Goal: Contribute content

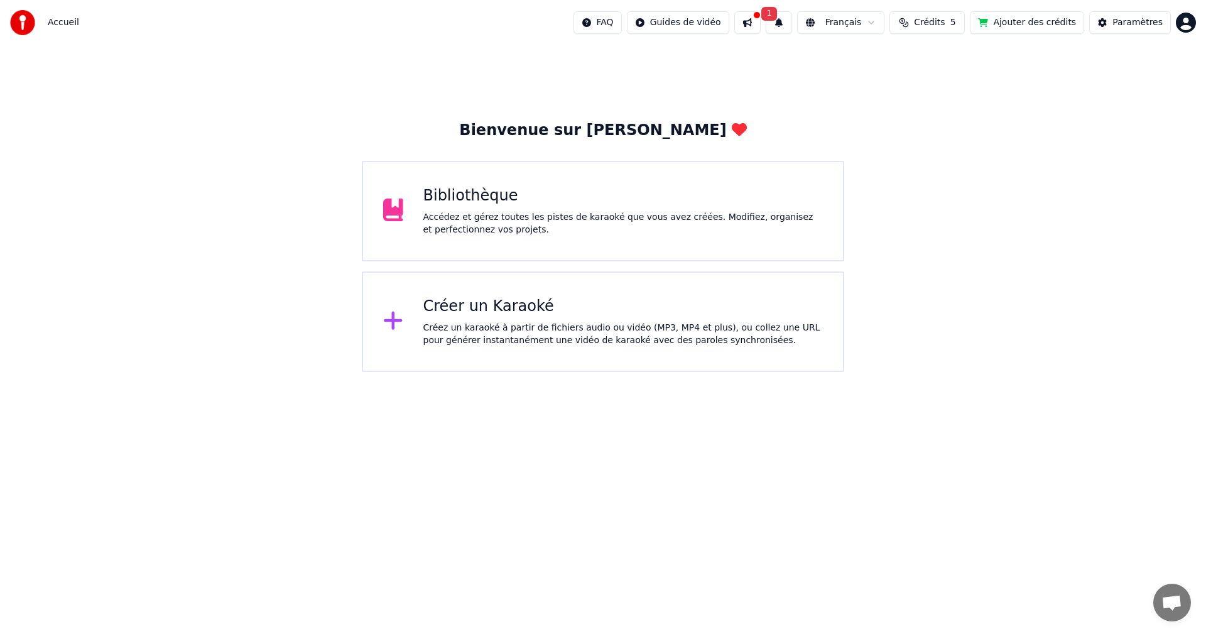
click at [409, 332] on div at bounding box center [398, 321] width 30 height 25
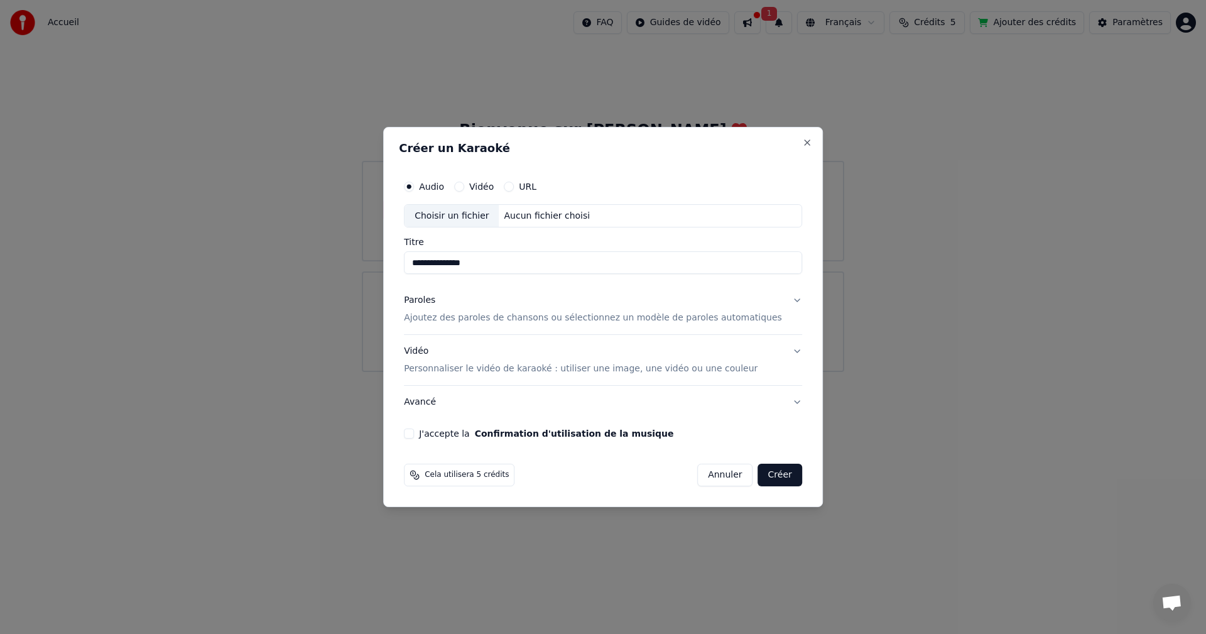
type input "**********"
click at [457, 217] on div "Choisir un fichier" at bounding box center [451, 216] width 94 height 23
click at [525, 322] on p "Ajoutez des paroles de chansons ou sélectionnez un modèle de paroles automatiqu…" at bounding box center [593, 318] width 378 height 13
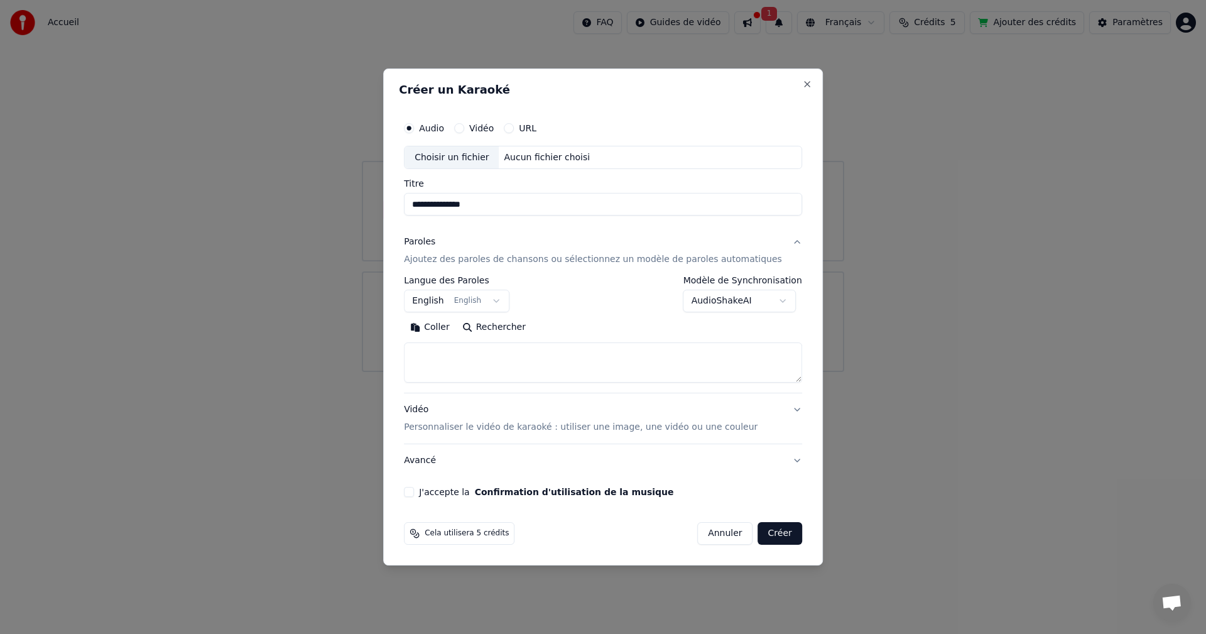
click at [507, 301] on button "English English" at bounding box center [456, 301] width 105 height 23
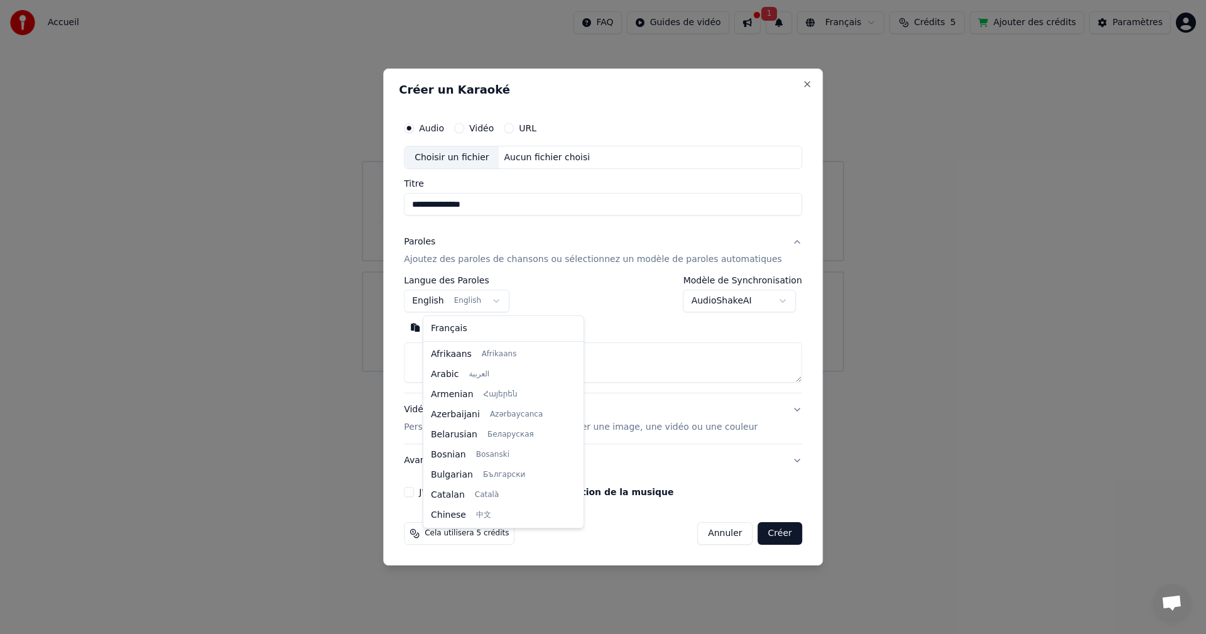
scroll to position [100, 0]
select select "**"
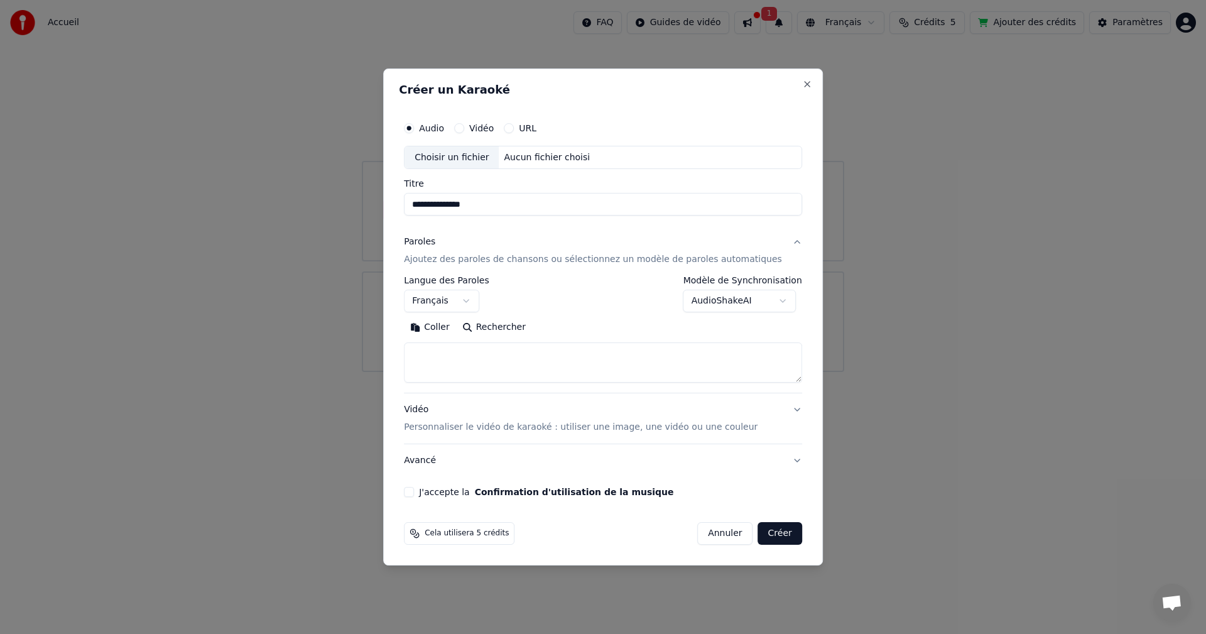
click at [470, 350] on textarea at bounding box center [603, 363] width 398 height 40
paste textarea "**********"
click at [519, 357] on textarea at bounding box center [584, 363] width 360 height 40
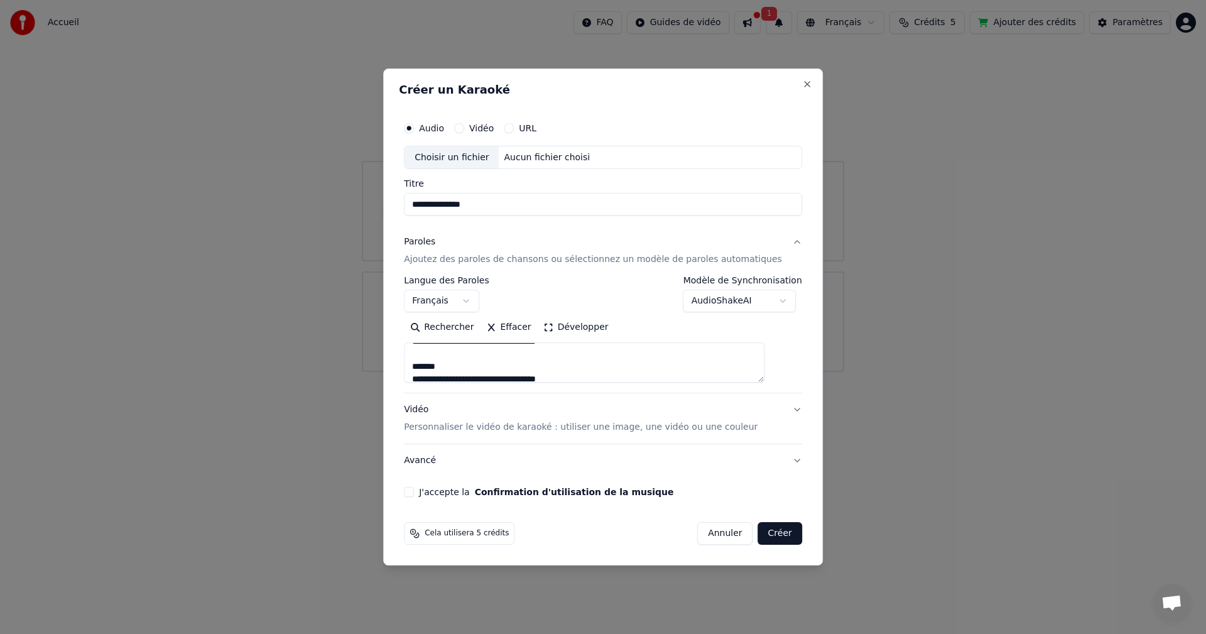
click at [463, 367] on textarea at bounding box center [584, 363] width 360 height 40
click at [477, 376] on textarea at bounding box center [584, 363] width 360 height 40
drag, startPoint x: 432, startPoint y: 377, endPoint x: 500, endPoint y: 357, distance: 71.5
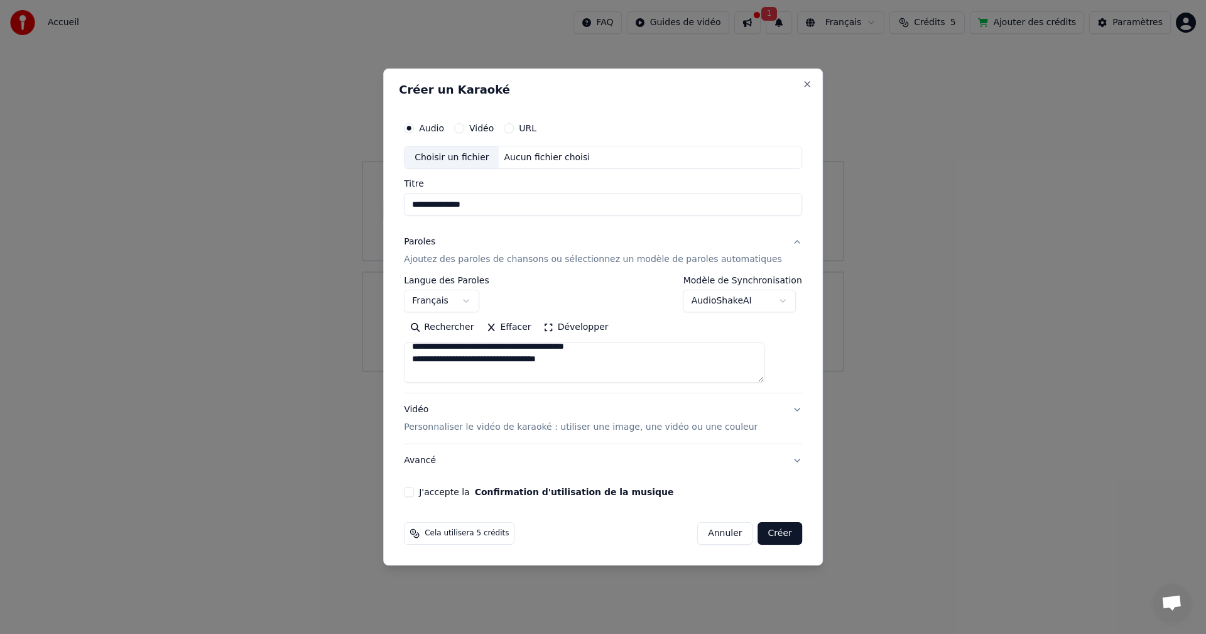
click at [500, 357] on textarea at bounding box center [584, 363] width 360 height 40
click at [500, 379] on textarea at bounding box center [584, 363] width 360 height 40
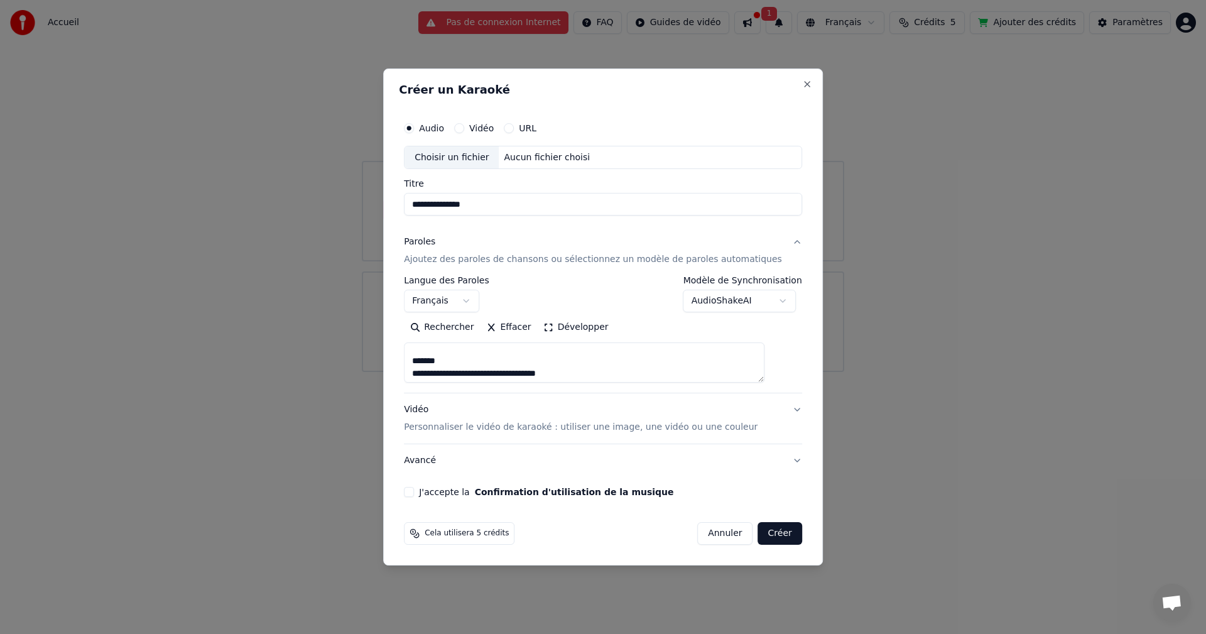
drag, startPoint x: 619, startPoint y: 370, endPoint x: 593, endPoint y: 374, distance: 26.1
click at [593, 374] on textarea at bounding box center [584, 363] width 360 height 40
drag, startPoint x: 616, startPoint y: 355, endPoint x: 492, endPoint y: 374, distance: 125.0
click at [492, 374] on textarea "**********" at bounding box center [584, 363] width 360 height 40
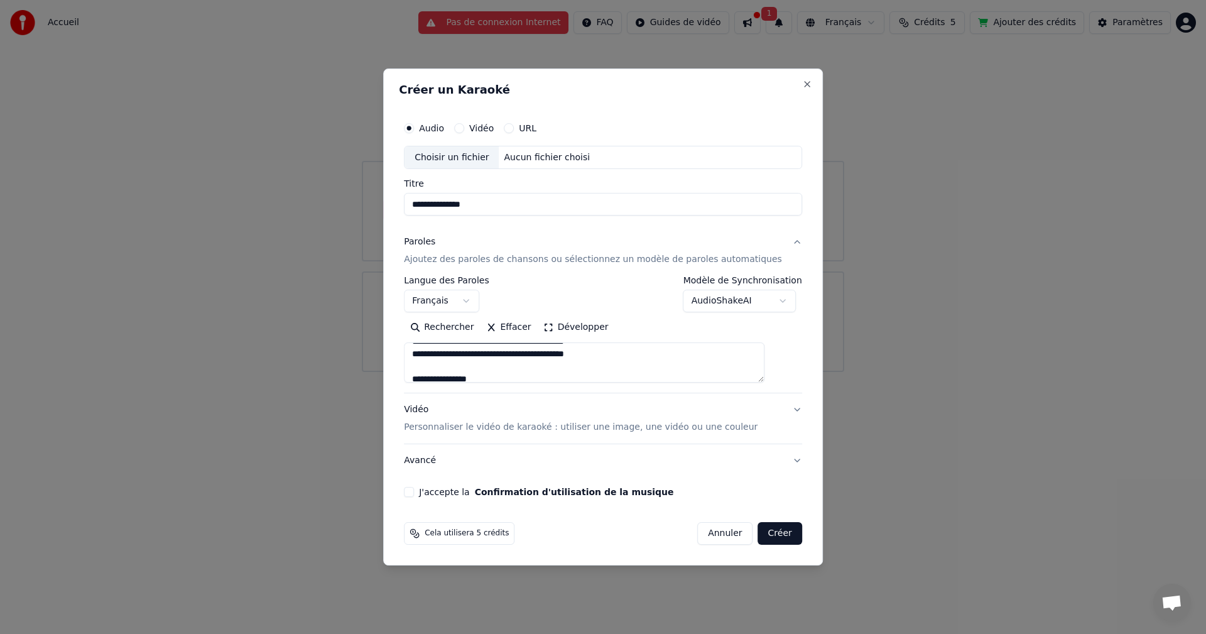
click at [429, 355] on textarea "**********" at bounding box center [584, 363] width 360 height 40
paste textarea "**********"
drag, startPoint x: 428, startPoint y: 352, endPoint x: 624, endPoint y: 446, distance: 216.8
click at [624, 446] on div "**********" at bounding box center [603, 351] width 398 height 251
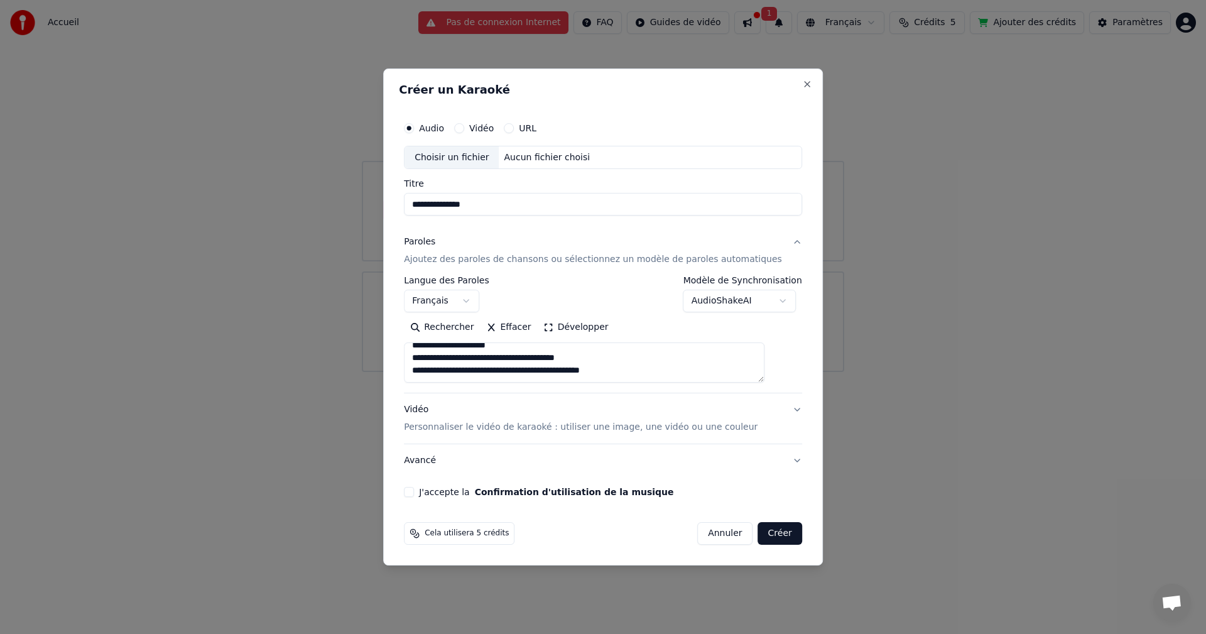
paste textarea "**********"
type textarea "**********"
click at [635, 457] on button "Avancé" at bounding box center [603, 460] width 398 height 33
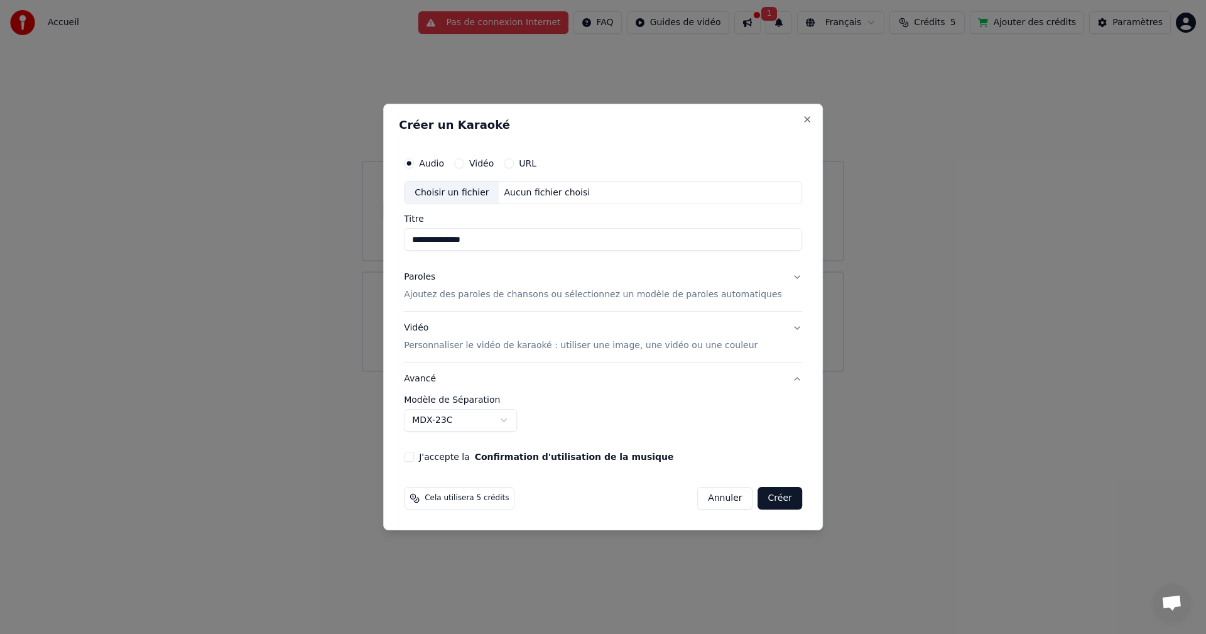
click at [548, 297] on p "Ajoutez des paroles de chansons ou sélectionnez un modèle de paroles automatiqu…" at bounding box center [593, 295] width 378 height 13
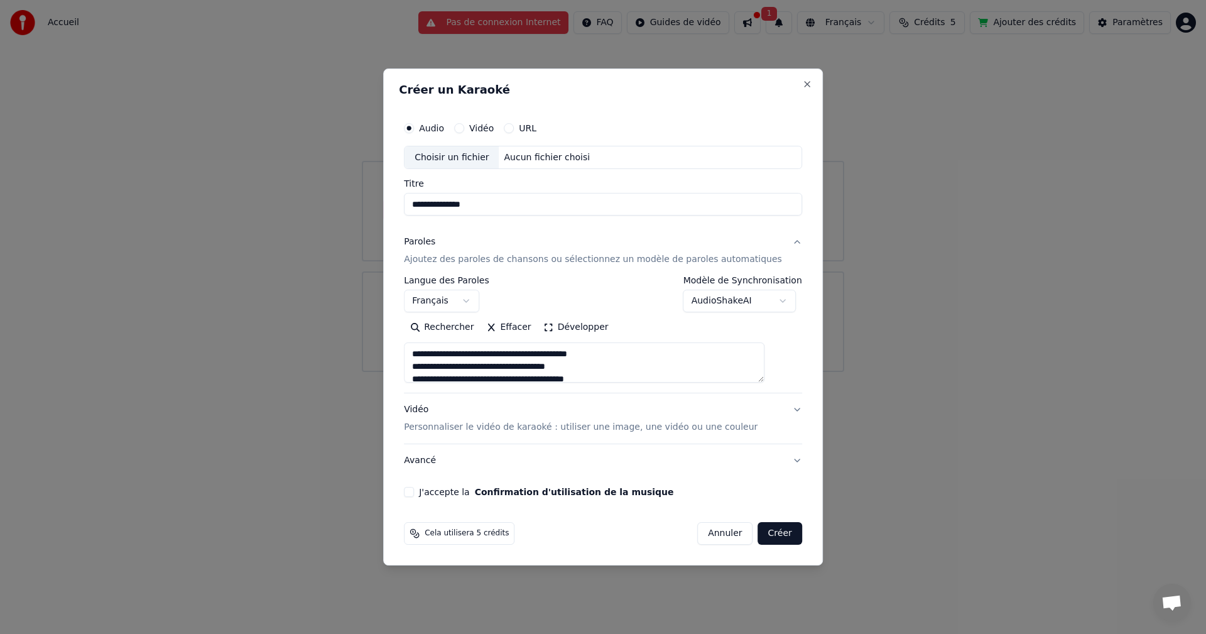
click at [520, 355] on textarea at bounding box center [584, 363] width 360 height 40
click at [467, 345] on textarea at bounding box center [584, 363] width 360 height 40
click at [471, 365] on textarea at bounding box center [584, 363] width 360 height 40
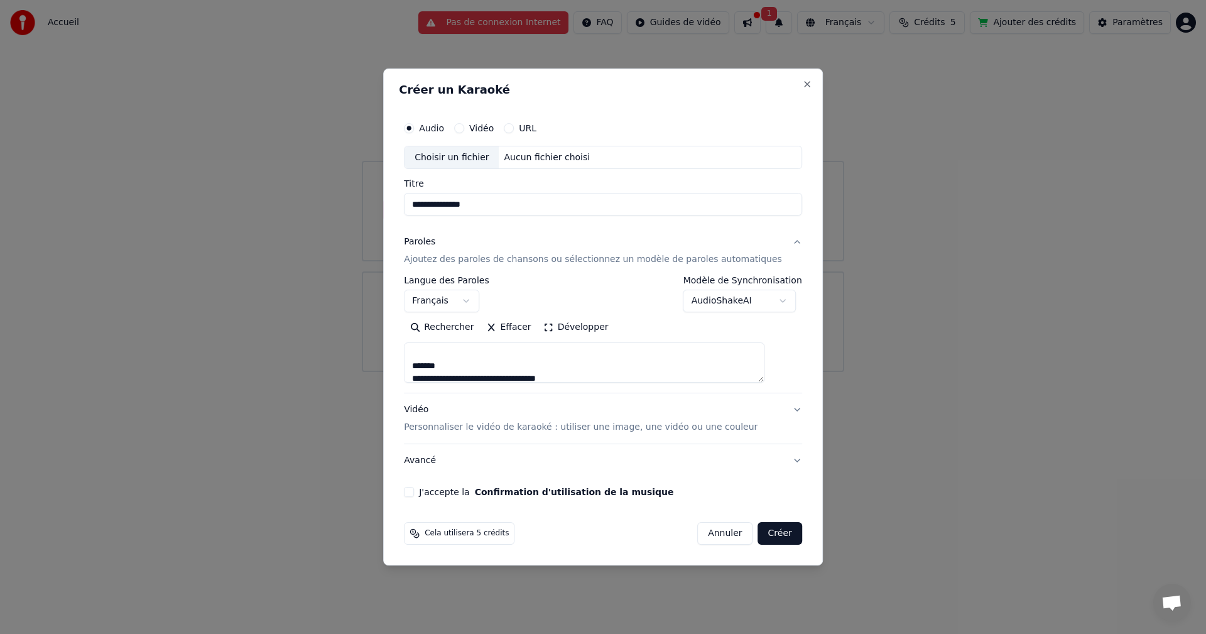
scroll to position [0, 0]
drag, startPoint x: 612, startPoint y: 365, endPoint x: 433, endPoint y: 359, distance: 179.7
click at [433, 359] on textarea at bounding box center [584, 363] width 360 height 40
click at [644, 372] on textarea at bounding box center [584, 363] width 360 height 40
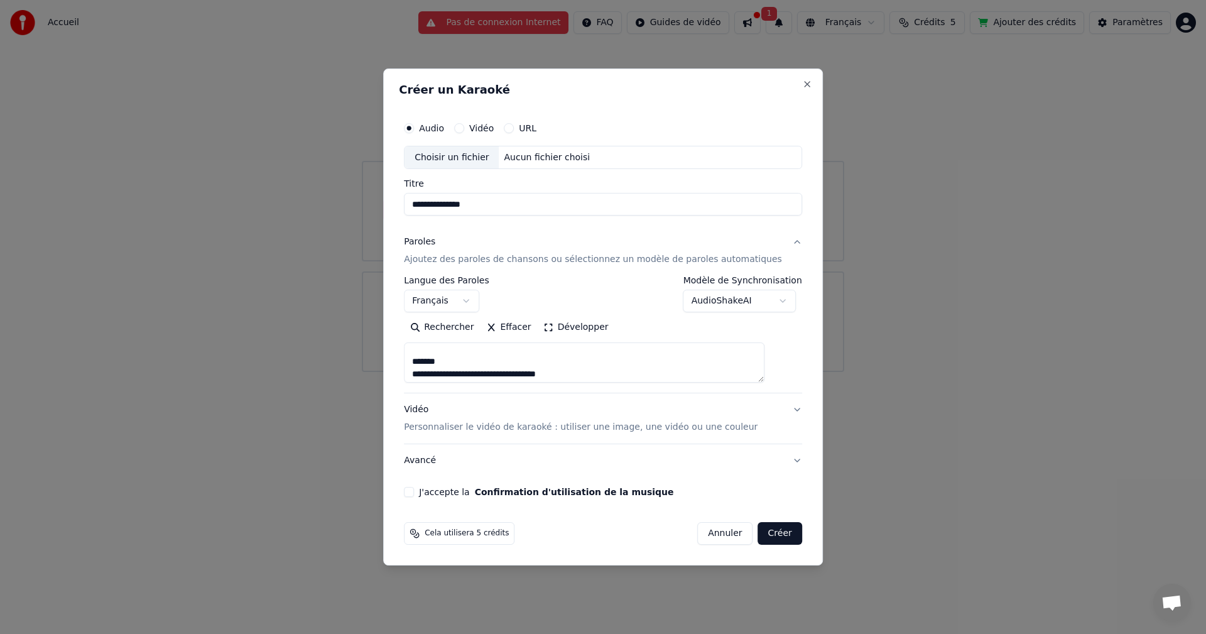
paste textarea "**********"
click at [467, 362] on textarea at bounding box center [584, 363] width 360 height 40
click at [512, 376] on textarea at bounding box center [584, 363] width 360 height 40
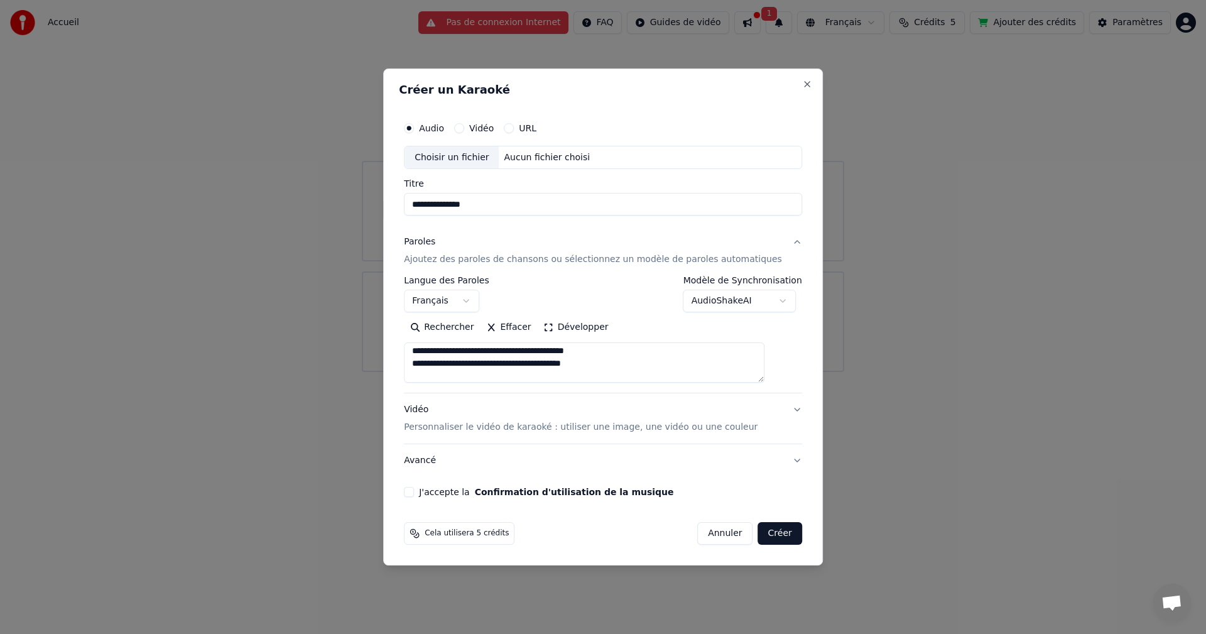
scroll to position [405, 0]
click at [512, 376] on textarea at bounding box center [584, 363] width 360 height 40
click at [522, 375] on textarea at bounding box center [584, 363] width 360 height 40
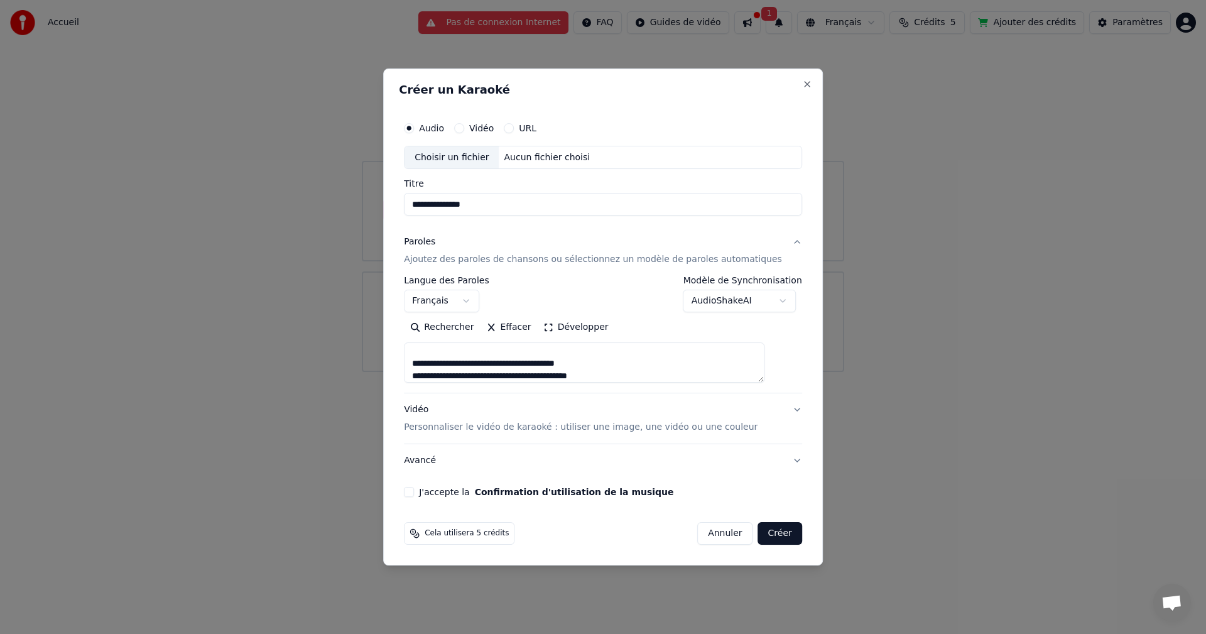
type textarea "**********"
click at [776, 408] on button "Vidéo Personnaliser le vidéo de karaoké : utiliser une image, une vidéo ou une …" at bounding box center [603, 419] width 398 height 50
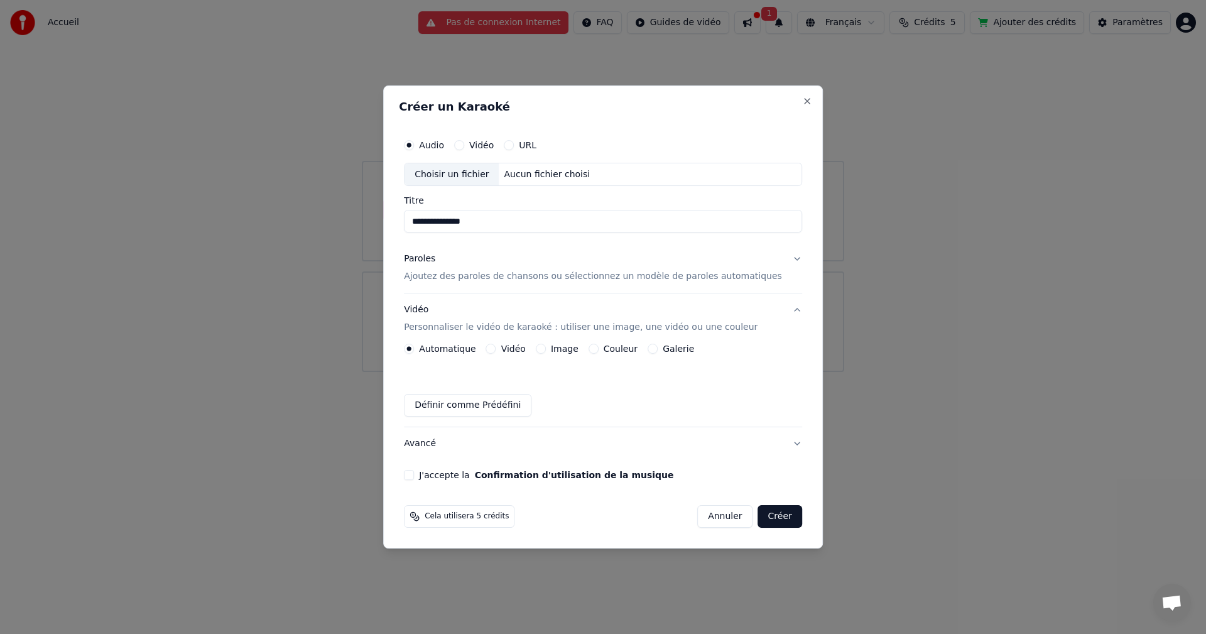
click at [632, 348] on label "Couleur" at bounding box center [620, 348] width 34 height 9
click at [598, 348] on button "Couleur" at bounding box center [593, 348] width 10 height 10
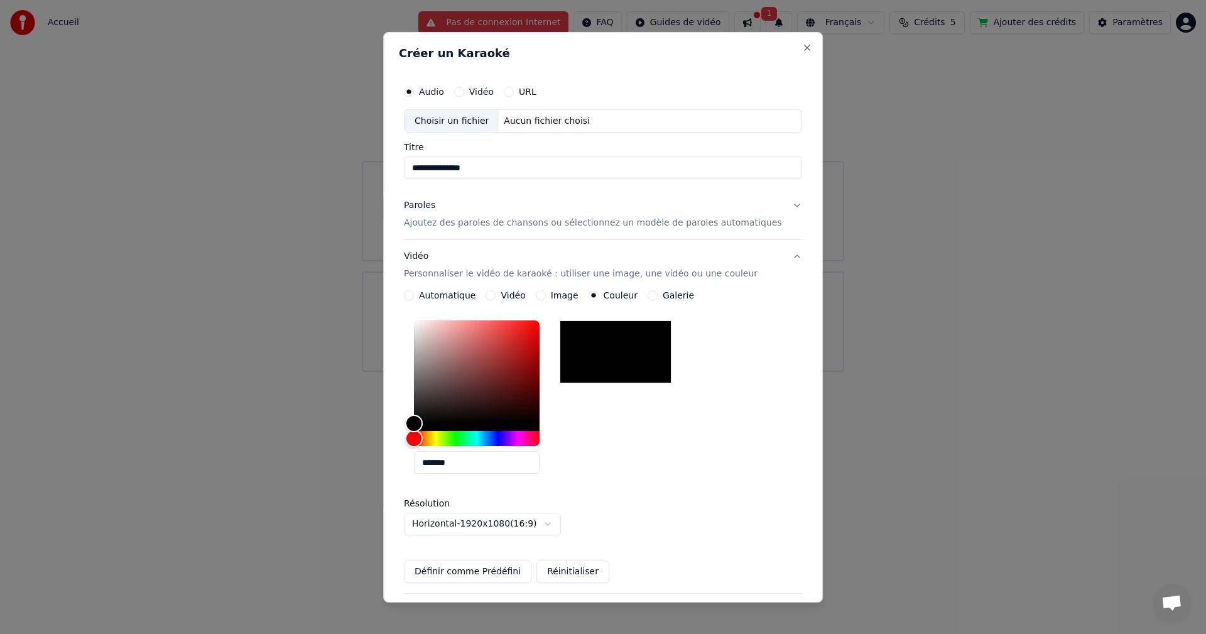
click at [574, 295] on label "Image" at bounding box center [565, 295] width 28 height 9
click at [546, 295] on button "Image" at bounding box center [541, 295] width 10 height 10
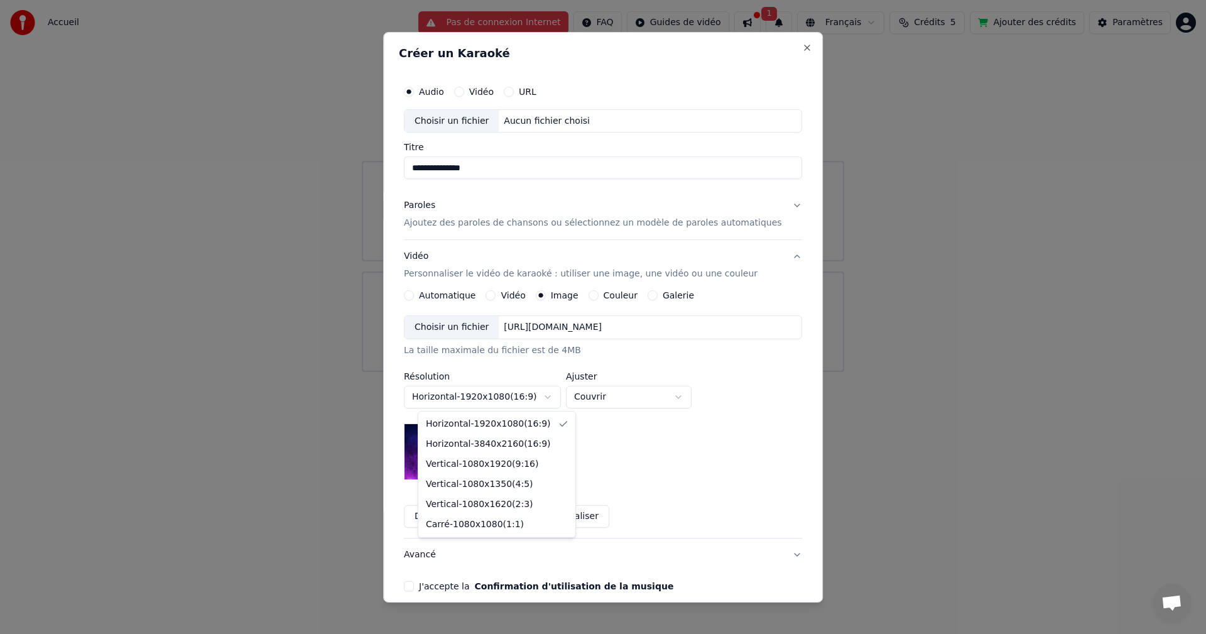
click at [559, 372] on body "**********" at bounding box center [603, 186] width 1206 height 372
click at [477, 327] on body "**********" at bounding box center [603, 186] width 1206 height 372
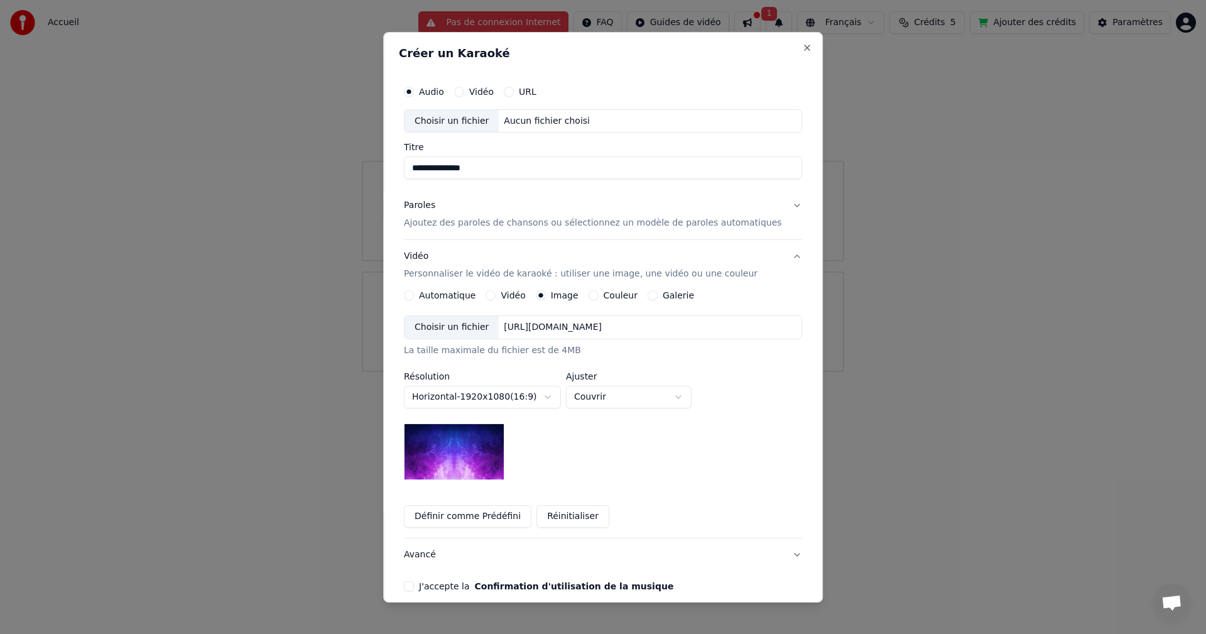
click at [472, 327] on div "Choisir un fichier" at bounding box center [451, 327] width 94 height 23
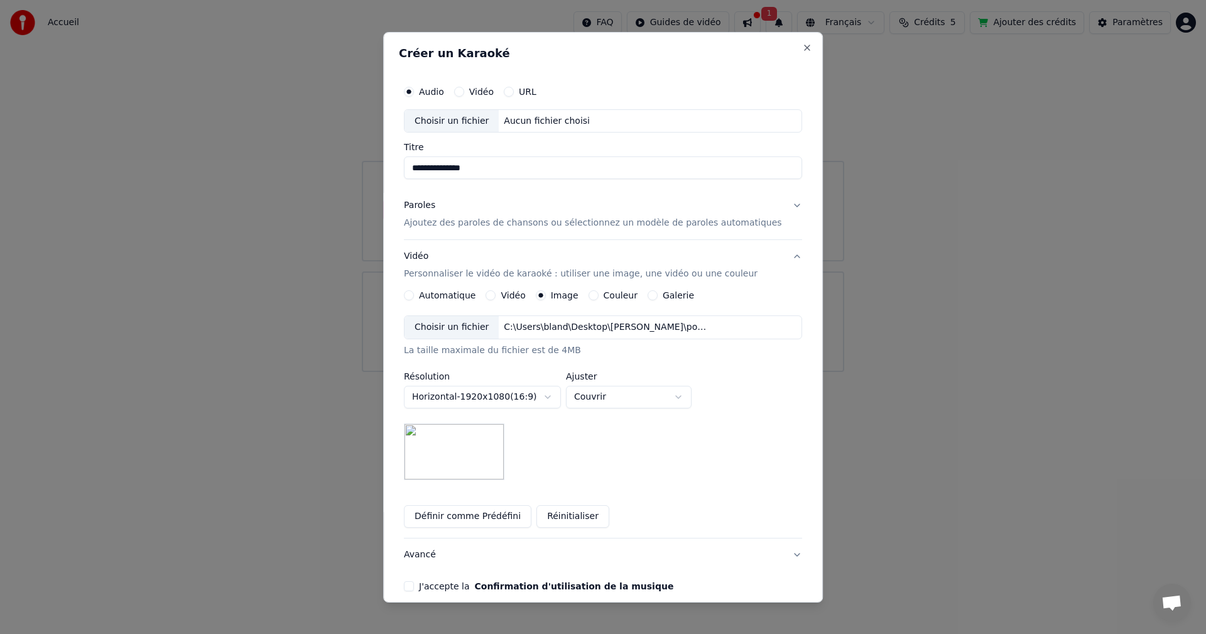
click at [488, 322] on div "Choisir un fichier" at bounding box center [451, 327] width 94 height 23
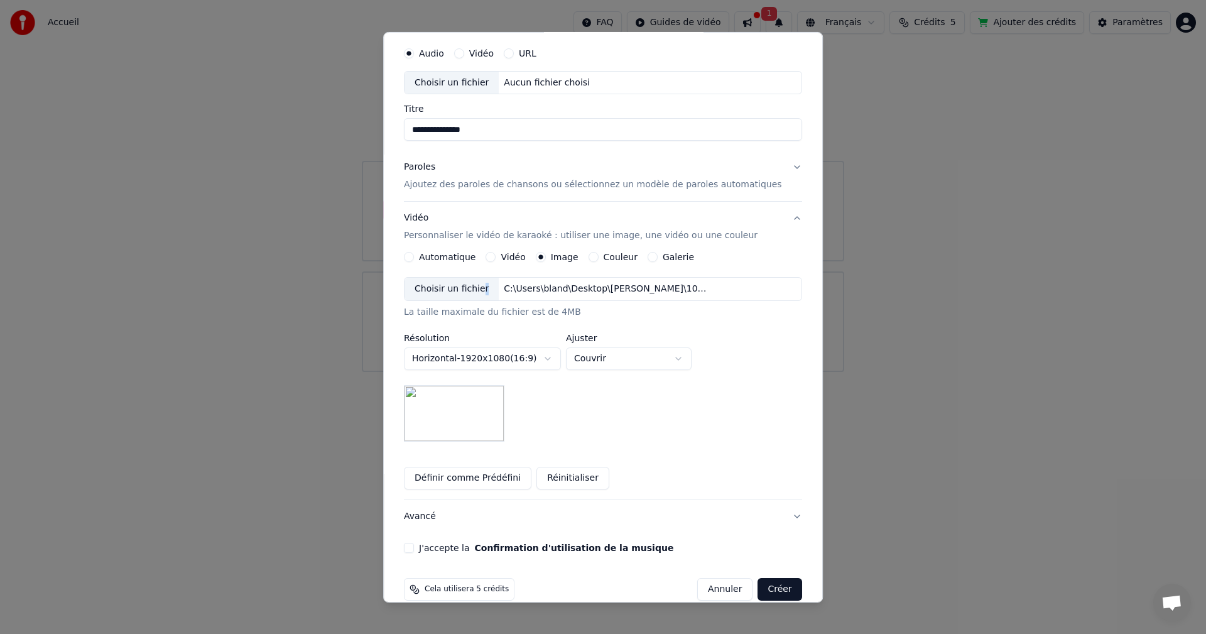
scroll to position [57, 0]
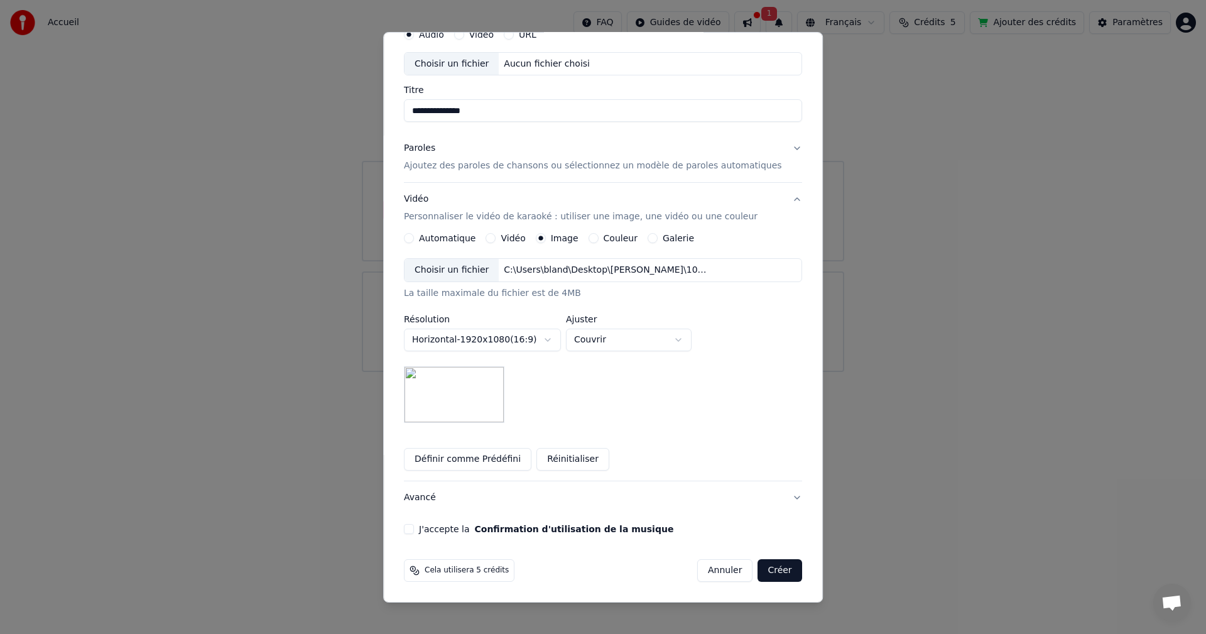
click at [431, 529] on div "J'accepte la Confirmation d'utilisation de la musique" at bounding box center [603, 529] width 398 height 10
click at [414, 530] on button "J'accepte la Confirmation d'utilisation de la musique" at bounding box center [409, 529] width 10 height 10
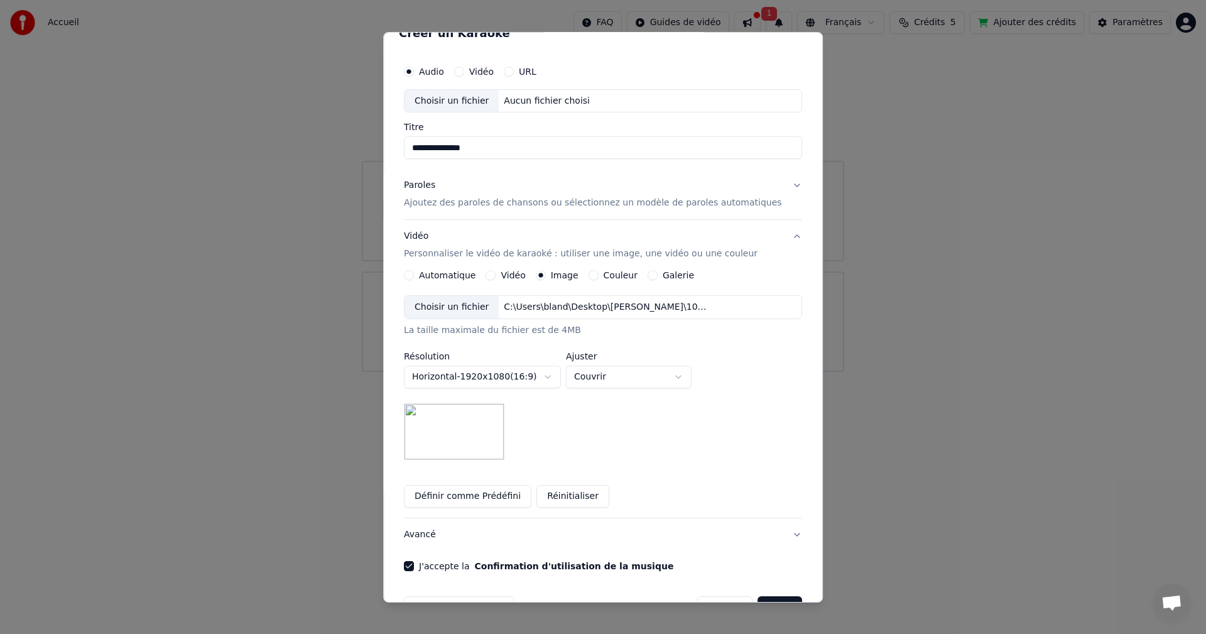
scroll to position [0, 0]
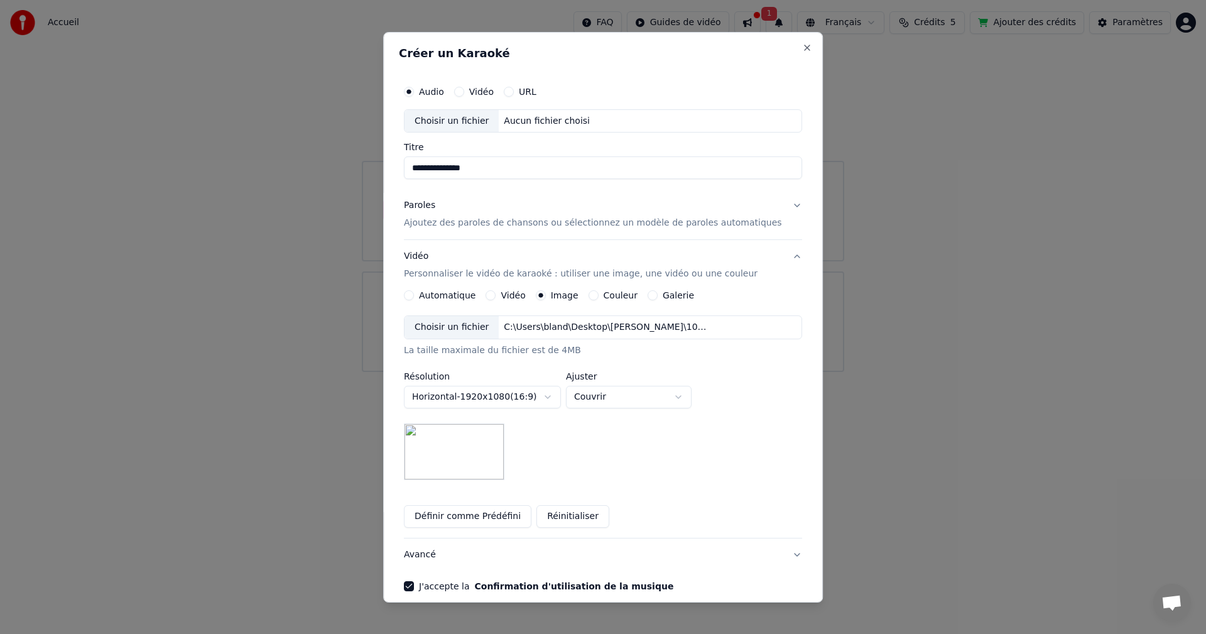
click at [476, 119] on div "Choisir un fichier" at bounding box center [451, 120] width 94 height 23
type input "**********"
click at [772, 203] on button "Paroles Ajoutez des paroles de chansons ou sélectionnez un modèle de paroles au…" at bounding box center [603, 214] width 398 height 50
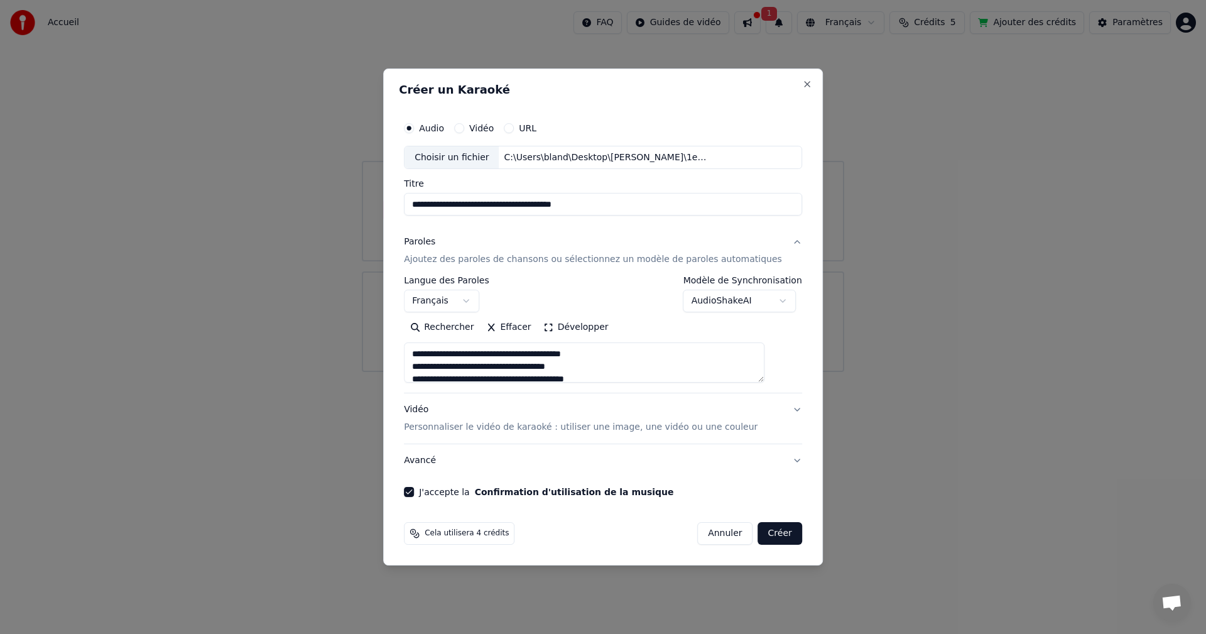
click at [760, 531] on button "Créer" at bounding box center [780, 533] width 44 height 23
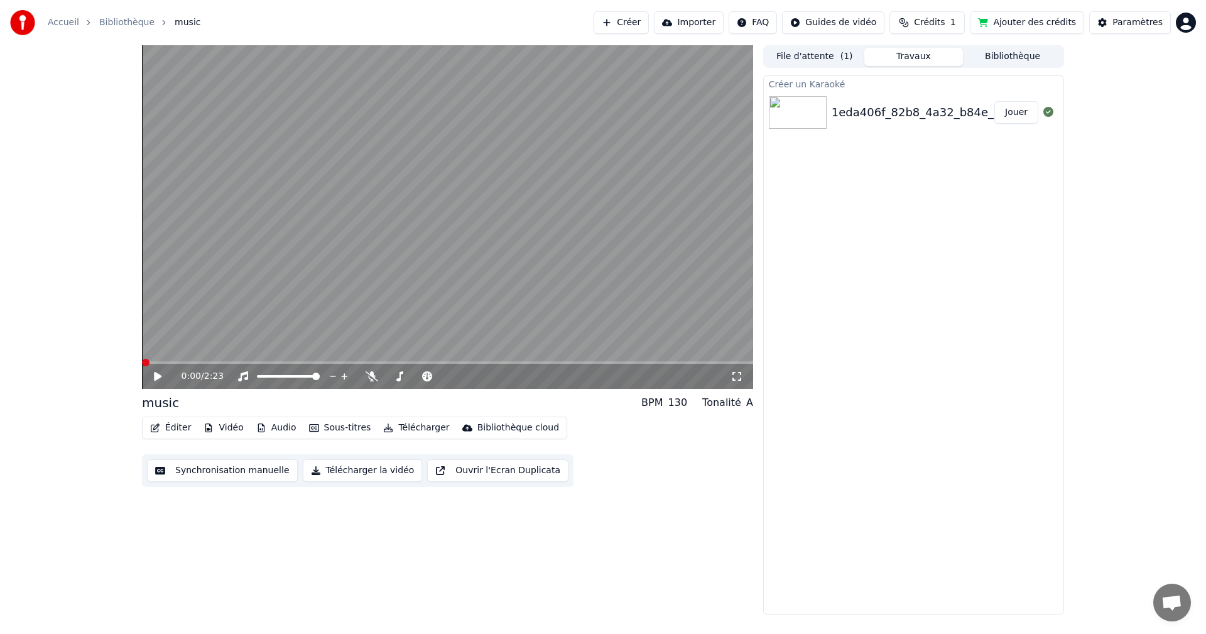
click at [142, 366] on span at bounding box center [146, 363] width 8 height 8
click at [143, 362] on span at bounding box center [146, 363] width 8 height 8
click at [155, 377] on icon at bounding box center [158, 376] width 8 height 9
click at [230, 472] on button "Synchronisation manuelle" at bounding box center [222, 470] width 151 height 23
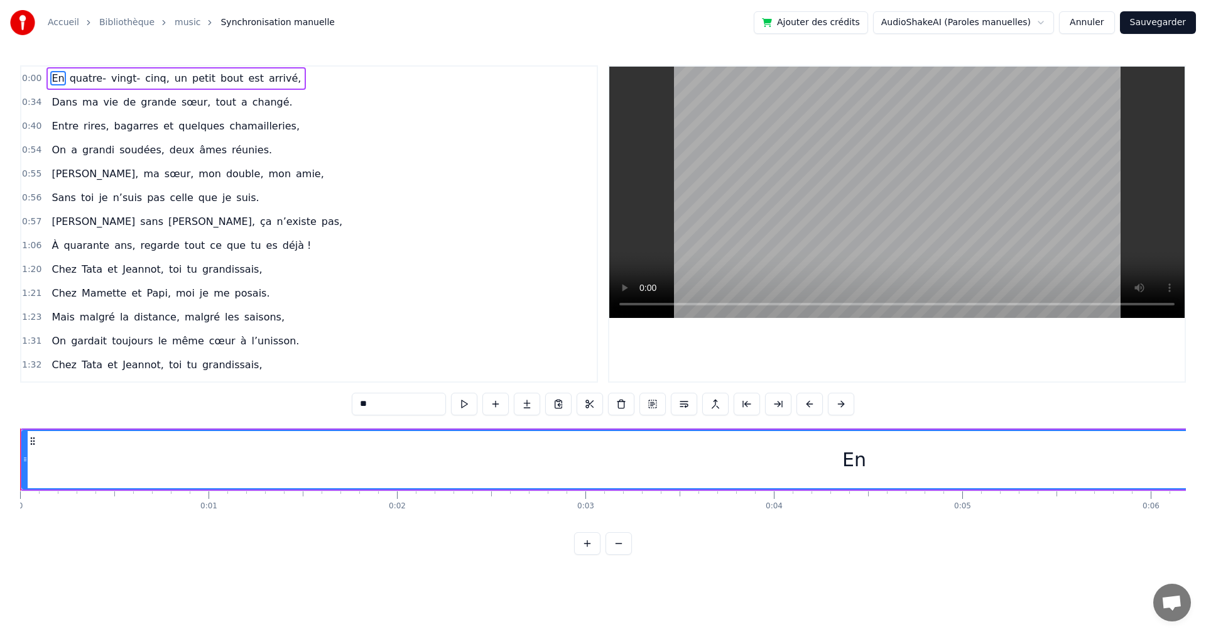
click at [849, 461] on div "En" at bounding box center [854, 459] width 24 height 28
click at [848, 462] on div at bounding box center [848, 459] width 1 height 62
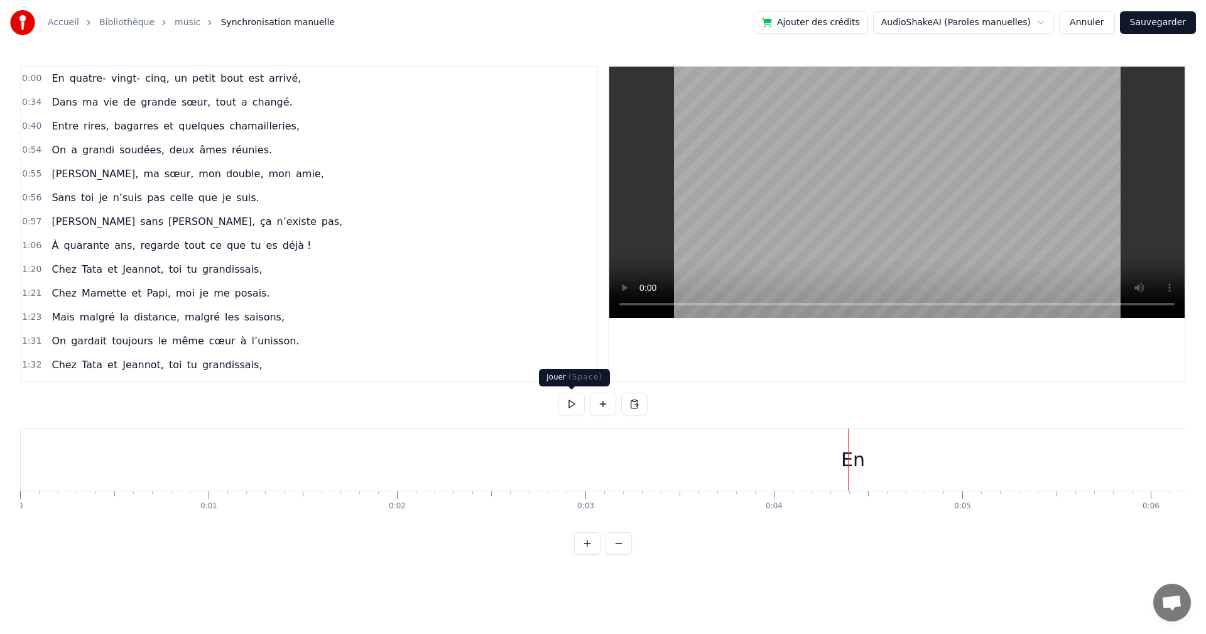
click at [570, 408] on button at bounding box center [571, 403] width 26 height 23
click at [426, 460] on div "En" at bounding box center [421, 459] width 24 height 28
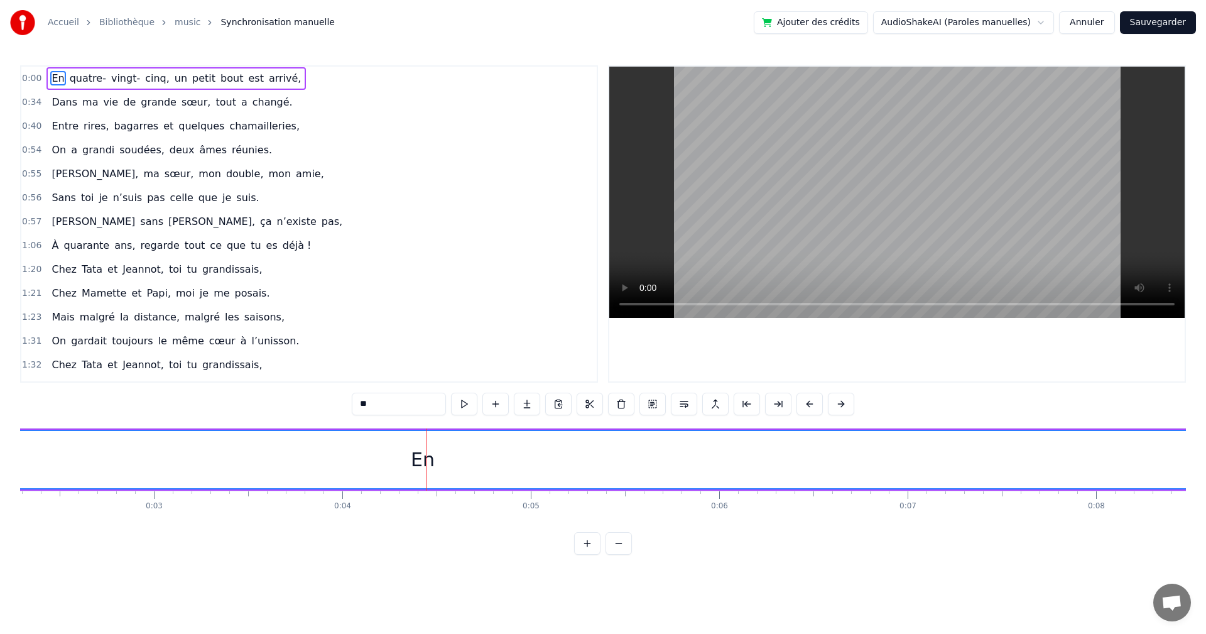
click at [416, 460] on div "En" at bounding box center [423, 459] width 24 height 28
drag, startPoint x: 413, startPoint y: 459, endPoint x: 420, endPoint y: 460, distance: 6.9
click at [414, 459] on div "En" at bounding box center [423, 459] width 24 height 28
click at [422, 460] on div "En" at bounding box center [423, 459] width 24 height 28
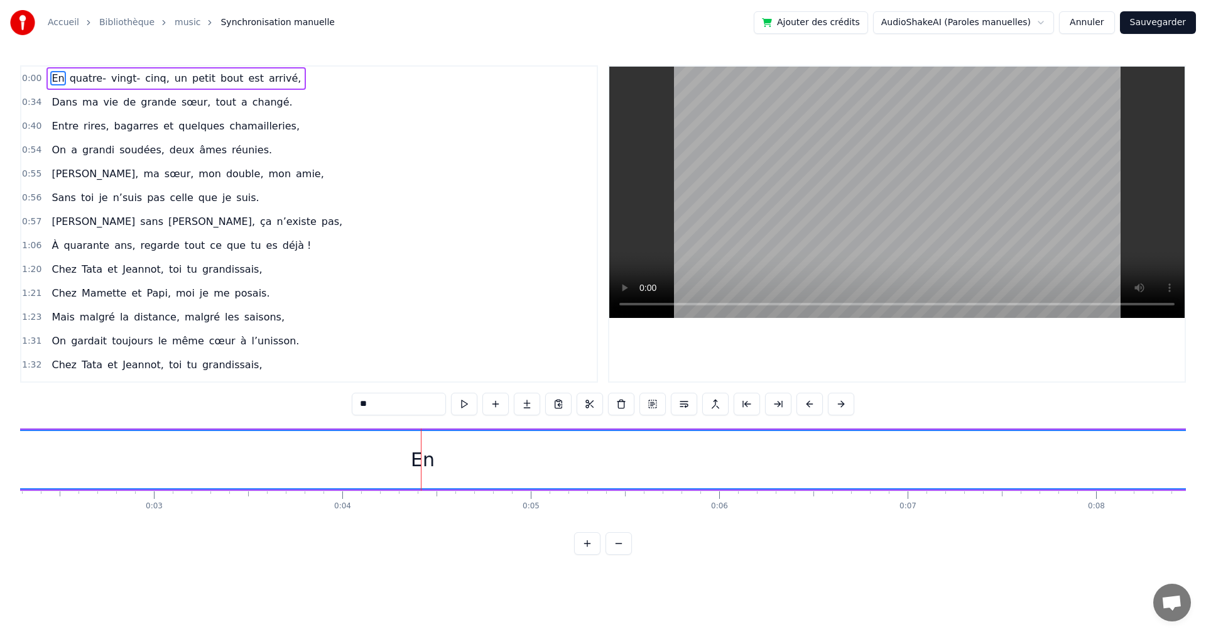
click at [422, 460] on div "En" at bounding box center [423, 459] width 24 height 28
click at [415, 460] on div "En" at bounding box center [423, 459] width 24 height 28
drag, startPoint x: 415, startPoint y: 460, endPoint x: 451, endPoint y: 463, distance: 36.0
click at [451, 463] on div "En" at bounding box center [422, 459] width 1663 height 57
click at [423, 463] on div "En" at bounding box center [423, 459] width 24 height 28
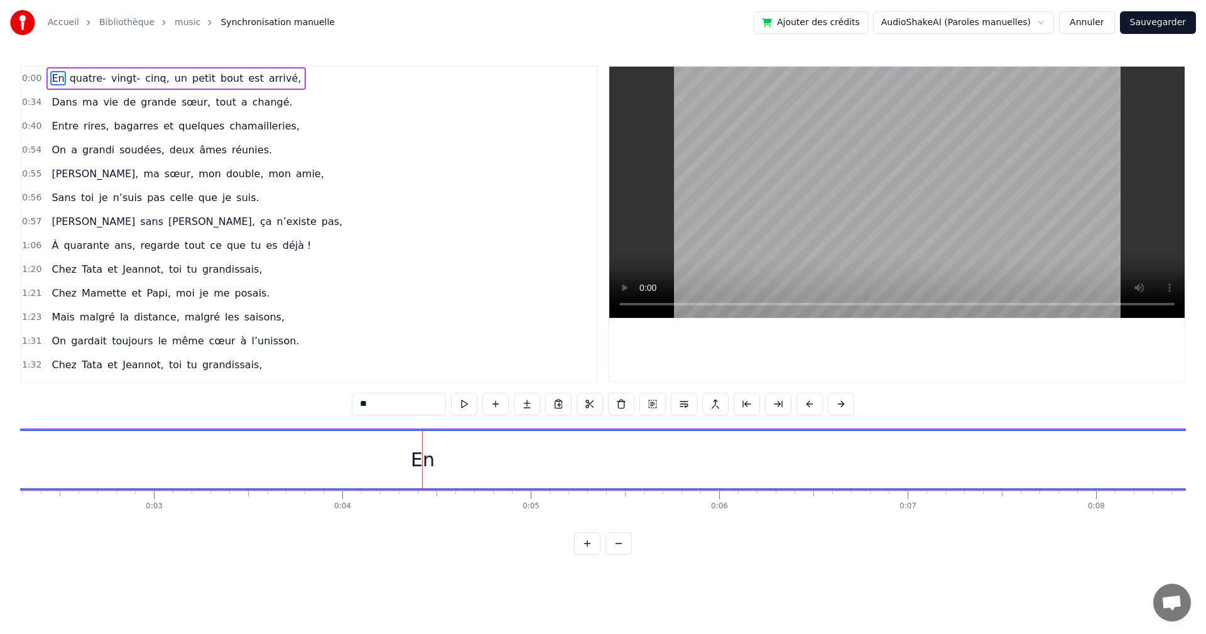
click at [423, 463] on div "En" at bounding box center [423, 459] width 24 height 28
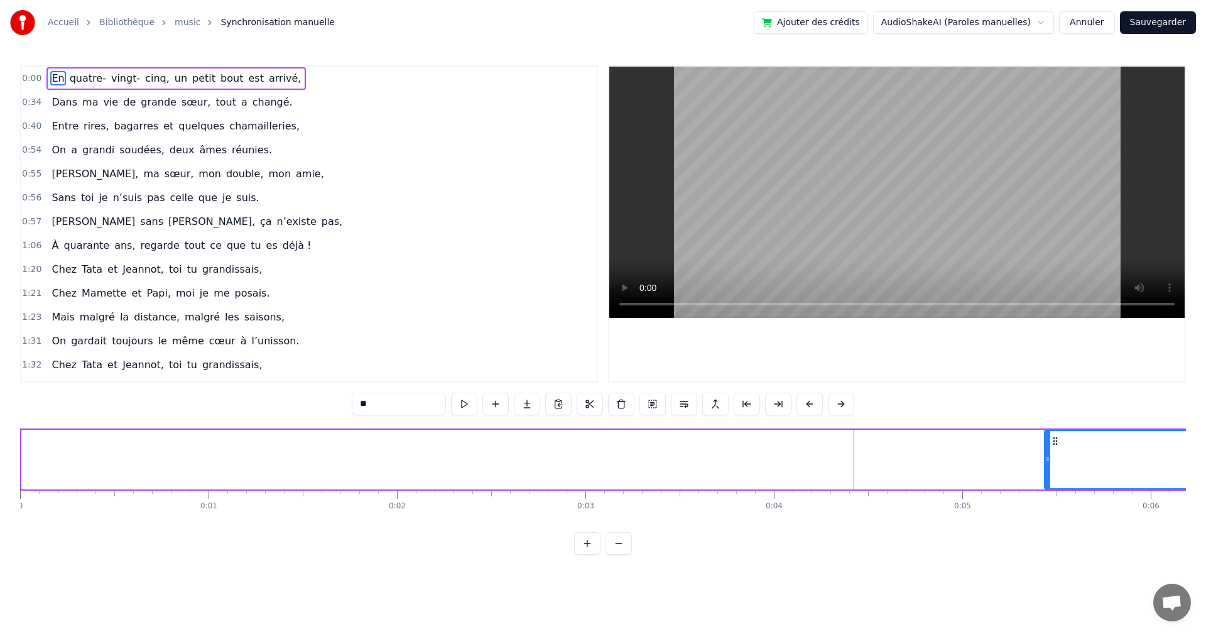
drag, startPoint x: 24, startPoint y: 460, endPoint x: 1062, endPoint y: 457, distance: 1038.0
click at [1050, 457] on icon at bounding box center [1047, 459] width 5 height 10
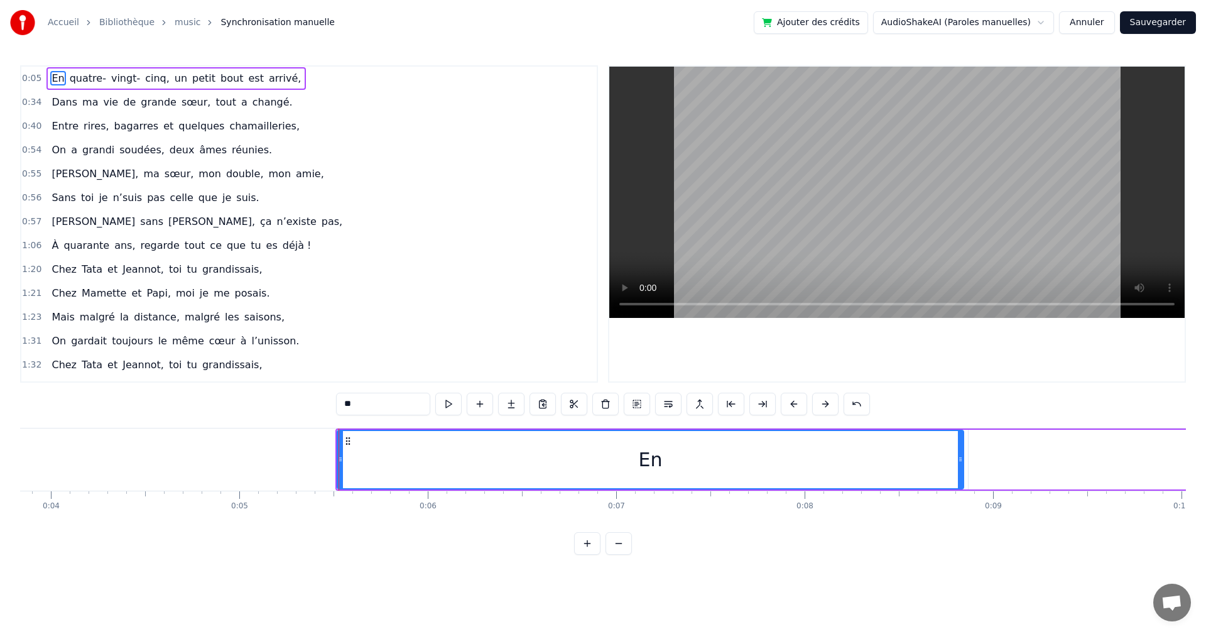
scroll to position [0, 728]
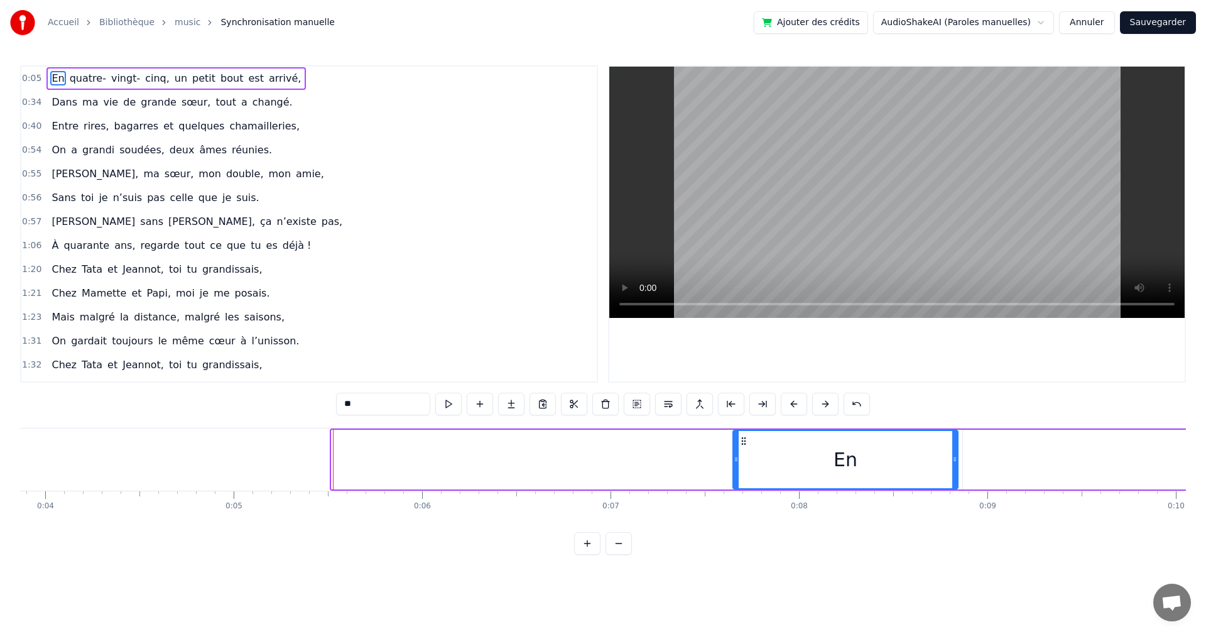
drag, startPoint x: 335, startPoint y: 457, endPoint x: 737, endPoint y: 467, distance: 401.4
click at [737, 467] on div at bounding box center [735, 459] width 5 height 57
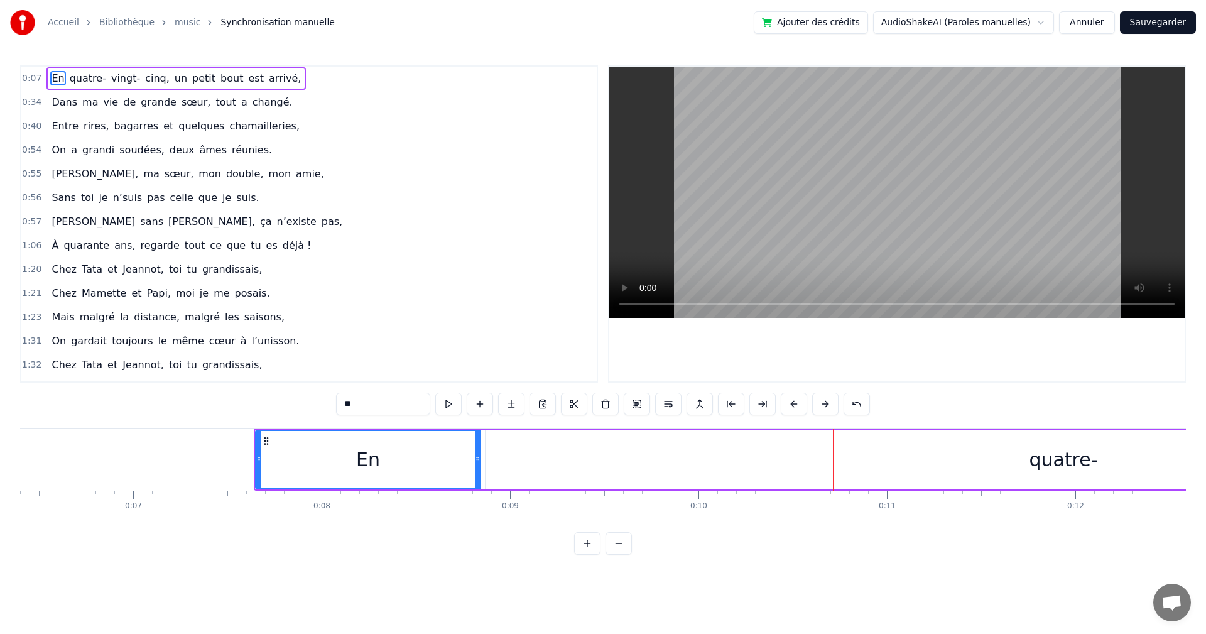
scroll to position [0, 1191]
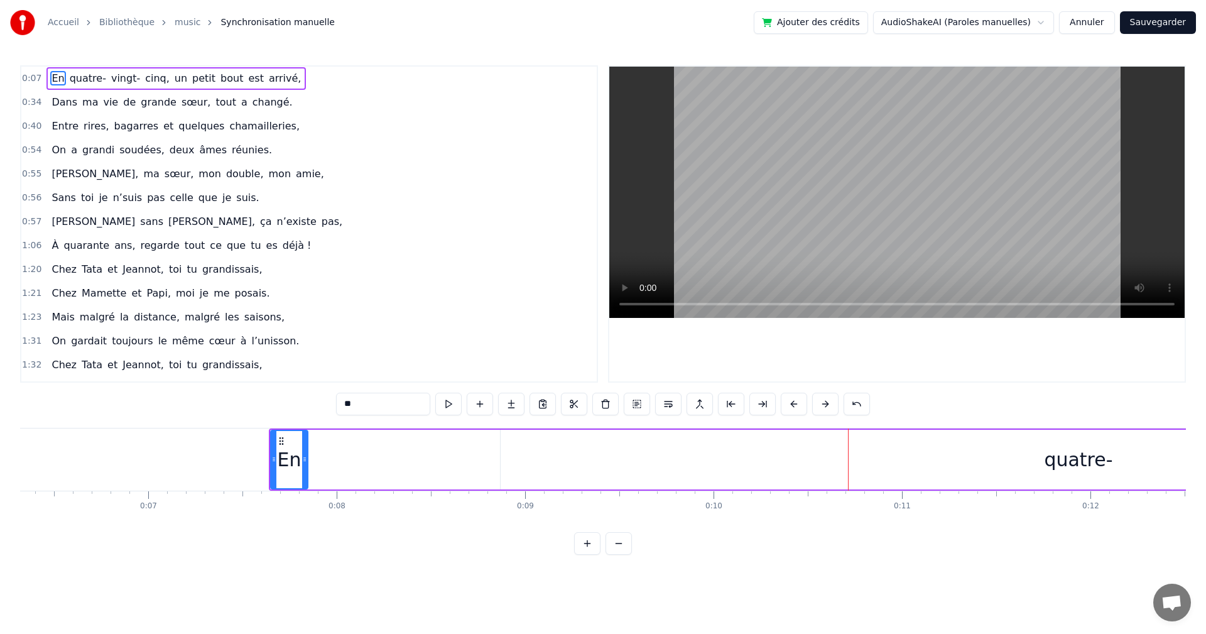
drag, startPoint x: 492, startPoint y: 458, endPoint x: 304, endPoint y: 444, distance: 188.3
click at [304, 444] on div at bounding box center [304, 459] width 5 height 57
click at [522, 458] on div "quatre-" at bounding box center [1077, 460] width 1155 height 60
type input "*******"
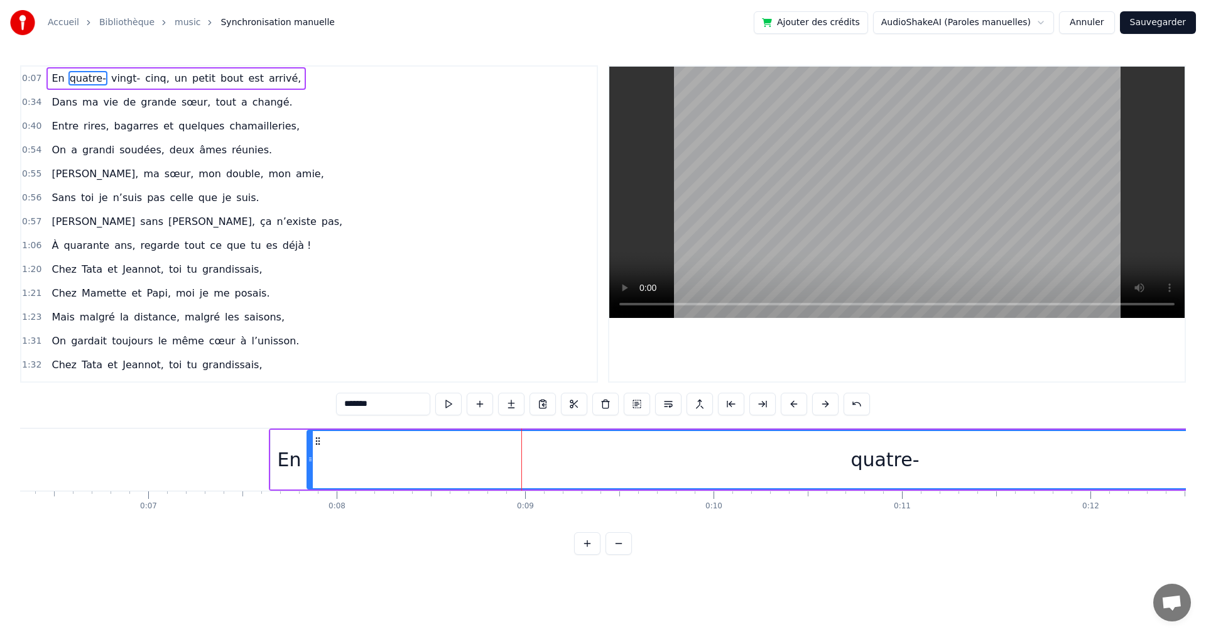
drag, startPoint x: 512, startPoint y: 438, endPoint x: 318, endPoint y: 430, distance: 193.6
click at [318, 430] on div "quatre-" at bounding box center [884, 460] width 1157 height 60
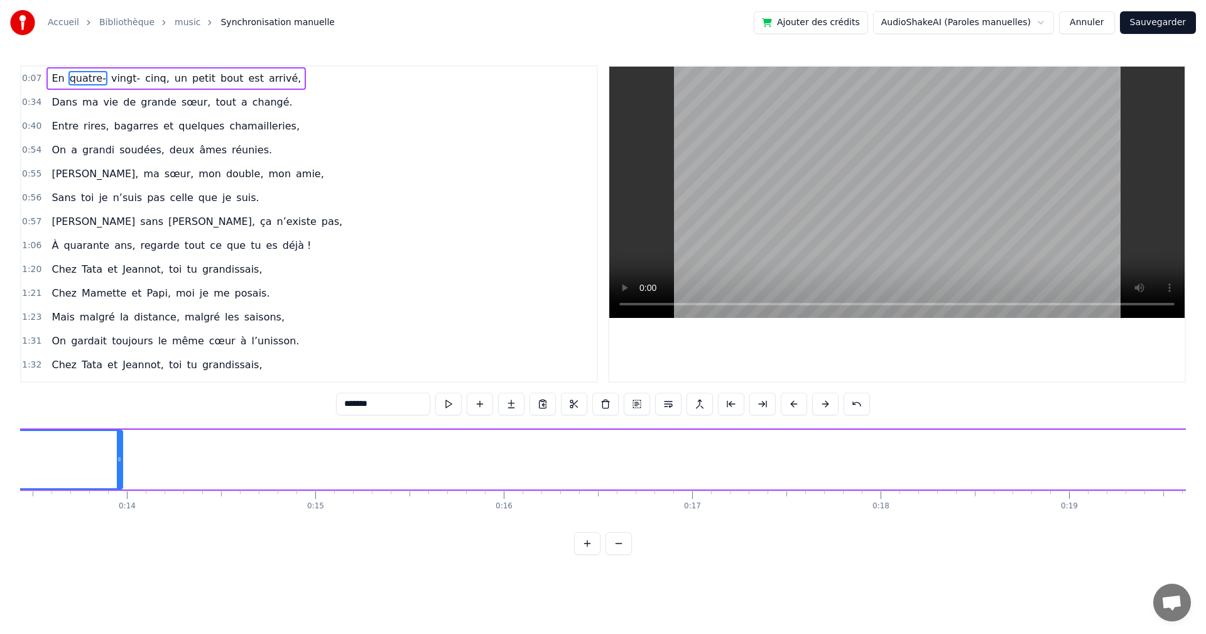
scroll to position [0, 2426]
drag, startPoint x: 224, startPoint y: 462, endPoint x: 41, endPoint y: 467, distance: 182.2
click at [41, 467] on div at bounding box center [41, 459] width 5 height 57
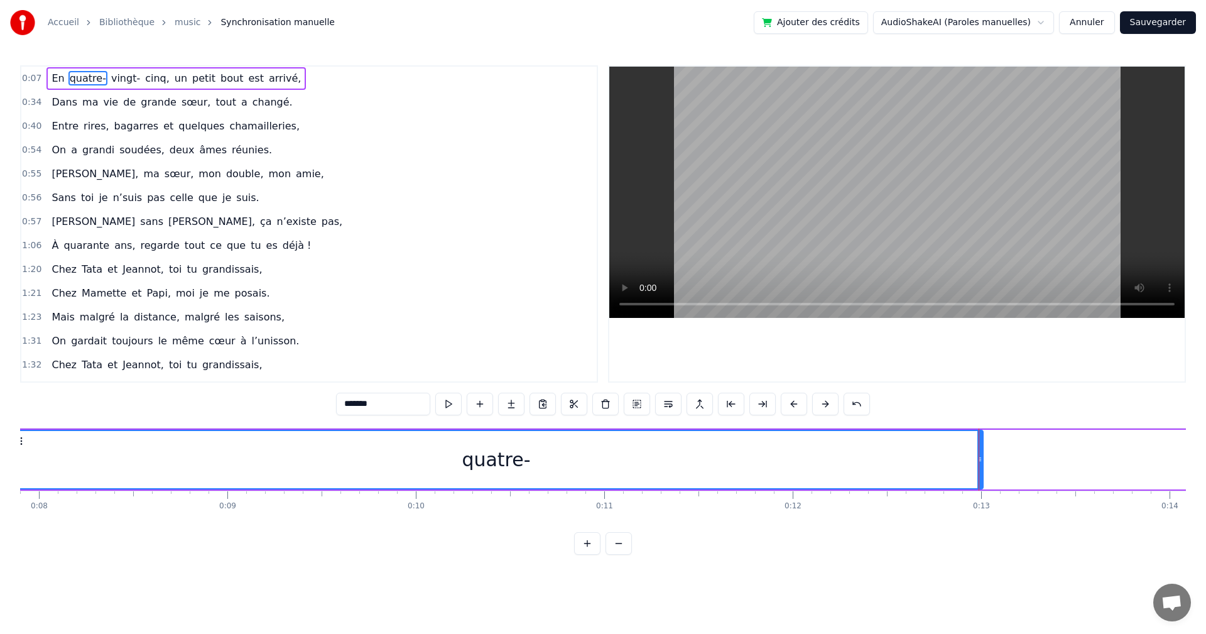
scroll to position [0, 1324]
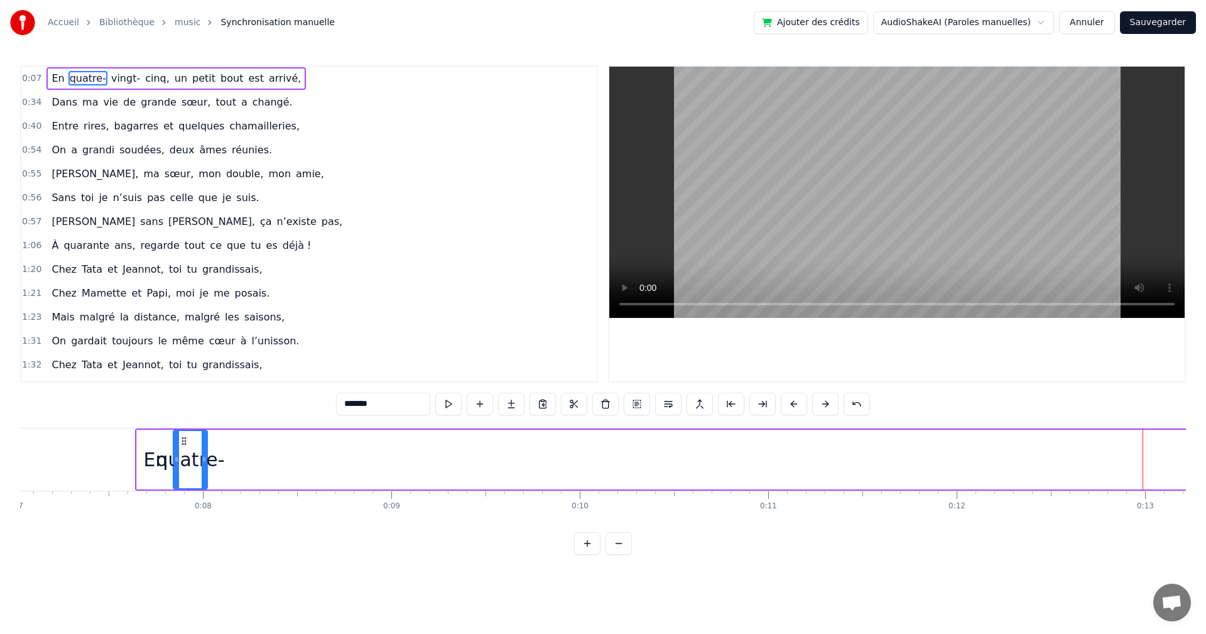
drag, startPoint x: 1143, startPoint y: 458, endPoint x: 203, endPoint y: 455, distance: 939.4
click at [203, 455] on icon at bounding box center [204, 459] width 5 height 10
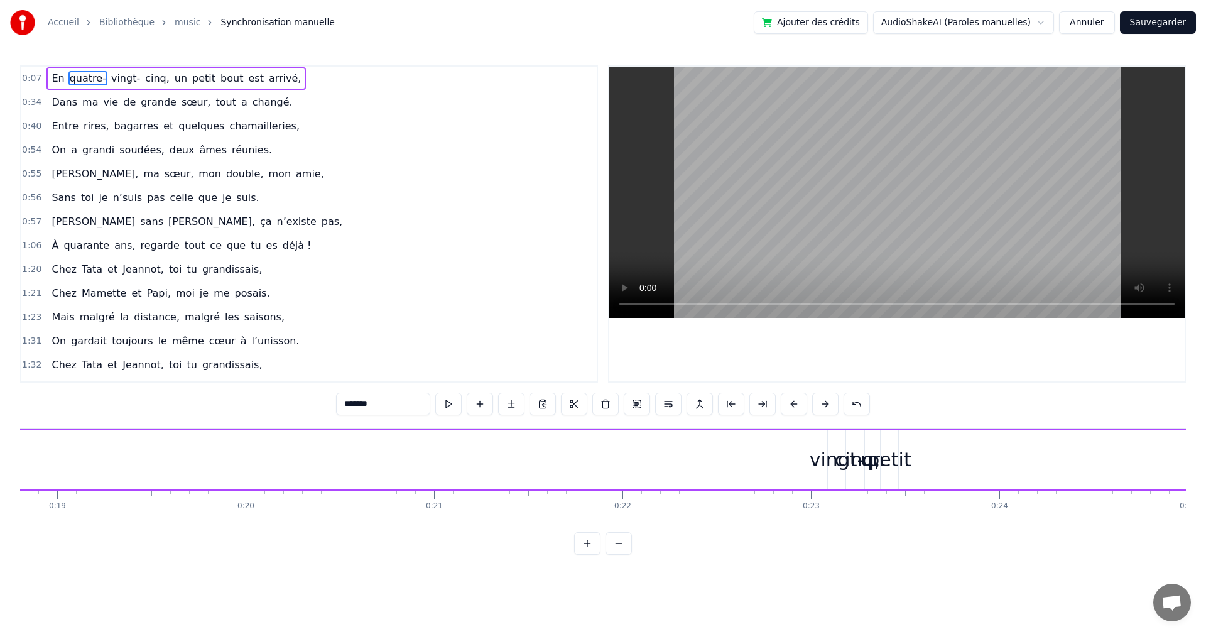
scroll to position [0, 4033]
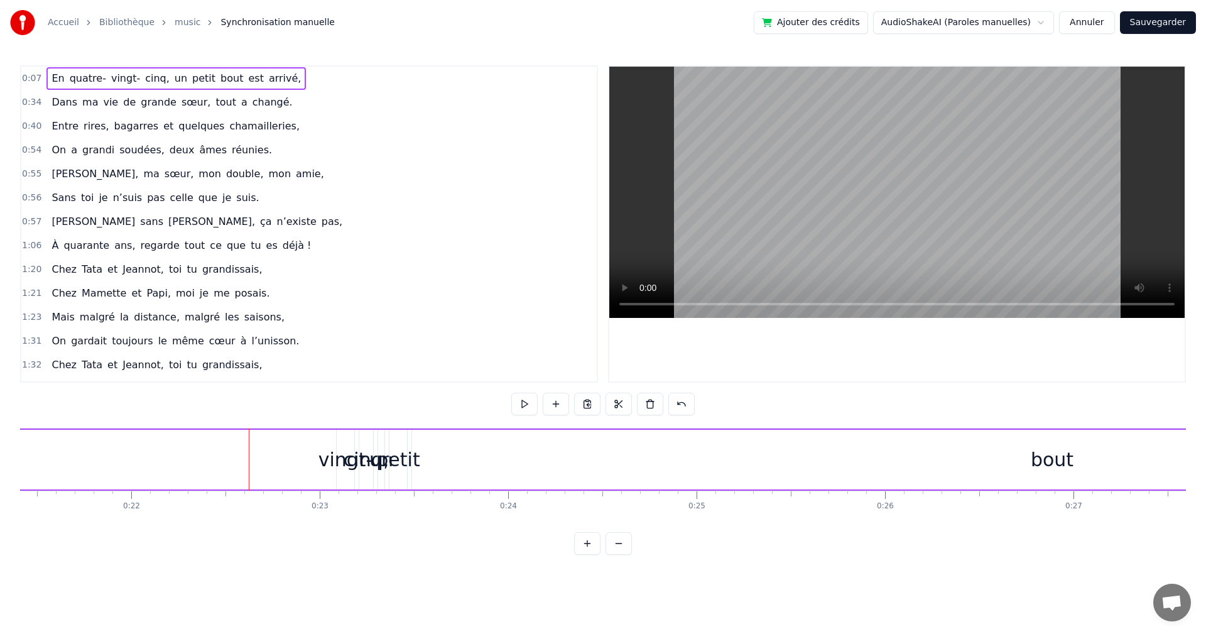
click at [338, 460] on div "vingt-" at bounding box center [345, 459] width 55 height 28
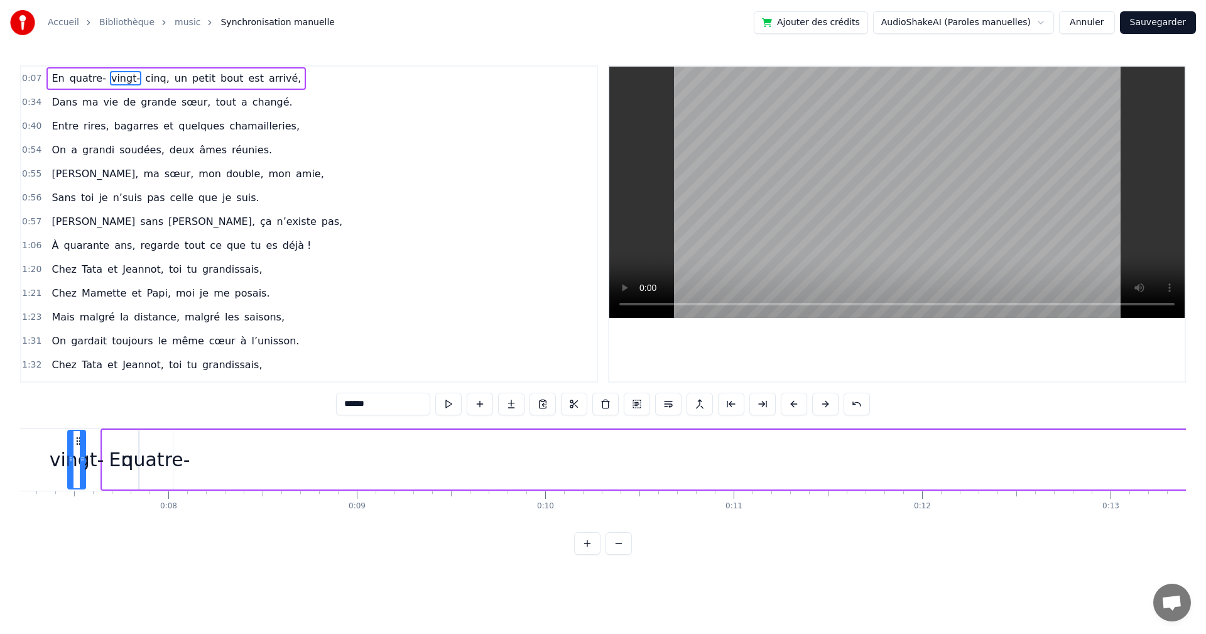
scroll to position [0, 1262]
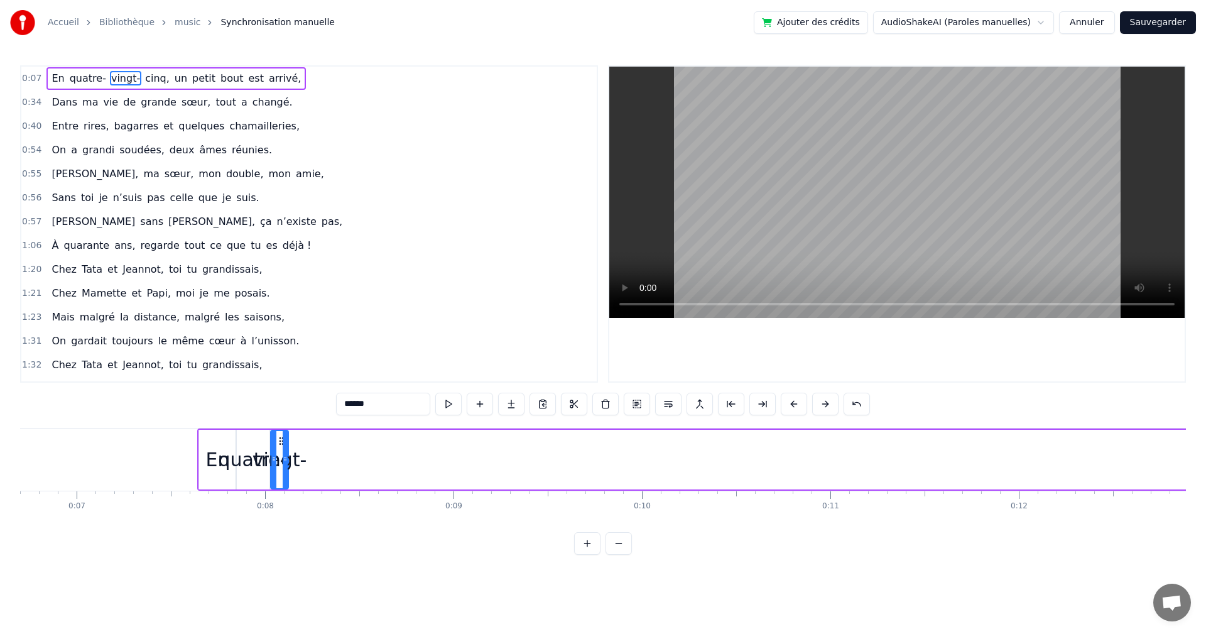
drag, startPoint x: 346, startPoint y: 440, endPoint x: 280, endPoint y: 473, distance: 74.1
click at [280, 473] on div "vingt-" at bounding box center [279, 459] width 16 height 57
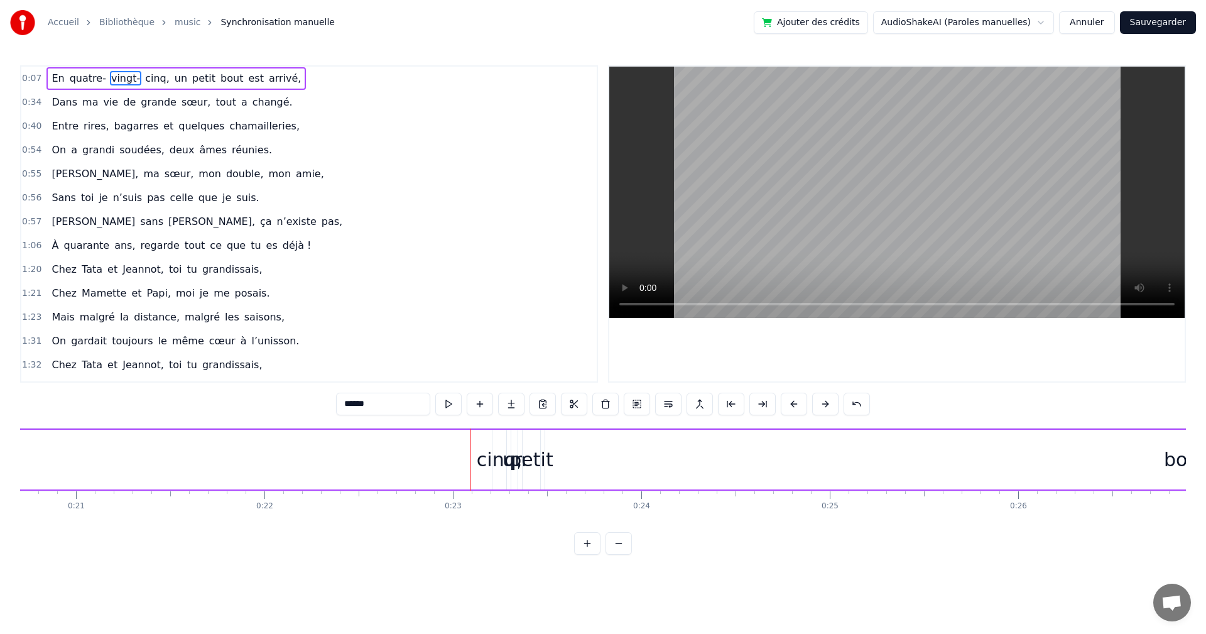
scroll to position [0, 3945]
click at [451, 461] on div "cinq," at bounding box center [454, 459] width 45 height 28
click at [456, 439] on div at bounding box center [458, 459] width 5 height 57
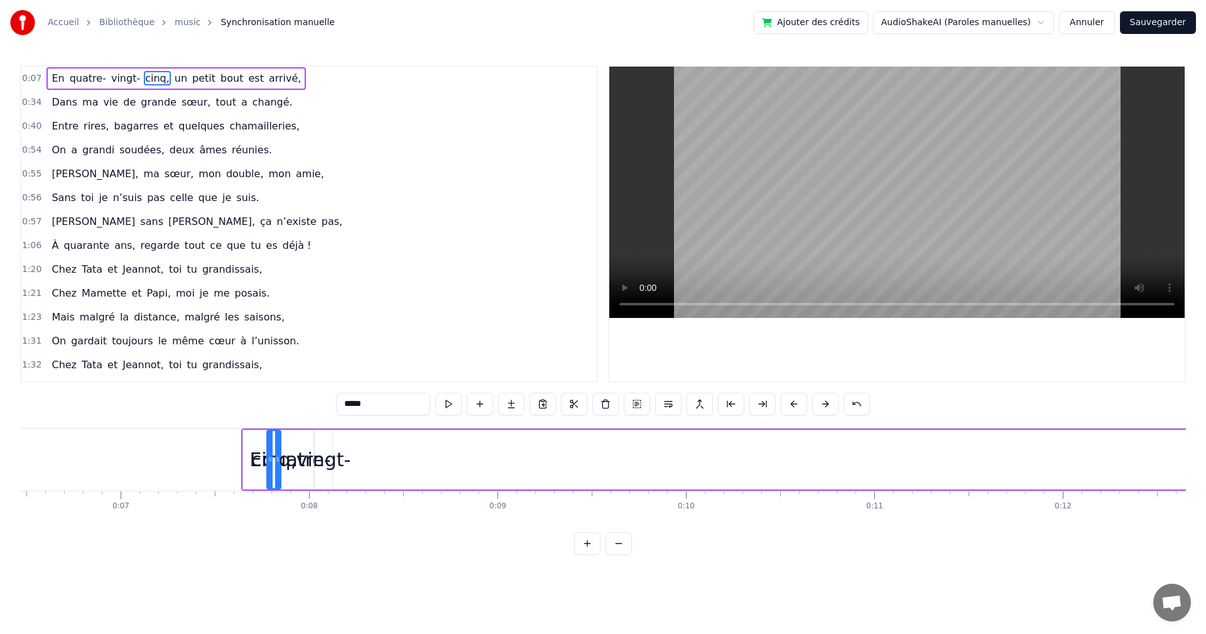
scroll to position [0, 1206]
drag, startPoint x: 454, startPoint y: 443, endPoint x: 349, endPoint y: 474, distance: 109.5
click at [349, 474] on div "cinq," at bounding box center [349, 459] width 13 height 57
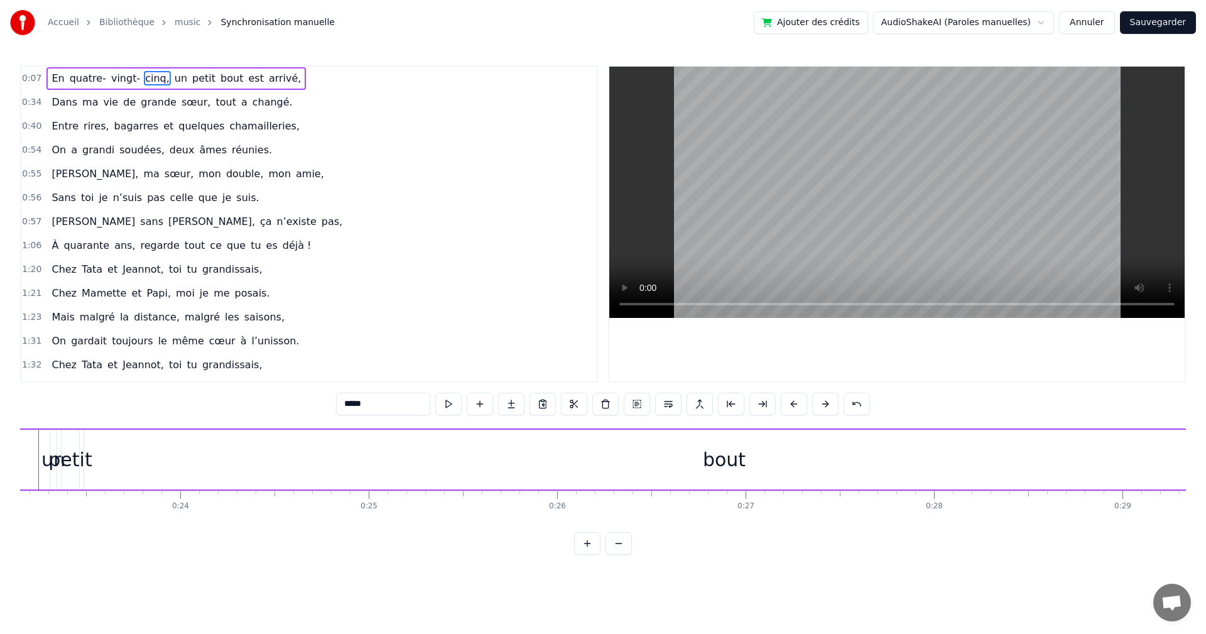
scroll to position [0, 4212]
click at [199, 458] on div "un" at bounding box center [202, 459] width 24 height 28
type input "**"
click at [218, 449] on div "petit" at bounding box center [218, 459] width 43 height 28
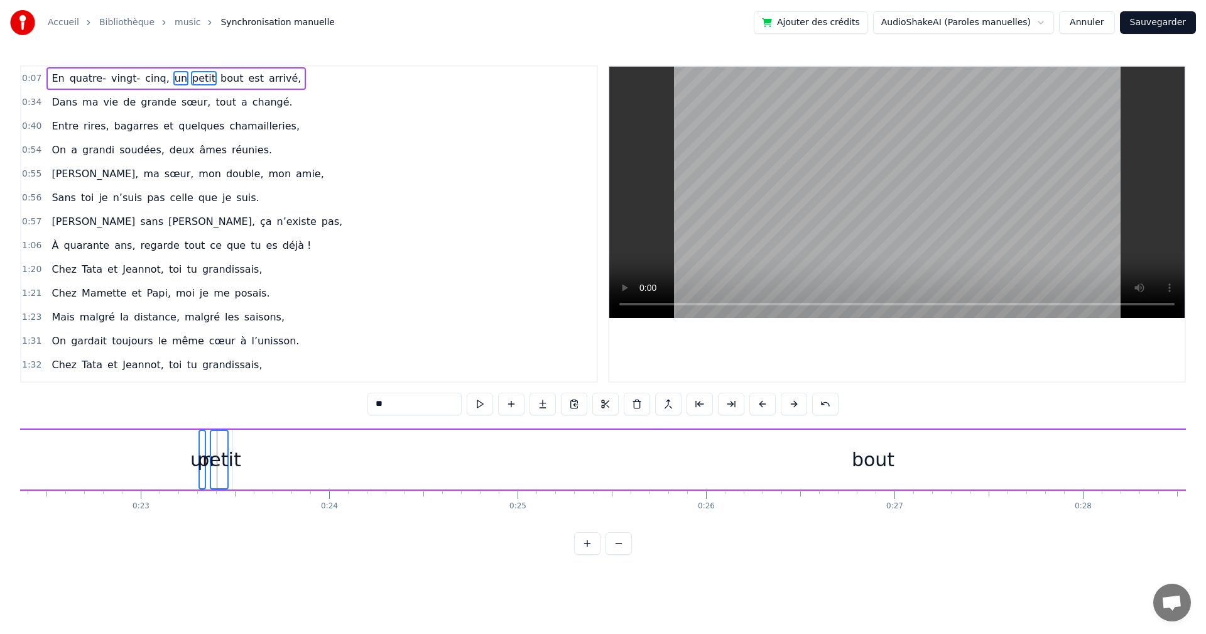
click at [266, 455] on div "bout" at bounding box center [873, 460] width 1280 height 60
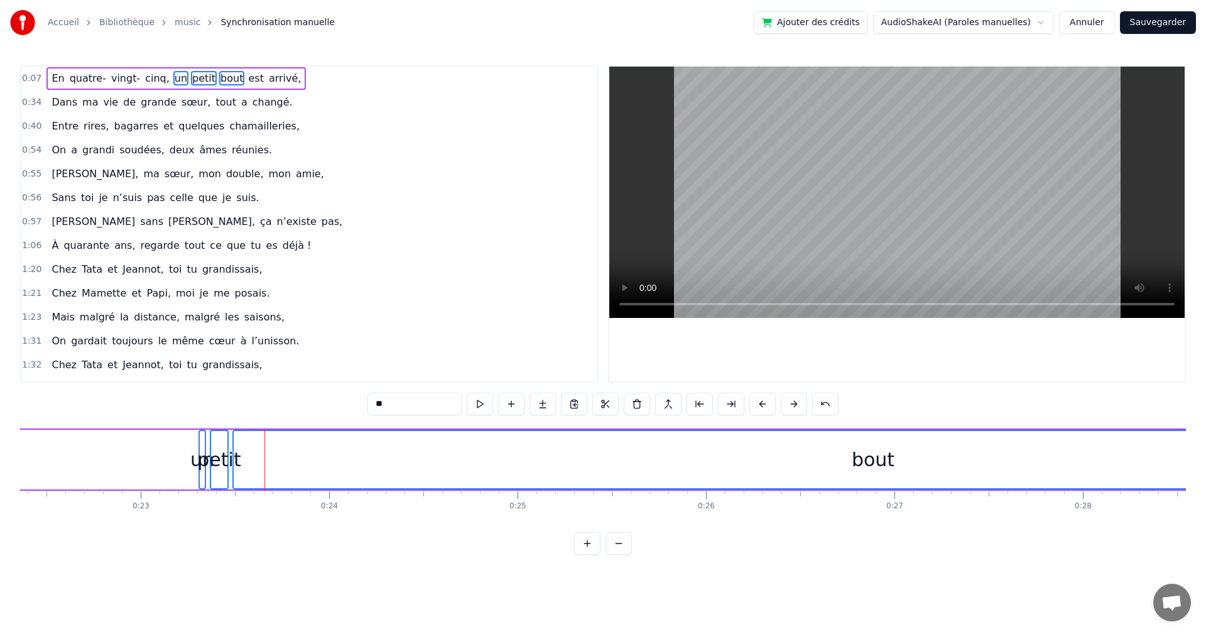
drag, startPoint x: 202, startPoint y: 439, endPoint x: 75, endPoint y: 450, distance: 126.7
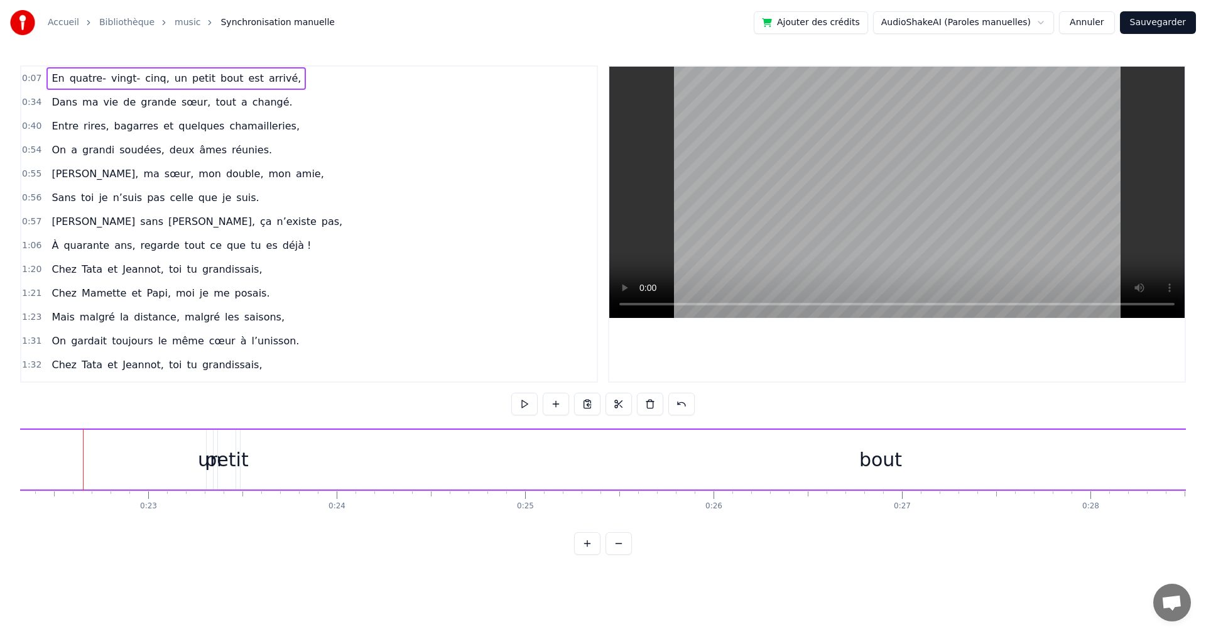
click at [207, 446] on div "petit" at bounding box center [226, 459] width 43 height 28
click at [208, 445] on div "petit" at bounding box center [226, 459] width 43 height 28
click at [210, 477] on div "un" at bounding box center [210, 460] width 6 height 60
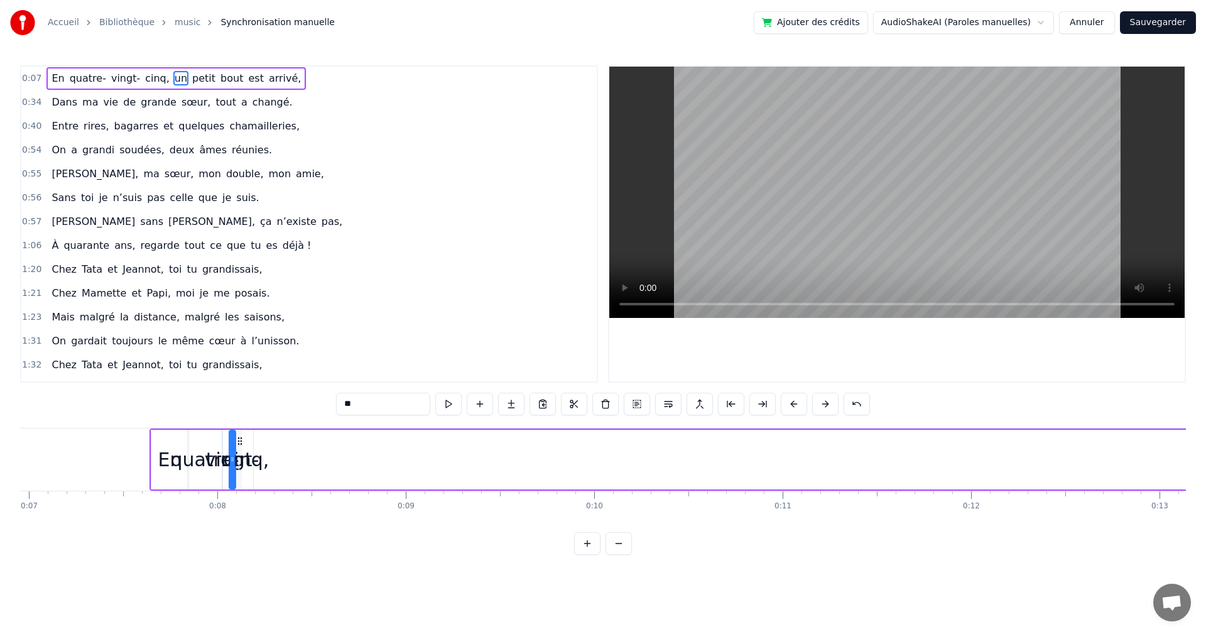
scroll to position [0, 1286]
drag, startPoint x: 216, startPoint y: 442, endPoint x: 288, endPoint y: 480, distance: 81.7
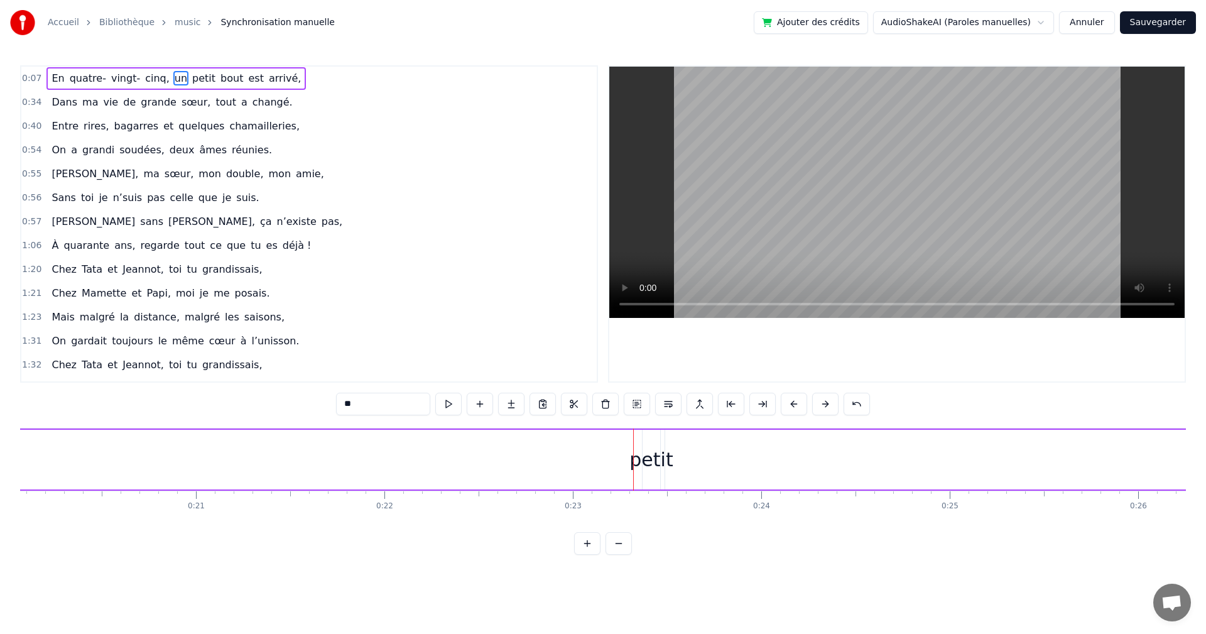
scroll to position [0, 3840]
click at [591, 445] on div "petit" at bounding box center [590, 459] width 43 height 28
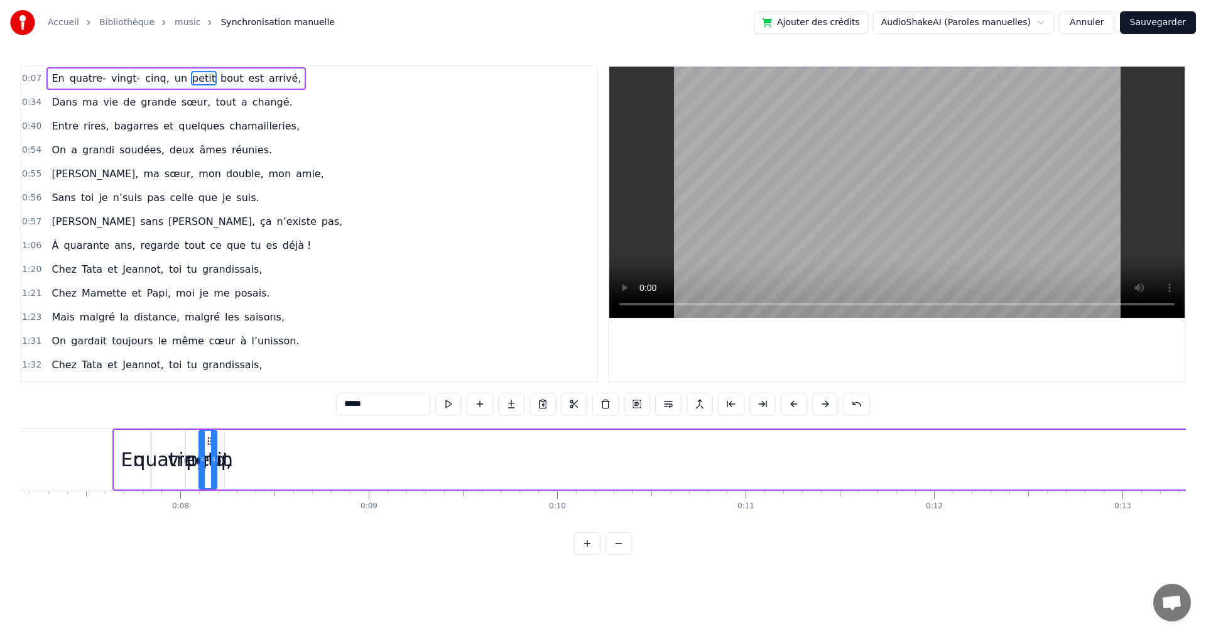
scroll to position [0, 1291]
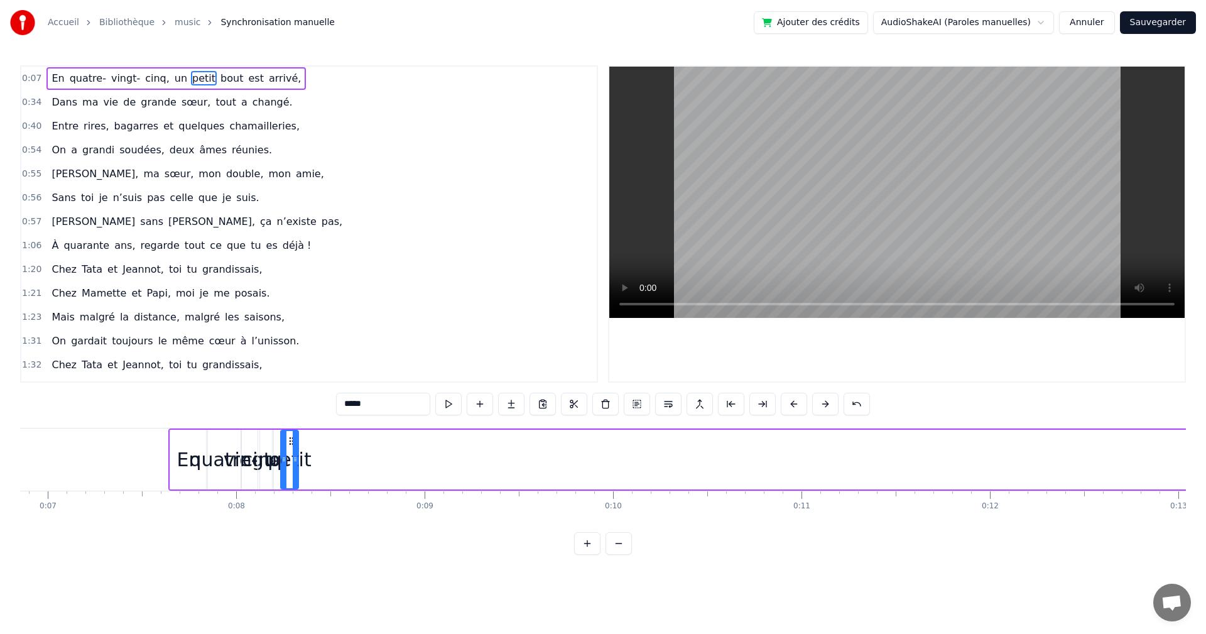
drag, startPoint x: 592, startPoint y: 440, endPoint x: 291, endPoint y: 463, distance: 302.3
click at [291, 463] on div "petit" at bounding box center [289, 459] width 16 height 57
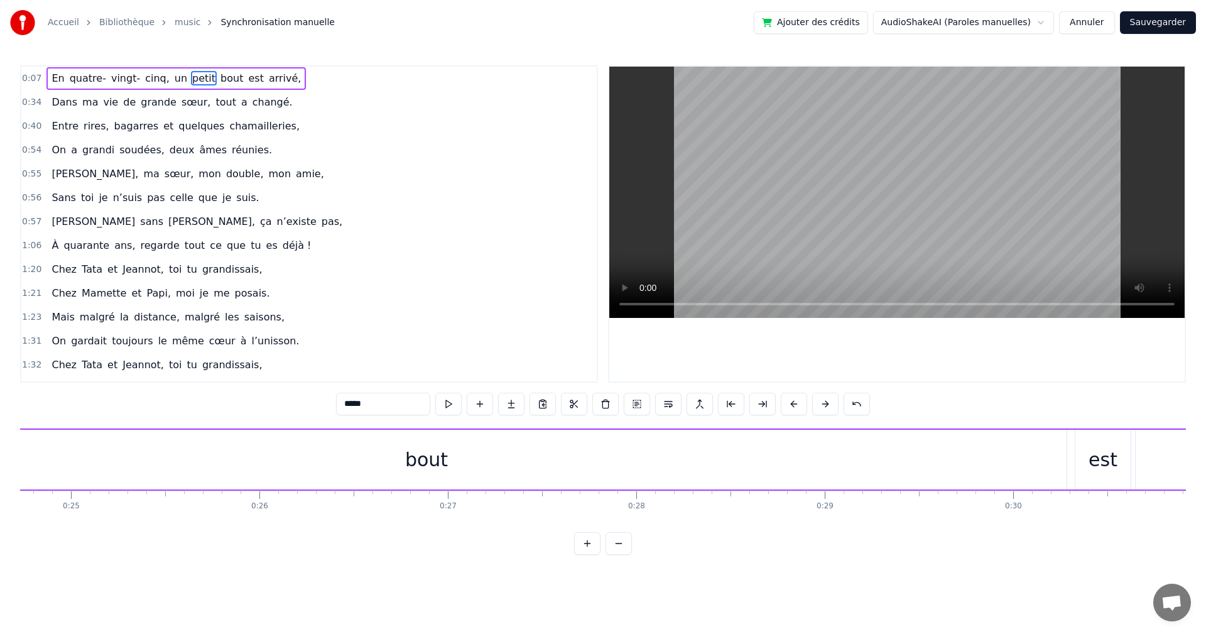
scroll to position [0, 4674]
click at [424, 465] on div "bout" at bounding box center [411, 459] width 43 height 28
type input "****"
drag, startPoint x: 1049, startPoint y: 460, endPoint x: 100, endPoint y: 479, distance: 948.4
click at [100, 479] on div at bounding box center [102, 459] width 5 height 57
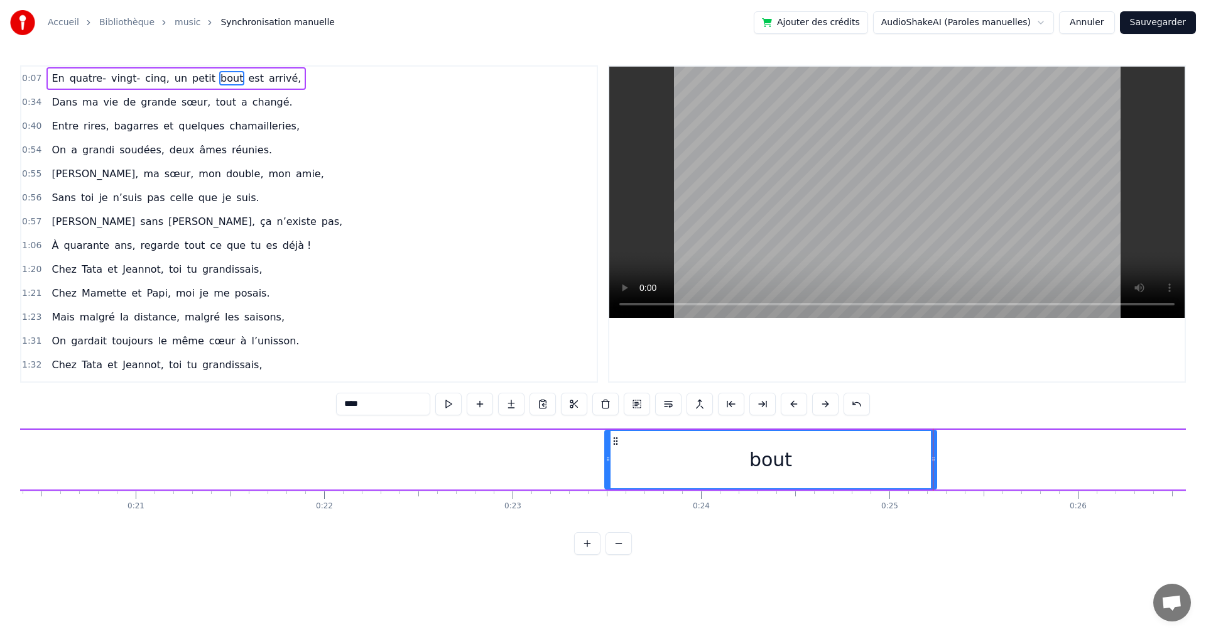
scroll to position [0, 3617]
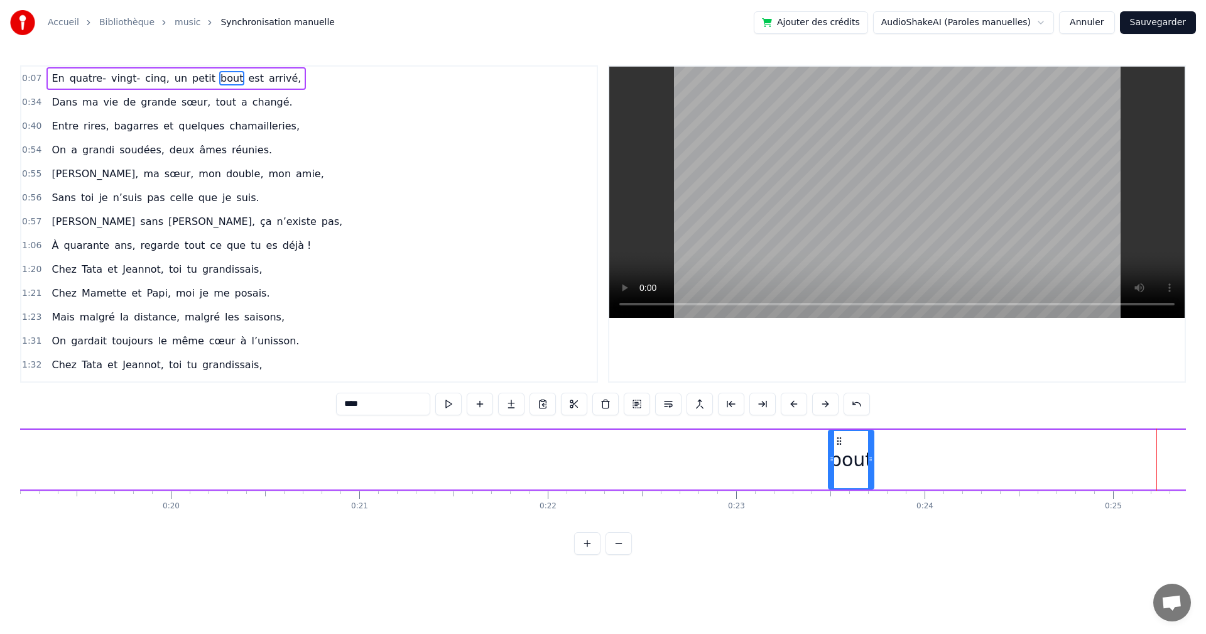
drag, startPoint x: 1155, startPoint y: 458, endPoint x: 868, endPoint y: 448, distance: 287.1
click at [868, 448] on div at bounding box center [870, 459] width 5 height 57
drag, startPoint x: 858, startPoint y: 441, endPoint x: 761, endPoint y: 445, distance: 96.8
click at [710, 448] on div "En quatre- vingt- cinq, un petit bout est arrivé," at bounding box center [337, 459] width 4991 height 62
click at [844, 445] on div "bout" at bounding box center [850, 459] width 43 height 28
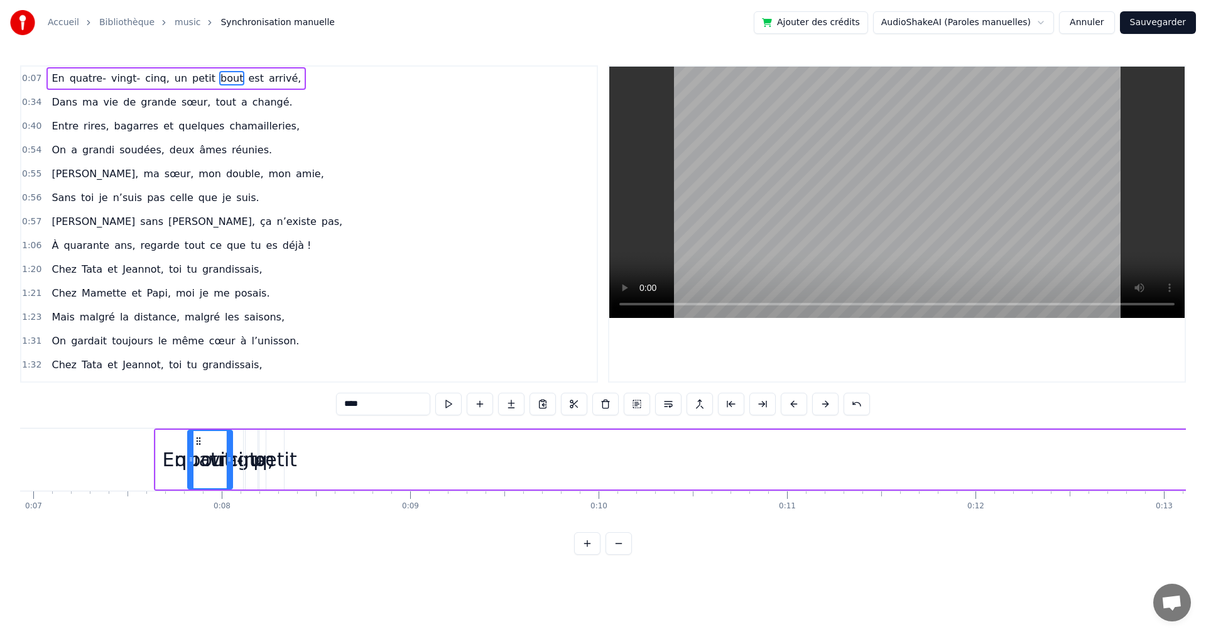
scroll to position [0, 1243]
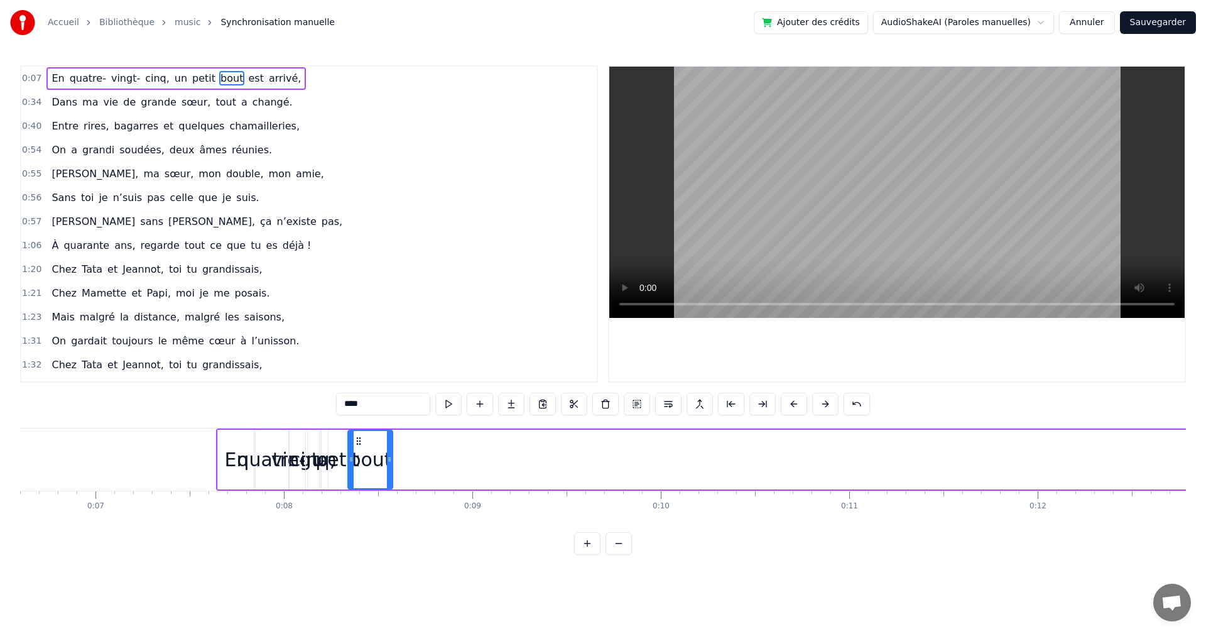
drag, startPoint x: 837, startPoint y: 441, endPoint x: 357, endPoint y: 450, distance: 480.5
click at [357, 450] on div "bout" at bounding box center [370, 459] width 43 height 57
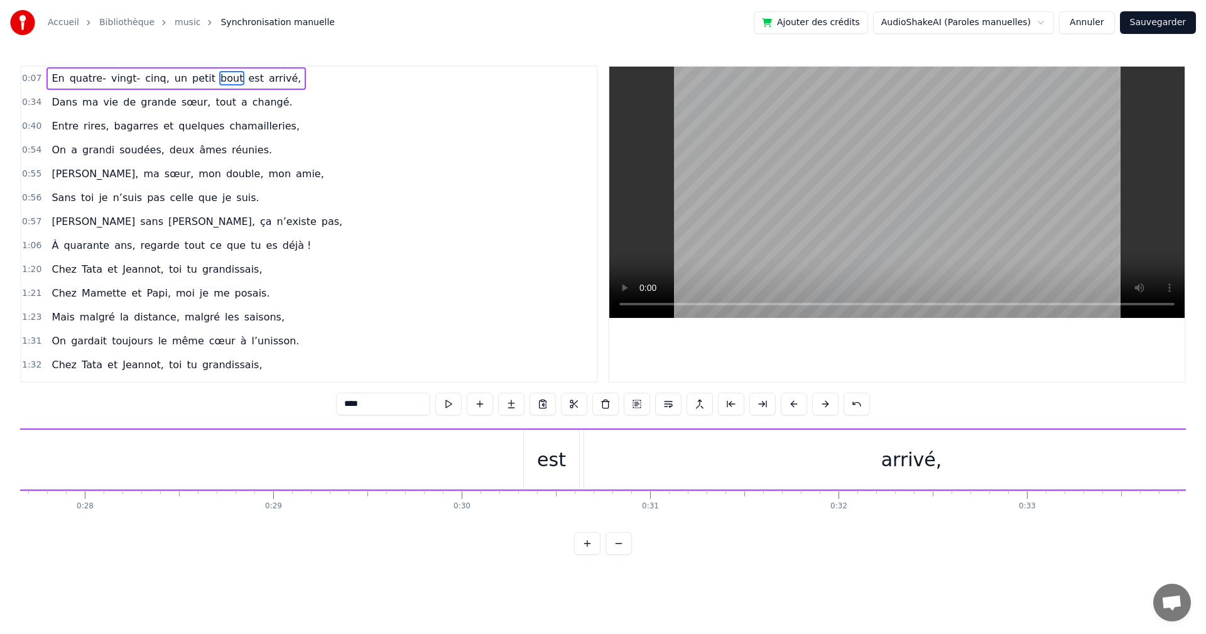
scroll to position [0, 5373]
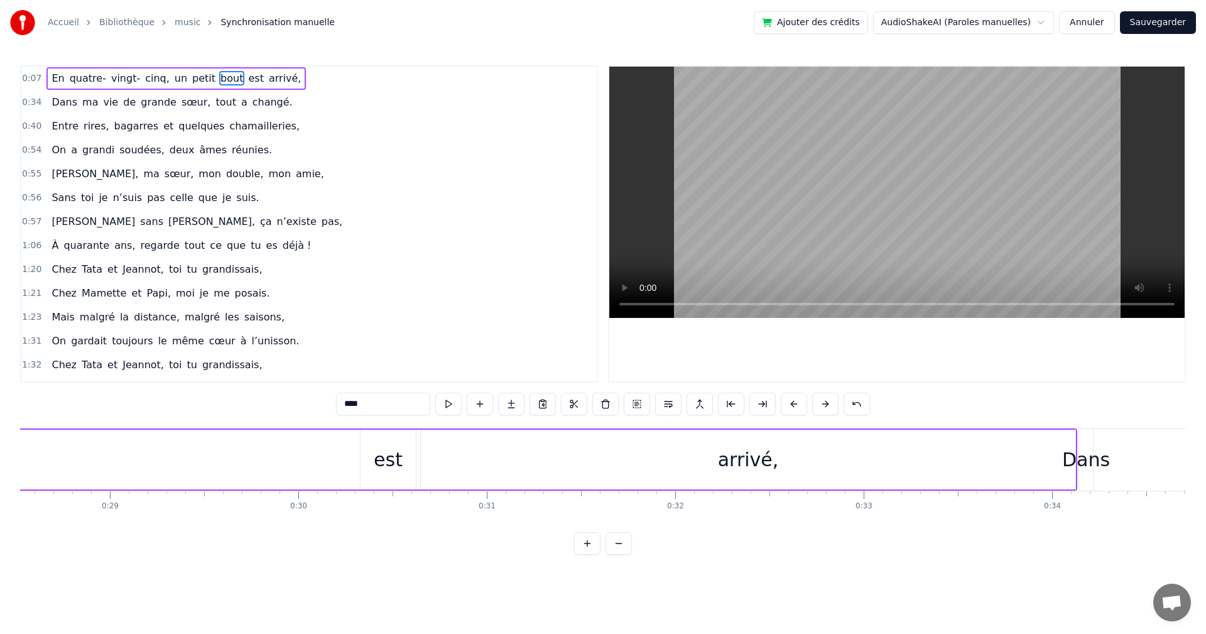
click at [384, 467] on div "est" at bounding box center [388, 459] width 29 height 28
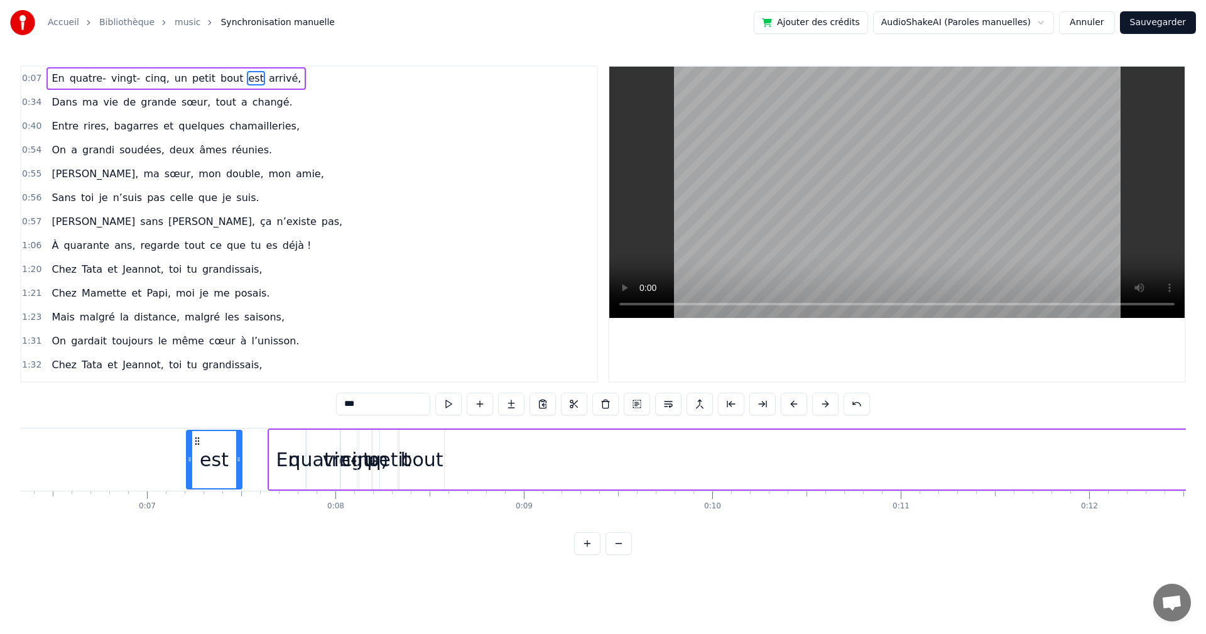
scroll to position [0, 1151]
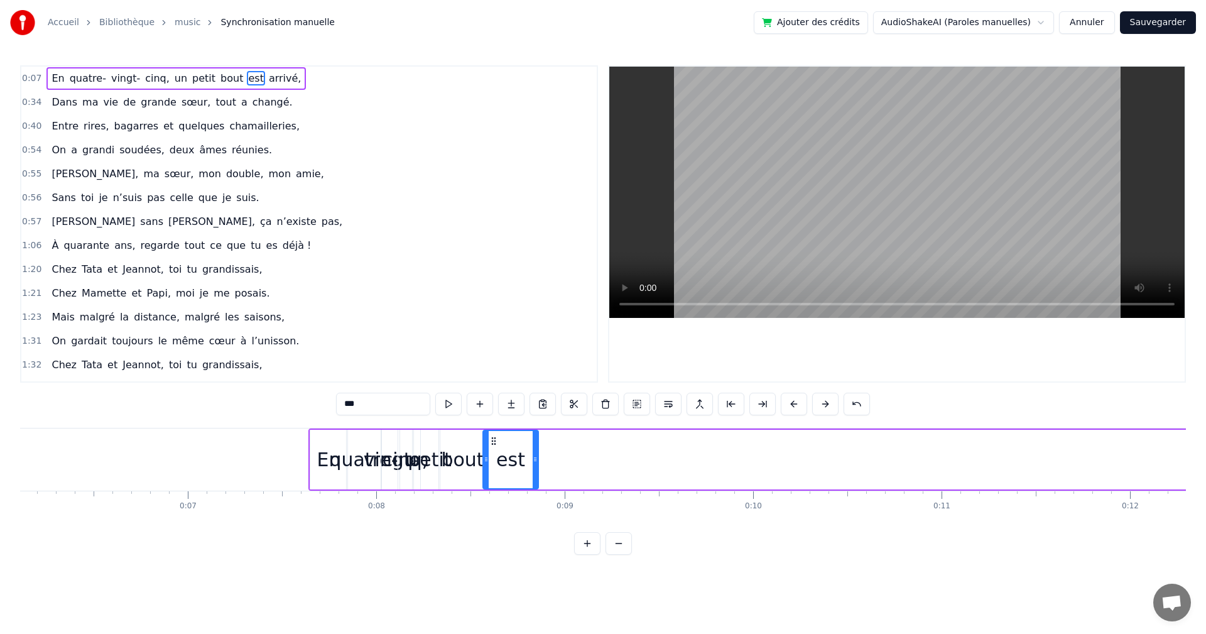
drag, startPoint x: 370, startPoint y: 442, endPoint x: 493, endPoint y: 475, distance: 126.7
click at [493, 475] on div "est" at bounding box center [511, 459] width 54 height 57
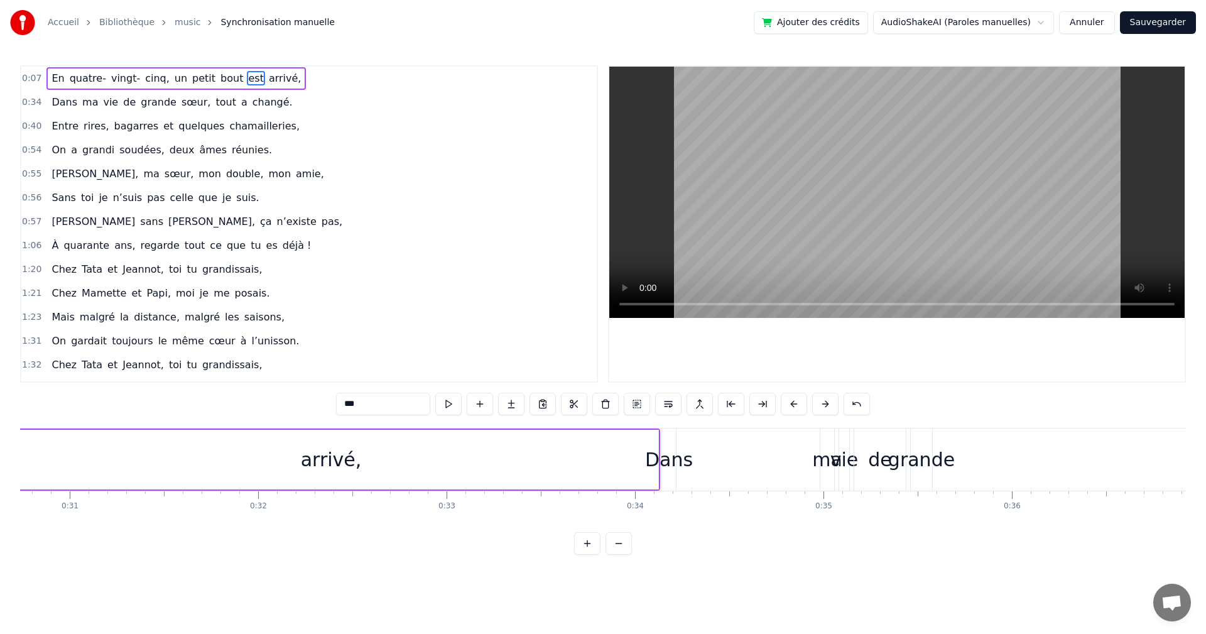
scroll to position [0, 5775]
click at [357, 452] on div "arrivé," at bounding box center [346, 459] width 61 height 28
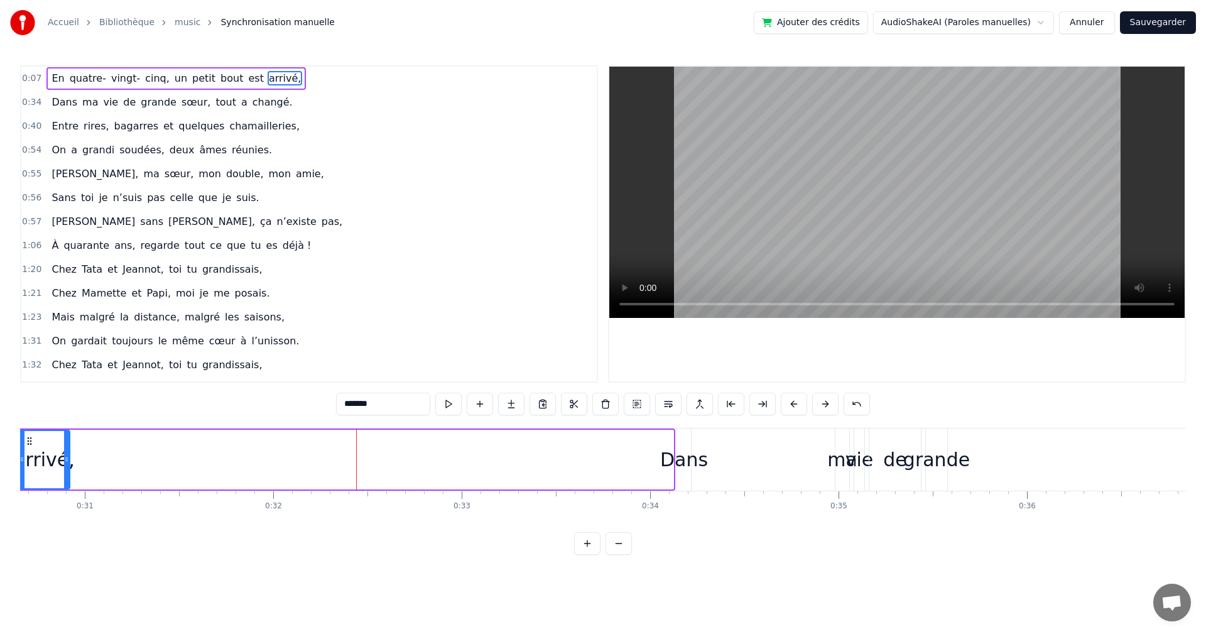
drag, startPoint x: 671, startPoint y: 482, endPoint x: 68, endPoint y: 473, distance: 603.5
click at [68, 473] on div at bounding box center [66, 459] width 5 height 57
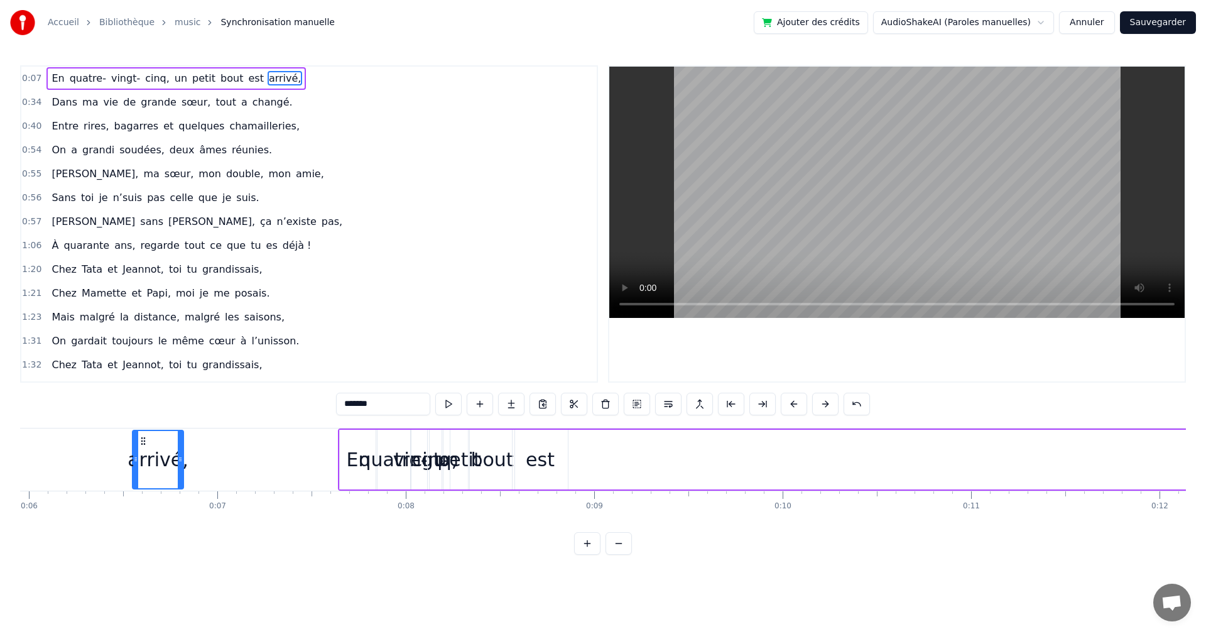
scroll to position [0, 1120]
drag, startPoint x: 46, startPoint y: 441, endPoint x: 580, endPoint y: 467, distance: 534.4
click at [580, 467] on div "arrivé," at bounding box center [595, 459] width 50 height 57
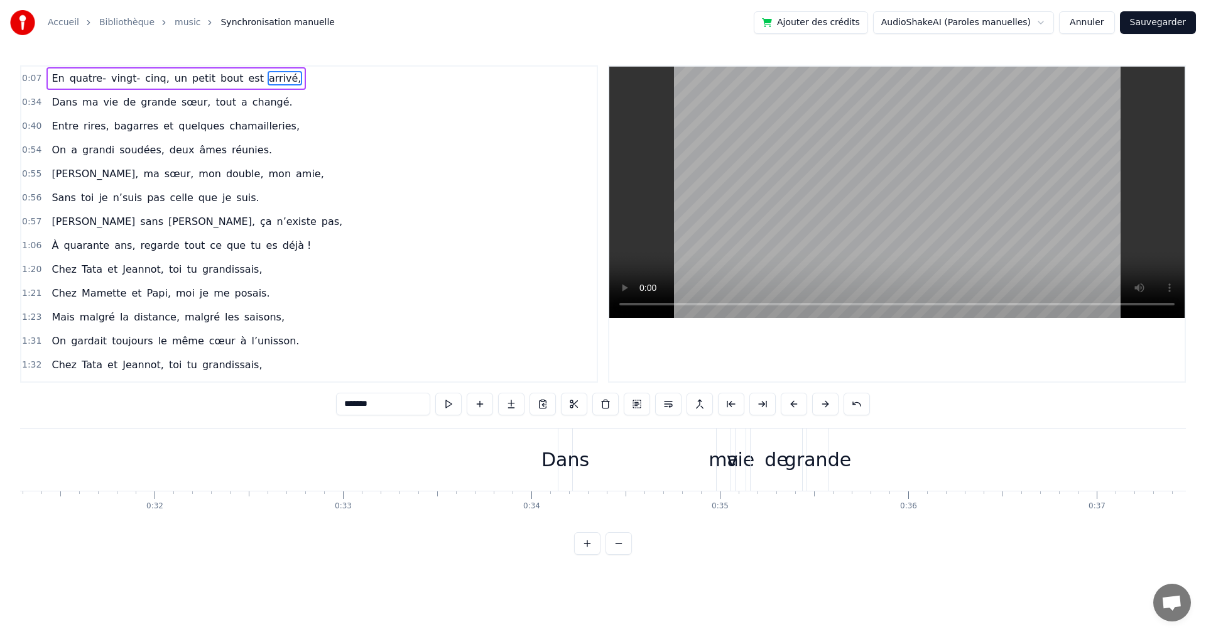
scroll to position [0, 5939]
click at [525, 444] on div "Dans" at bounding box center [520, 459] width 14 height 62
type input "****"
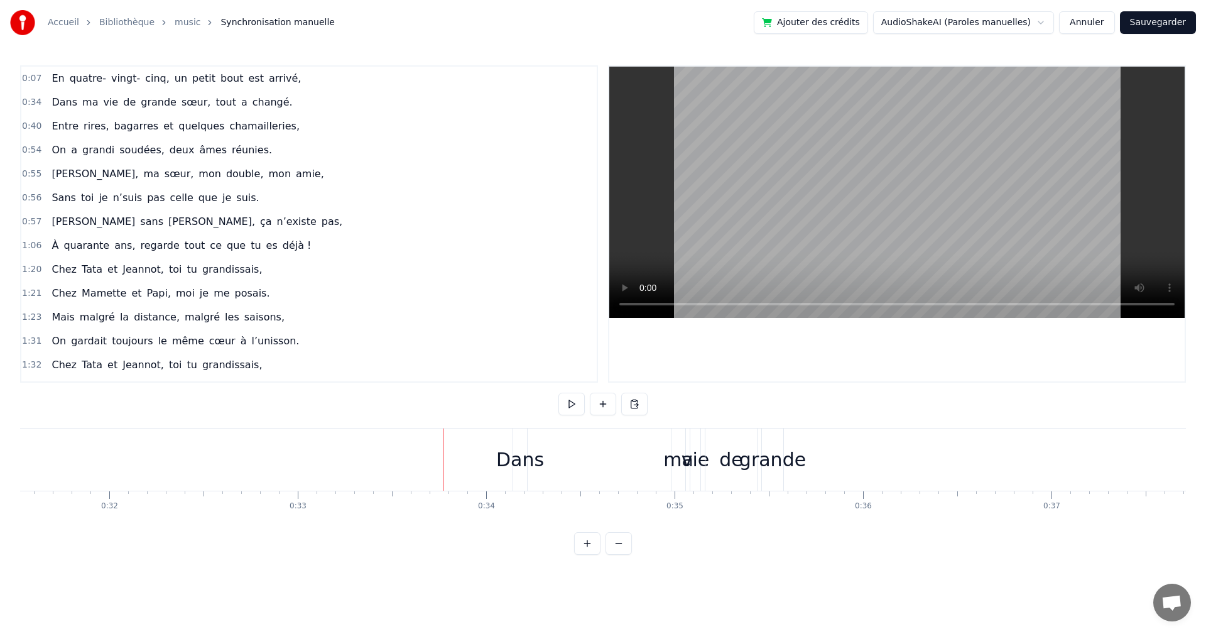
click at [517, 442] on div "Dans" at bounding box center [520, 459] width 14 height 62
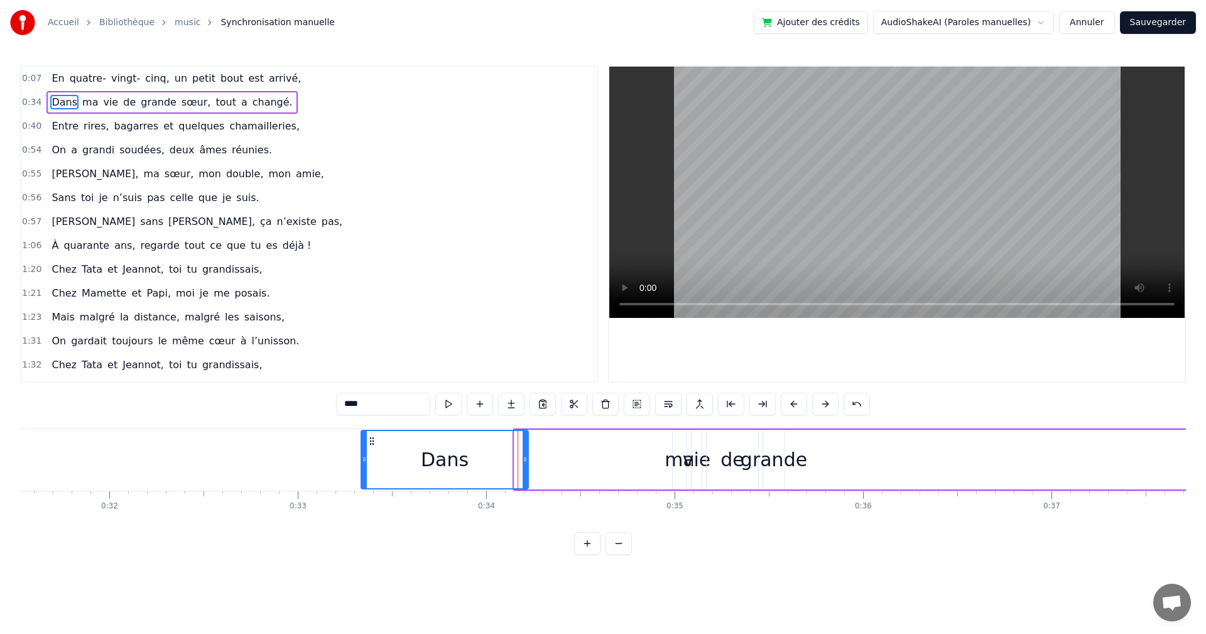
drag, startPoint x: 519, startPoint y: 462, endPoint x: 365, endPoint y: 460, distance: 153.2
click at [365, 460] on icon at bounding box center [364, 459] width 5 height 10
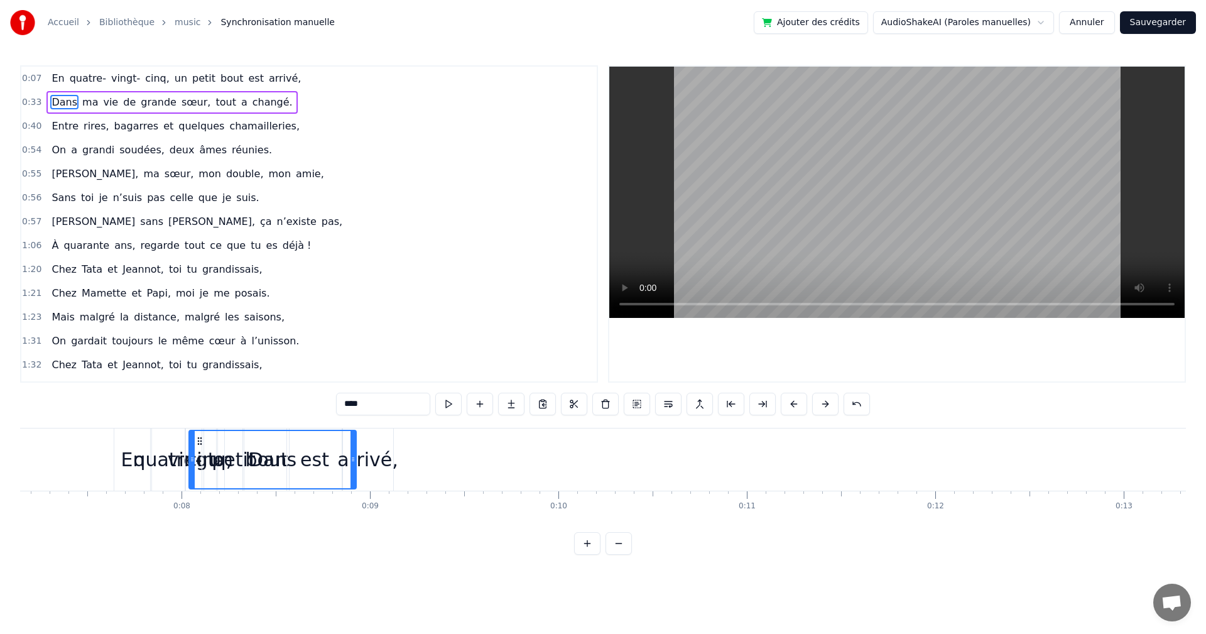
scroll to position [0, 1334]
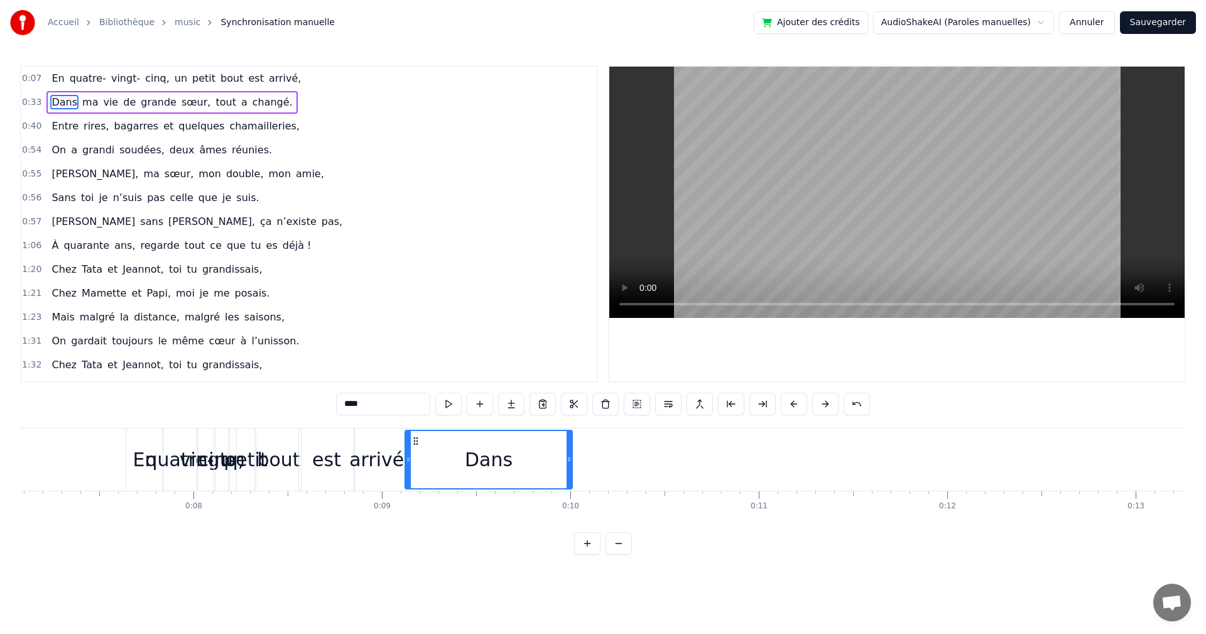
drag, startPoint x: 372, startPoint y: 443, endPoint x: 416, endPoint y: 480, distance: 57.9
click at [416, 480] on div "Dans" at bounding box center [489, 459] width 166 height 57
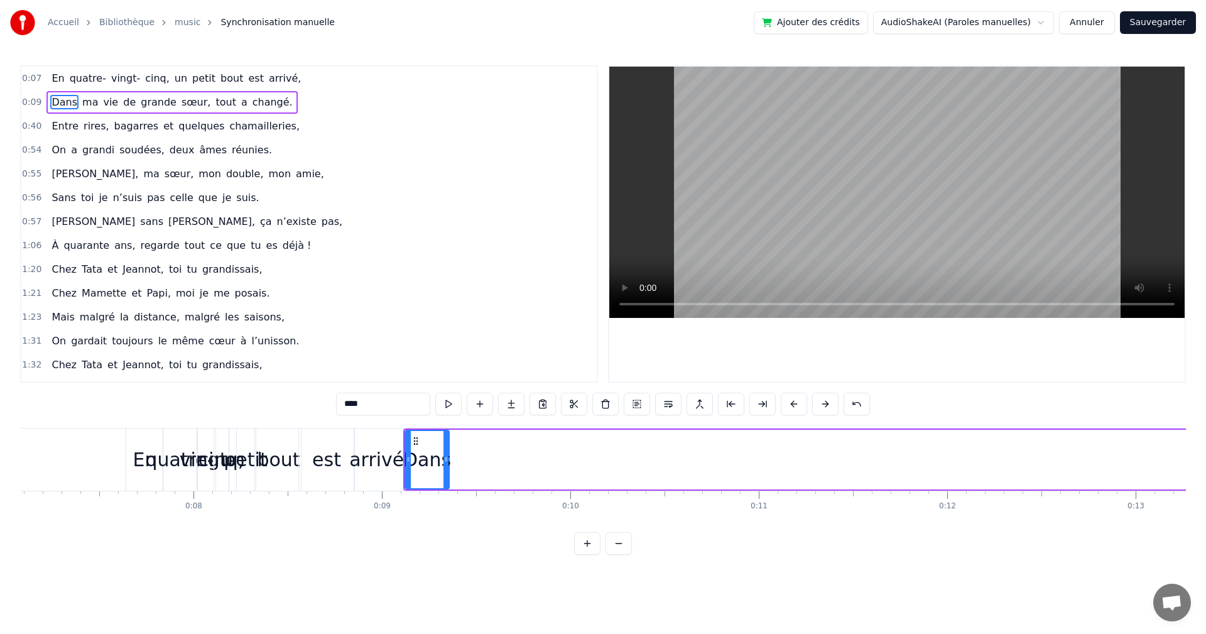
drag, startPoint x: 567, startPoint y: 460, endPoint x: 444, endPoint y: 465, distance: 123.2
click at [444, 465] on div at bounding box center [445, 459] width 5 height 57
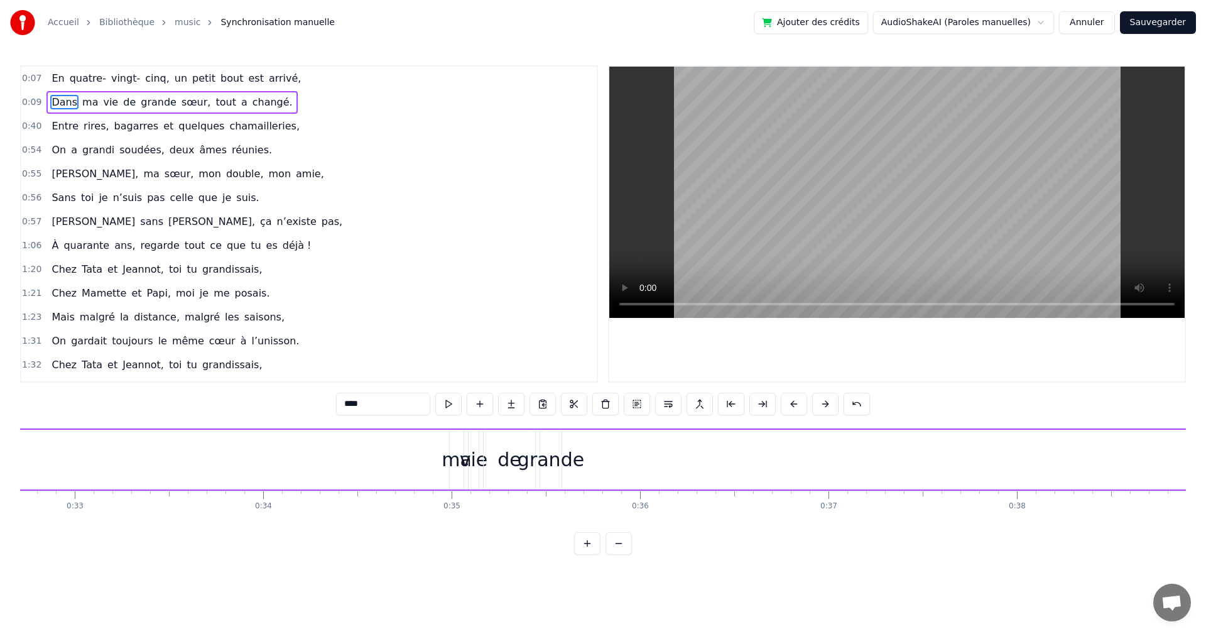
scroll to position [0, 6192]
click at [427, 457] on div "ma" at bounding box center [426, 459] width 30 height 28
type input "**"
drag, startPoint x: 425, startPoint y: 453, endPoint x: 307, endPoint y: 474, distance: 119.9
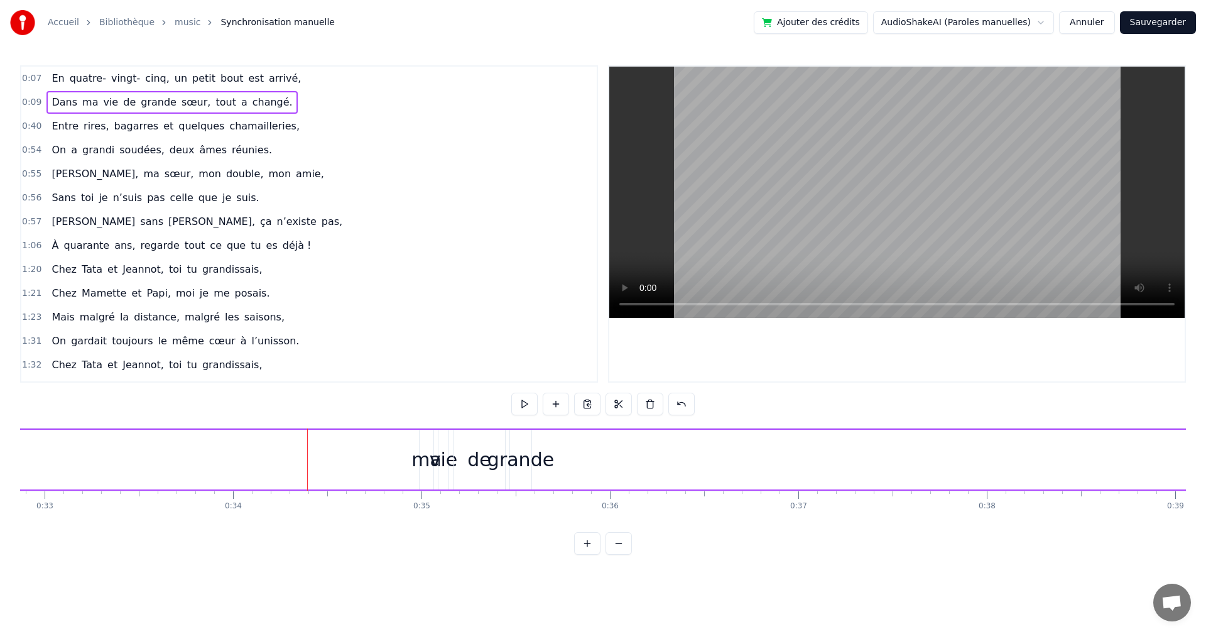
click at [428, 467] on div "ma" at bounding box center [426, 459] width 30 height 28
drag, startPoint x: 424, startPoint y: 459, endPoint x: 379, endPoint y: 475, distance: 48.1
click at [364, 478] on div at bounding box center [364, 459] width 5 height 57
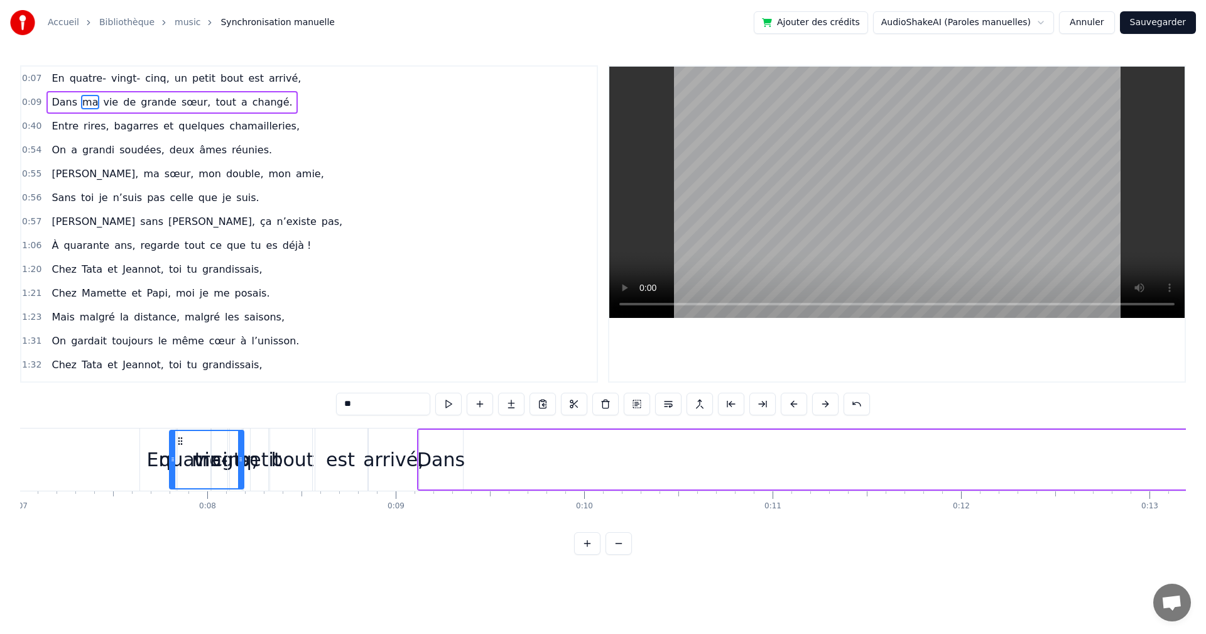
scroll to position [0, 1306]
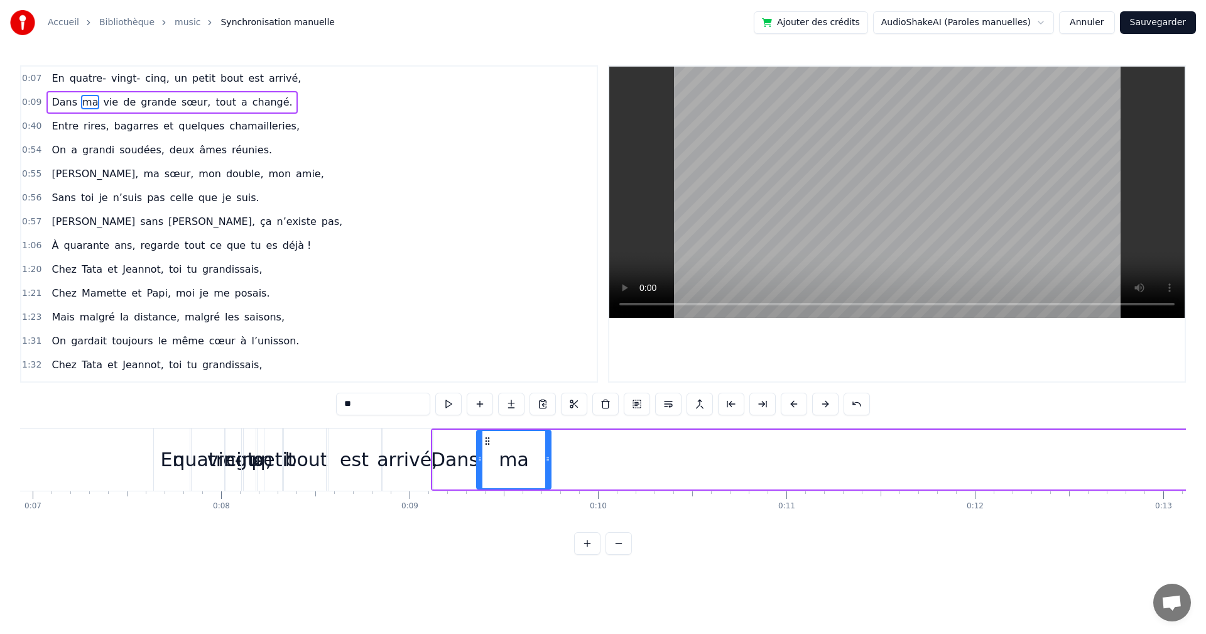
drag, startPoint x: 369, startPoint y: 441, endPoint x: 432, endPoint y: 508, distance: 91.9
drag, startPoint x: 546, startPoint y: 460, endPoint x: 443, endPoint y: 483, distance: 105.0
click at [497, 462] on icon at bounding box center [498, 459] width 5 height 10
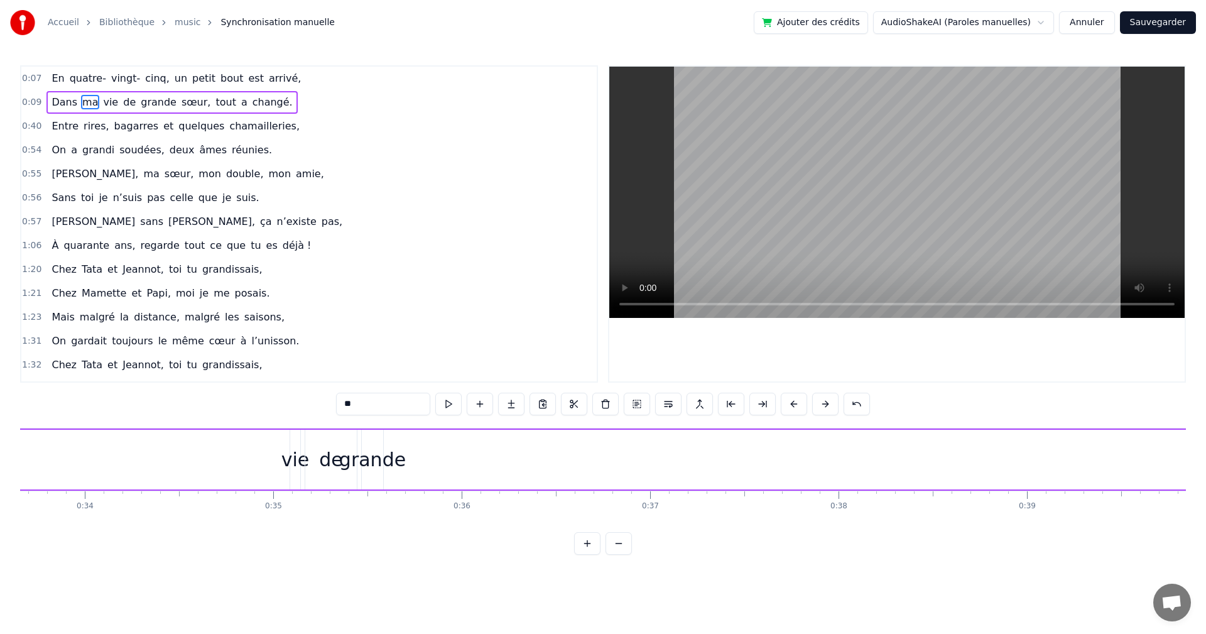
scroll to position [0, 6311]
click at [324, 461] on div "vie" at bounding box center [324, 459] width 28 height 28
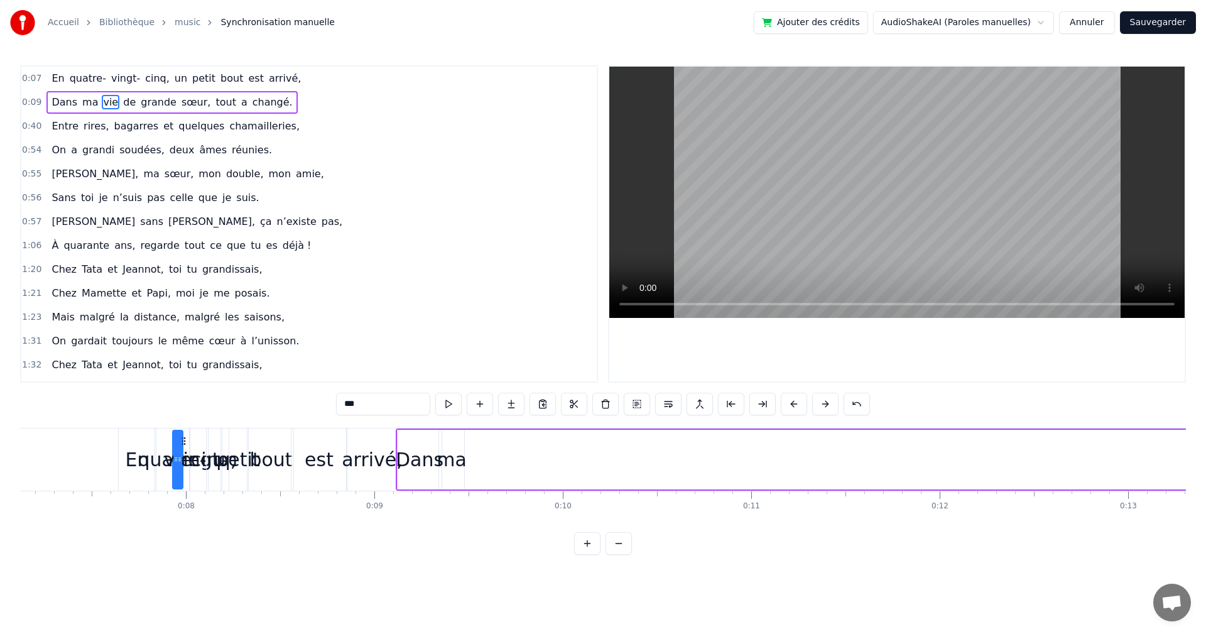
scroll to position [0, 1339]
drag, startPoint x: 329, startPoint y: 441, endPoint x: 340, endPoint y: 509, distance: 68.7
click at [475, 475] on div "vie" at bounding box center [471, 459] width 9 height 57
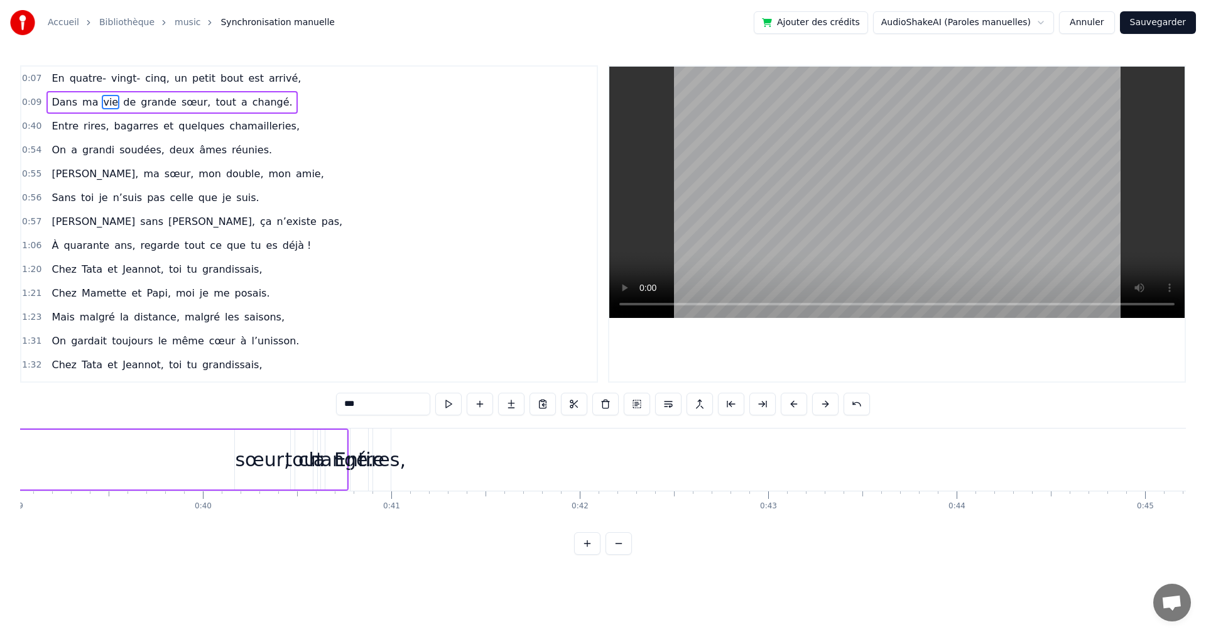
scroll to position [0, 7174]
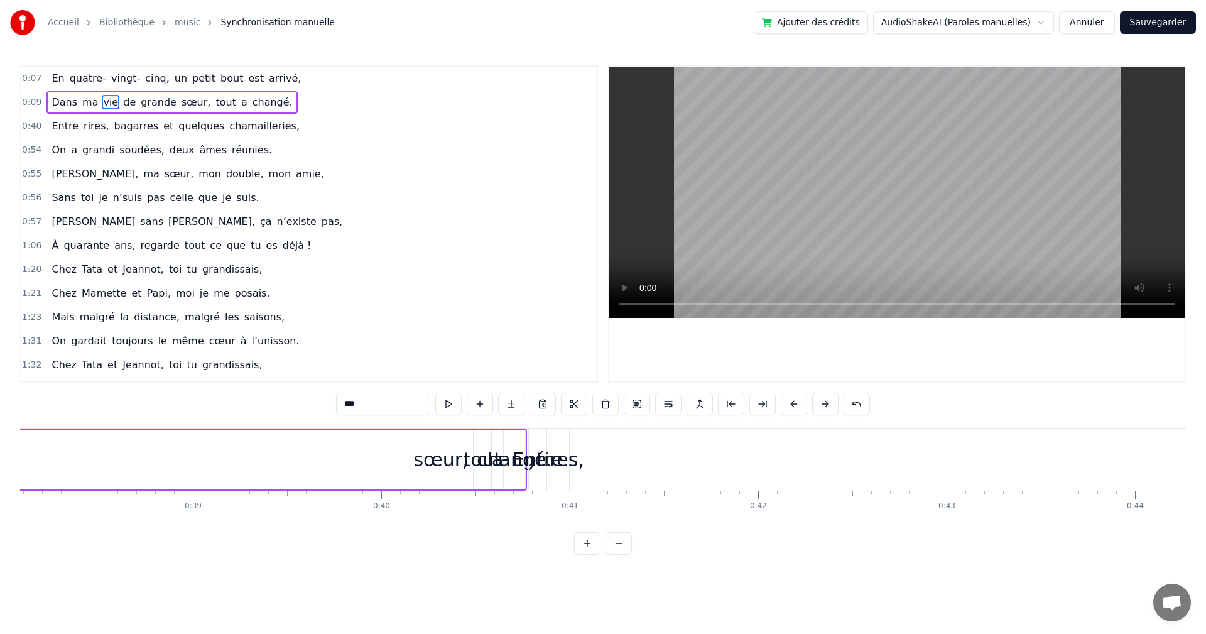
click at [439, 460] on div "sœur," at bounding box center [440, 459] width 55 height 28
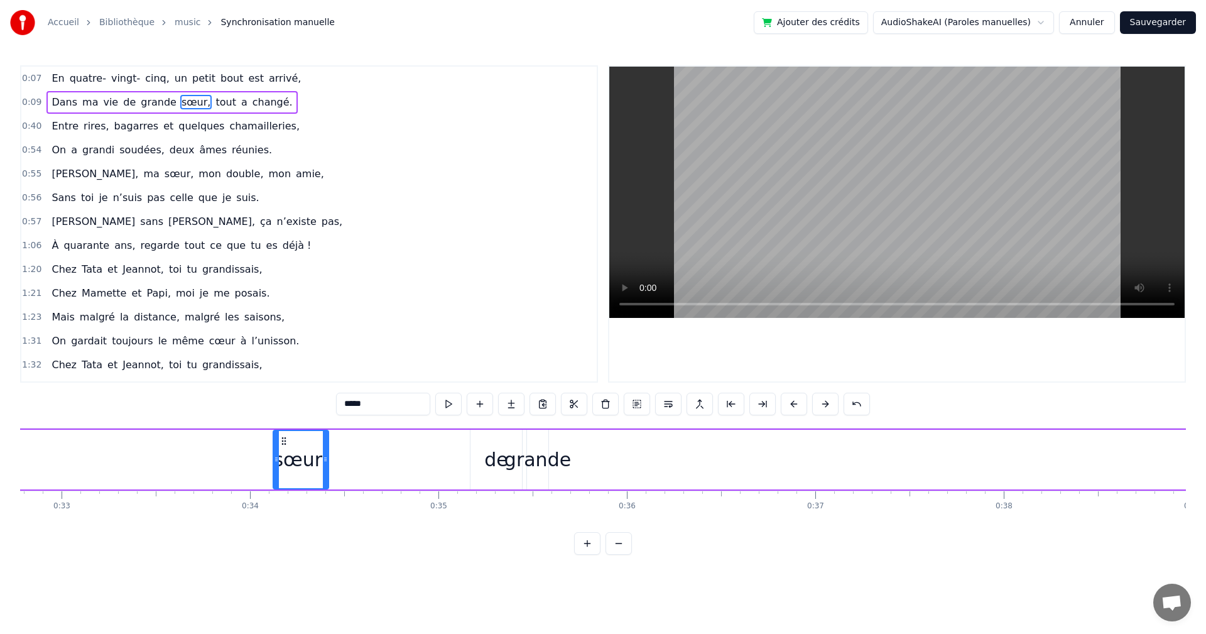
scroll to position [0, 6146]
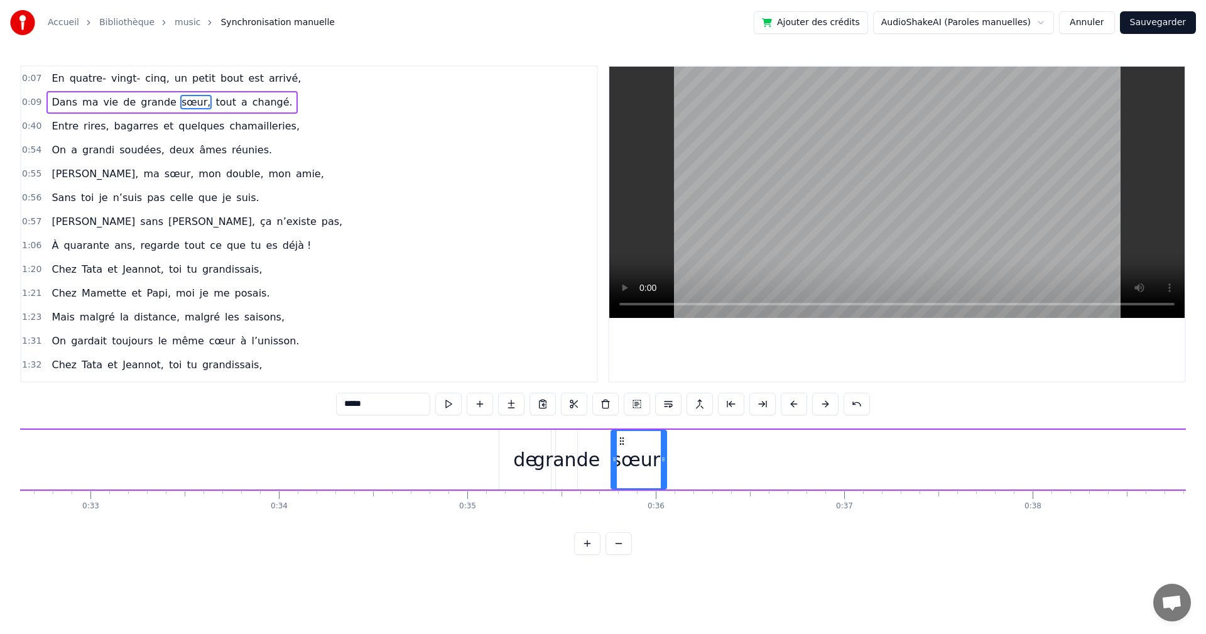
drag, startPoint x: 425, startPoint y: 441, endPoint x: 590, endPoint y: 460, distance: 165.5
click at [622, 453] on div "sœur," at bounding box center [639, 459] width 54 height 57
click at [529, 453] on div "de" at bounding box center [525, 459] width 24 height 28
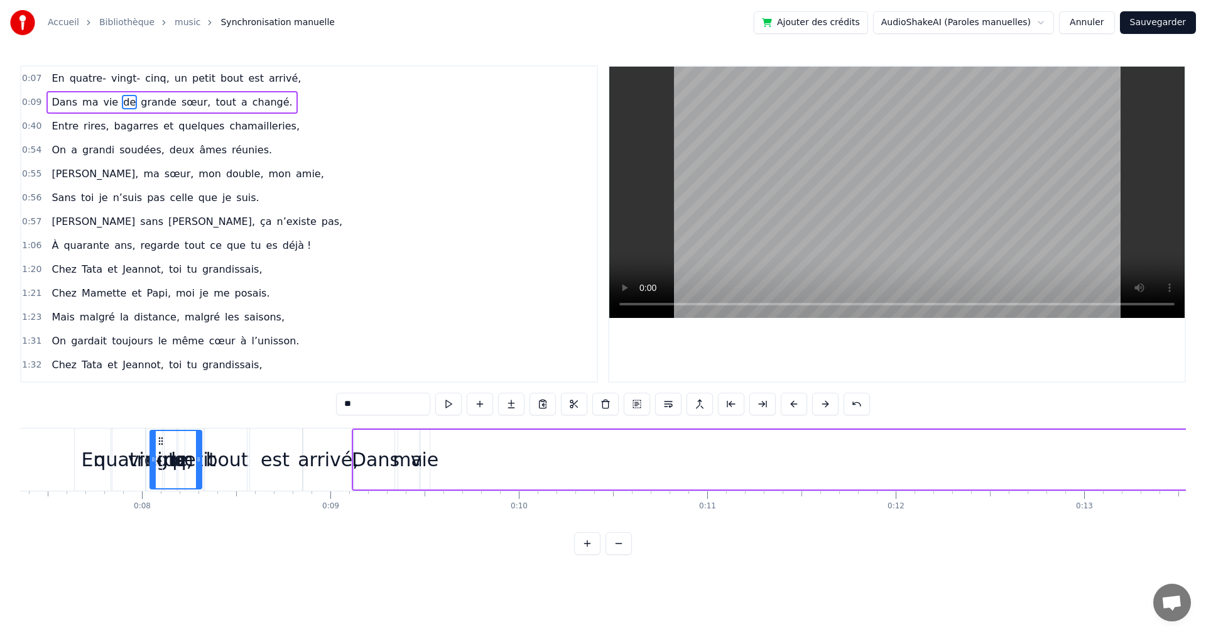
scroll to position [0, 1376]
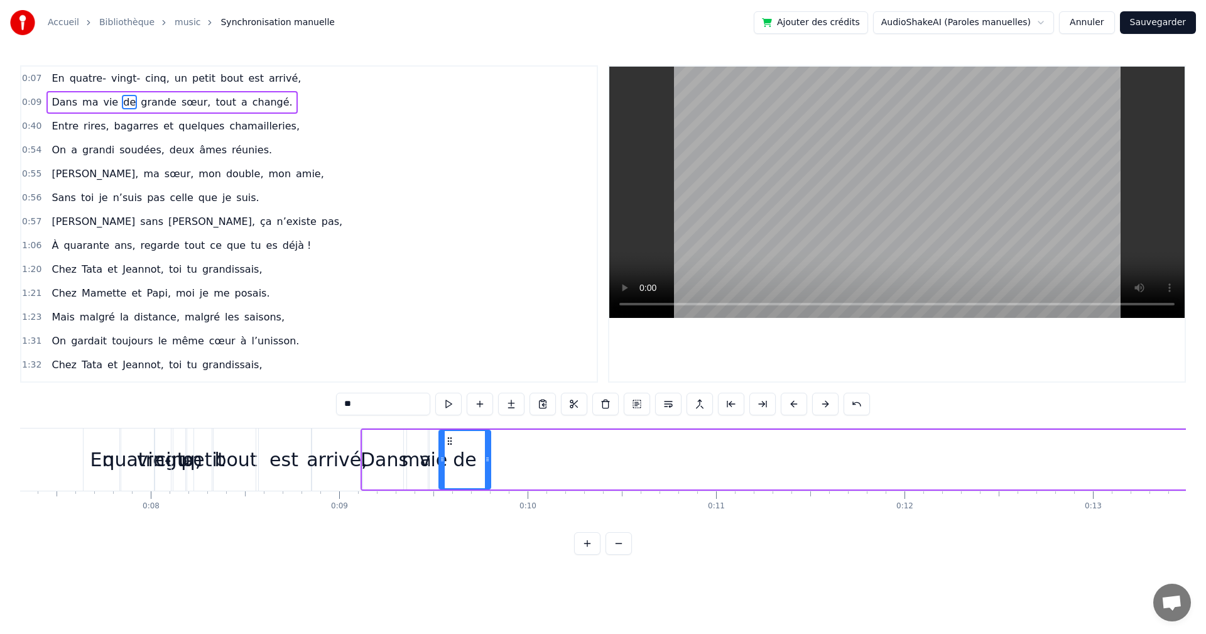
drag, startPoint x: 509, startPoint y: 440, endPoint x: 448, endPoint y: 484, distance: 74.2
click at [448, 484] on div "de" at bounding box center [465, 459] width 50 height 57
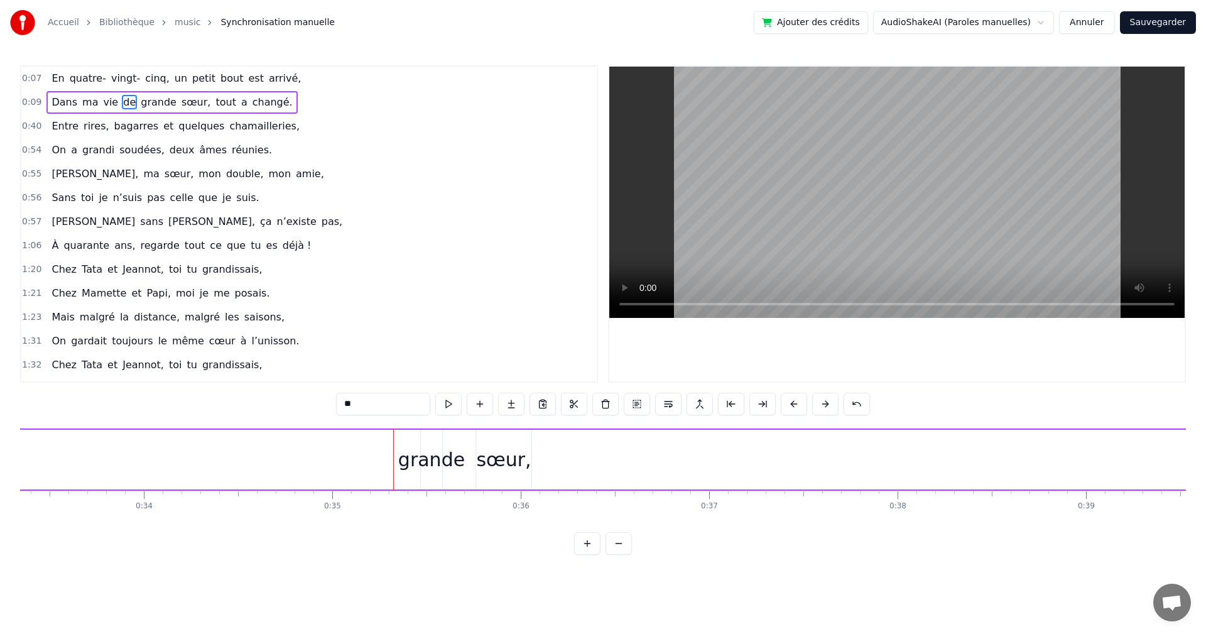
scroll to position [0, 6416]
click at [299, 467] on div "grande" at bounding box center [297, 459] width 67 height 28
type input "******"
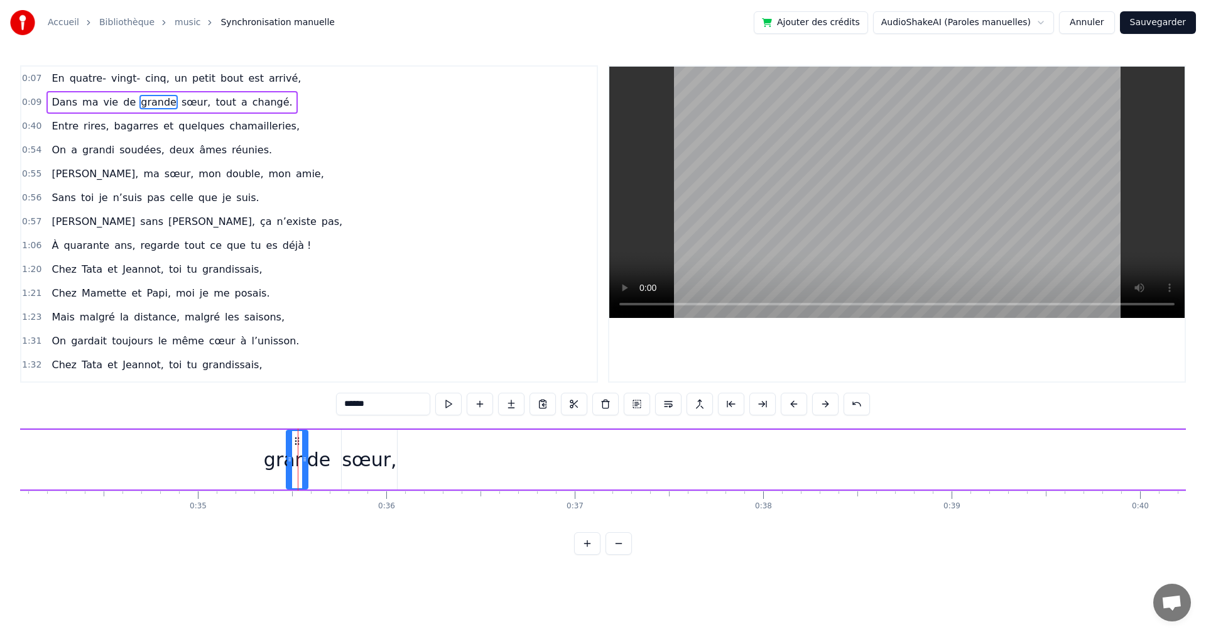
drag, startPoint x: 298, startPoint y: 441, endPoint x: 189, endPoint y: 458, distance: 110.0
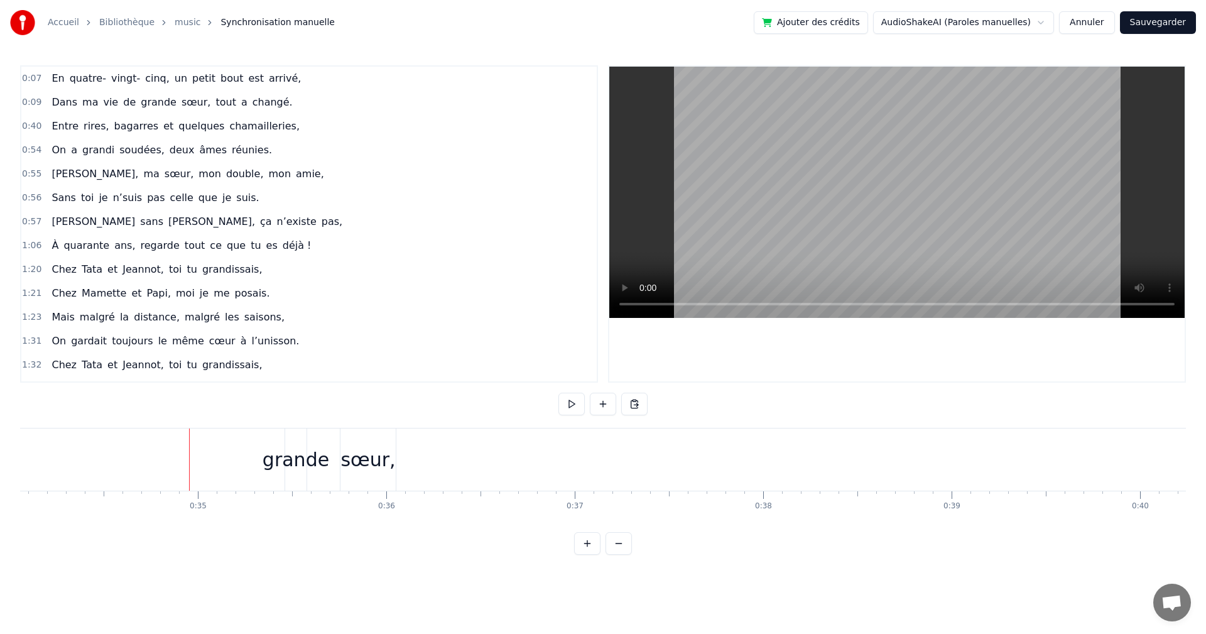
click at [300, 446] on div "grande" at bounding box center [295, 459] width 67 height 28
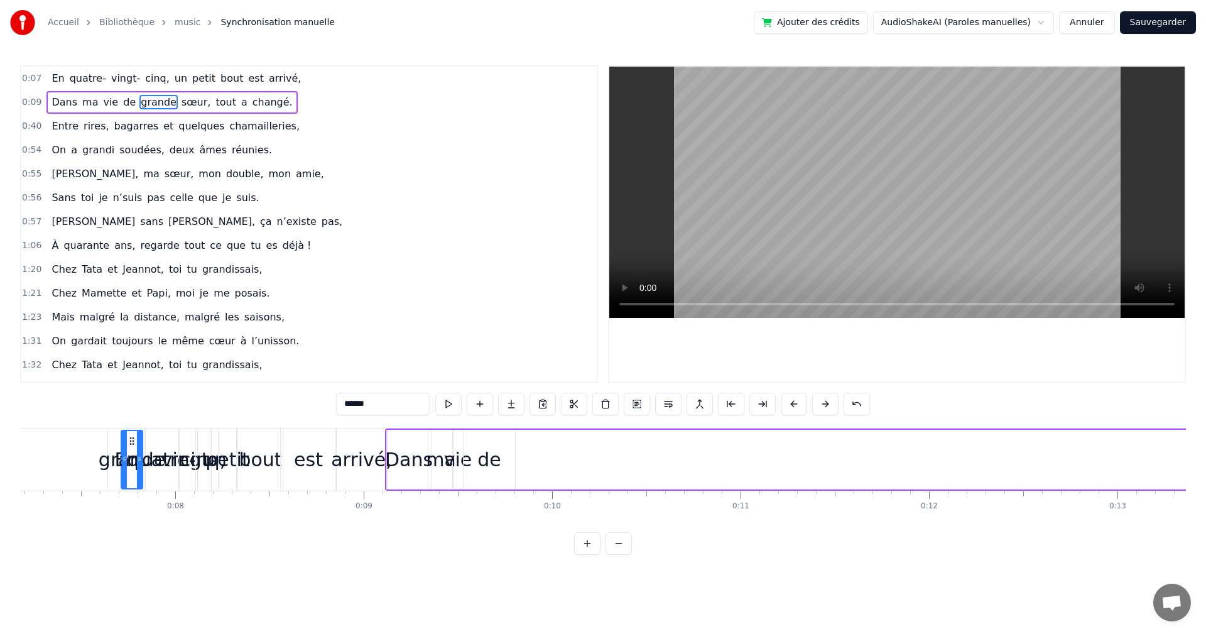
scroll to position [0, 1347]
drag, startPoint x: 296, startPoint y: 437, endPoint x: 530, endPoint y: 504, distance: 243.1
click at [530, 504] on div "En quatre- vingt- cinq, un petit bout est arrivé, Dans ma vie de grande sœur, t…" at bounding box center [602, 475] width 1165 height 94
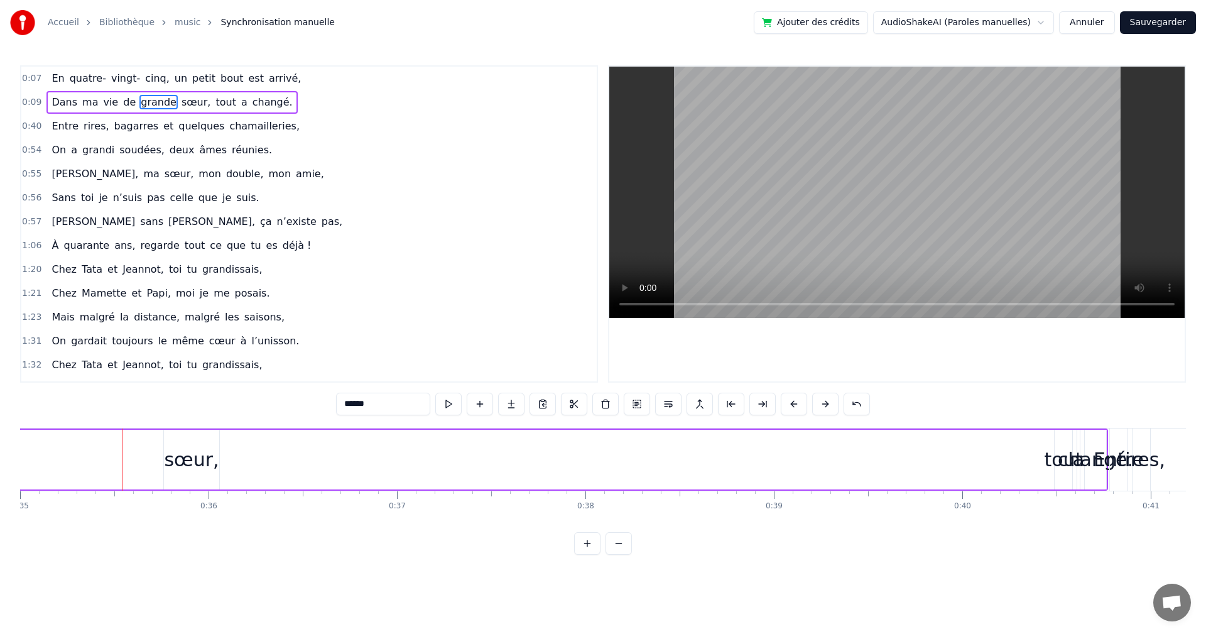
scroll to position [0, 6489]
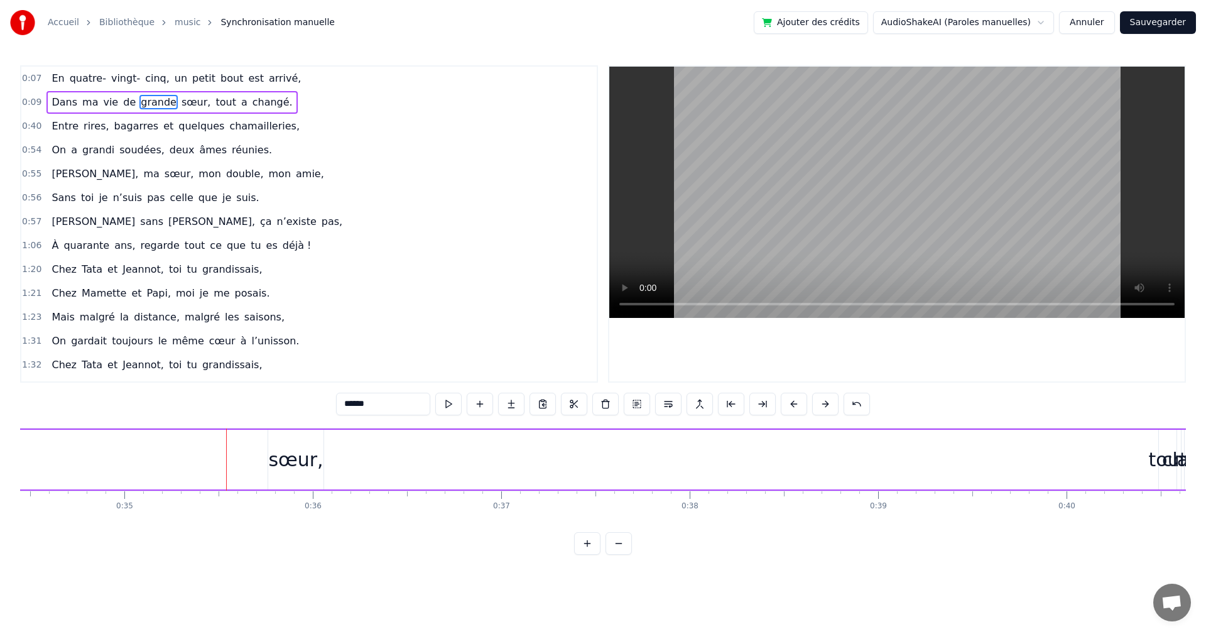
click at [293, 468] on div "sœur," at bounding box center [295, 459] width 55 height 28
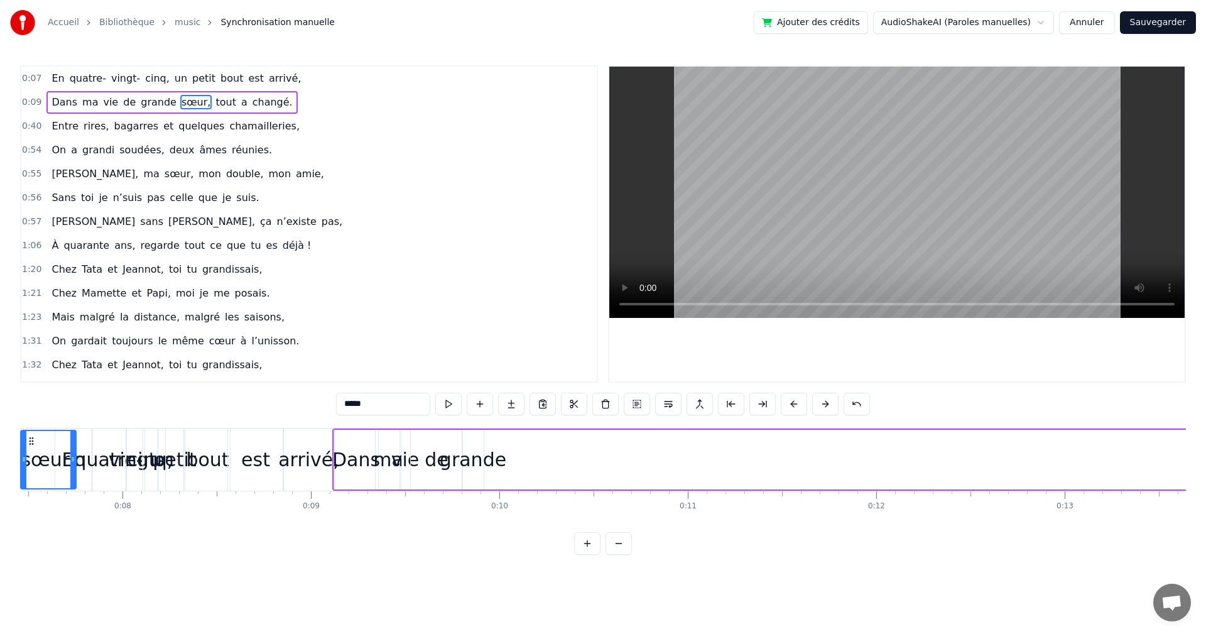
scroll to position [0, 1387]
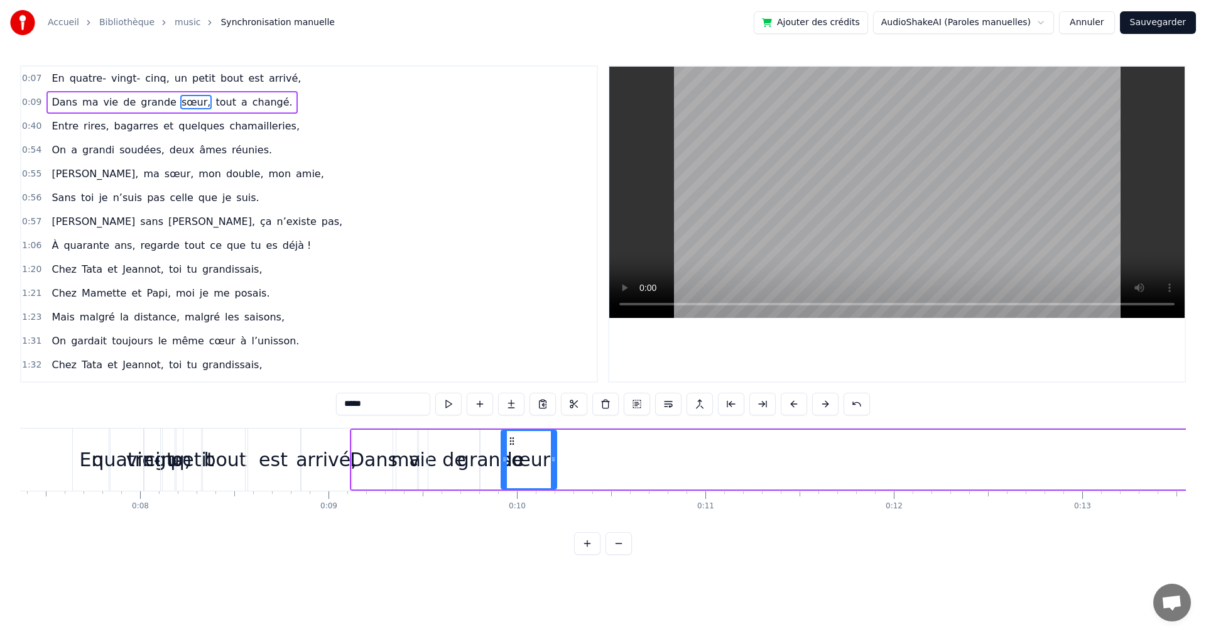
drag, startPoint x: 276, startPoint y: 438, endPoint x: 509, endPoint y: 504, distance: 241.9
click at [509, 504] on div "En quatre- vingt- cinq, un petit bout est arrivé, Dans ma vie de grande sœur, t…" at bounding box center [602, 475] width 1165 height 94
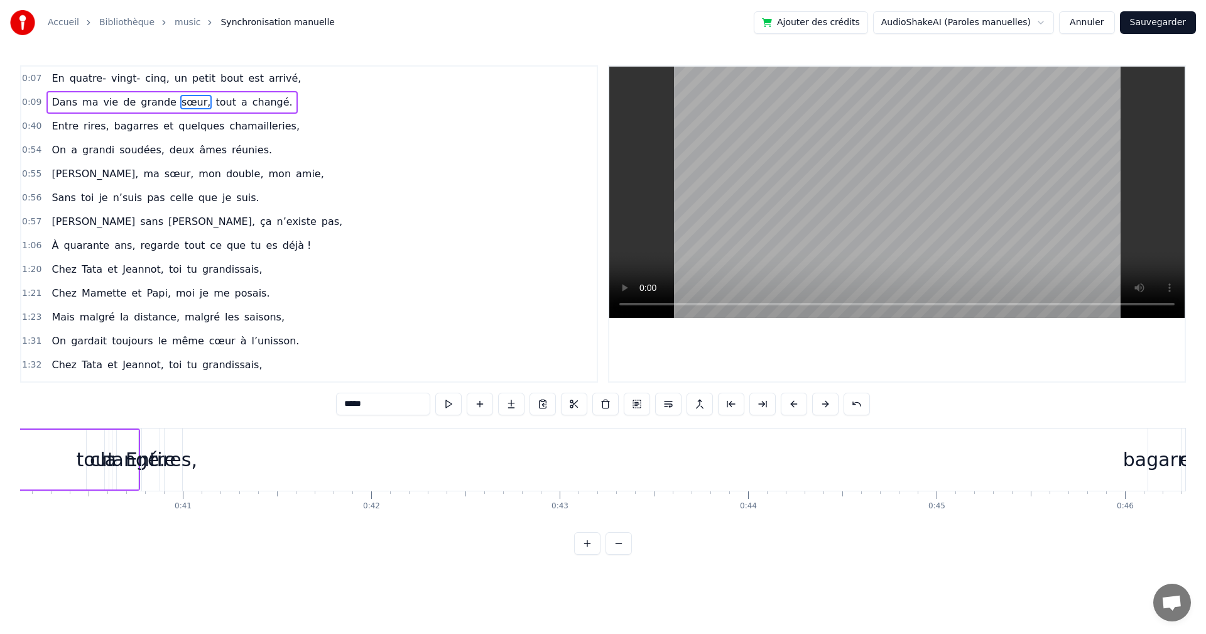
scroll to position [0, 7516]
click at [141, 454] on div "changé." at bounding box center [171, 459] width 75 height 28
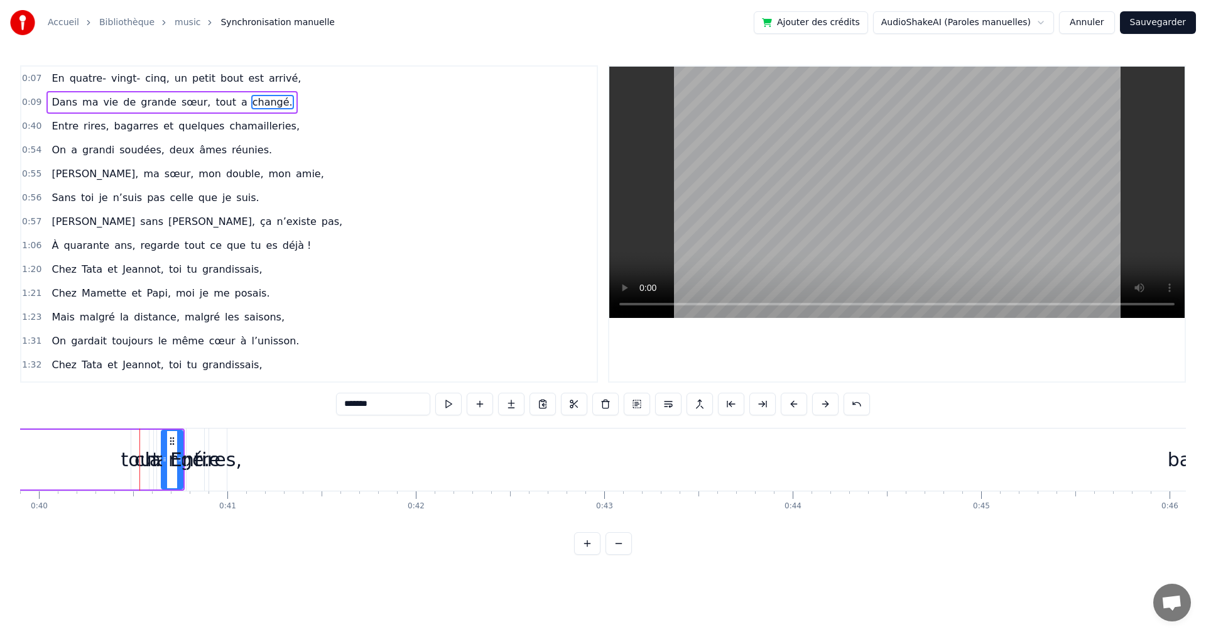
click at [135, 455] on div "tout" at bounding box center [140, 459] width 38 height 28
type input "****"
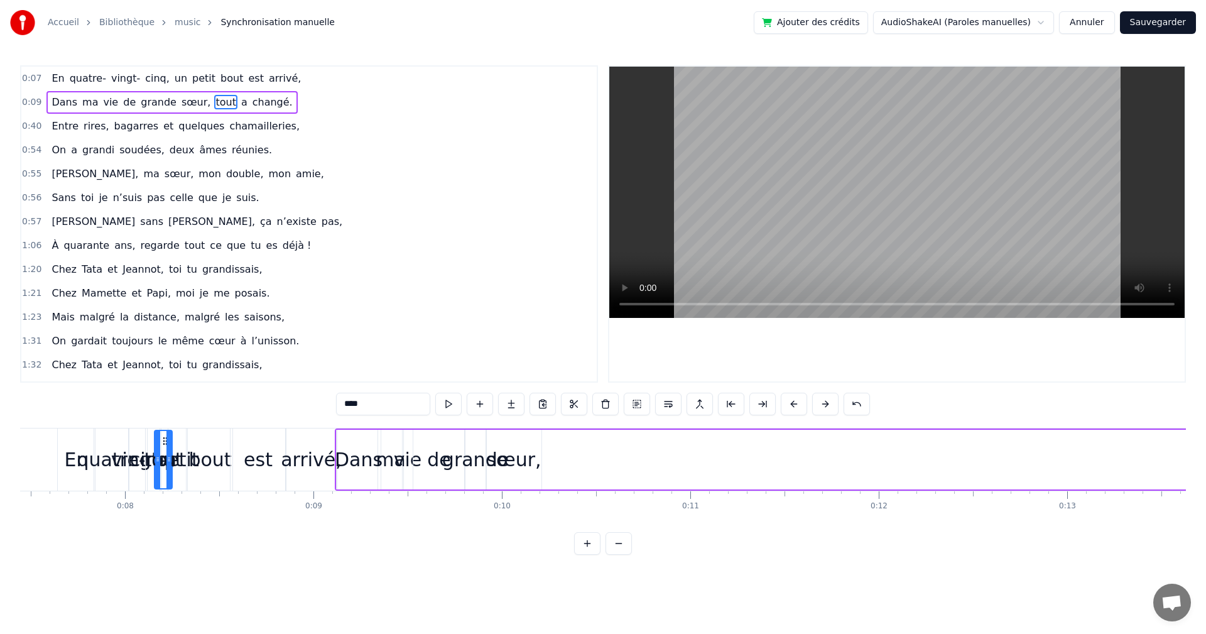
scroll to position [0, 1376]
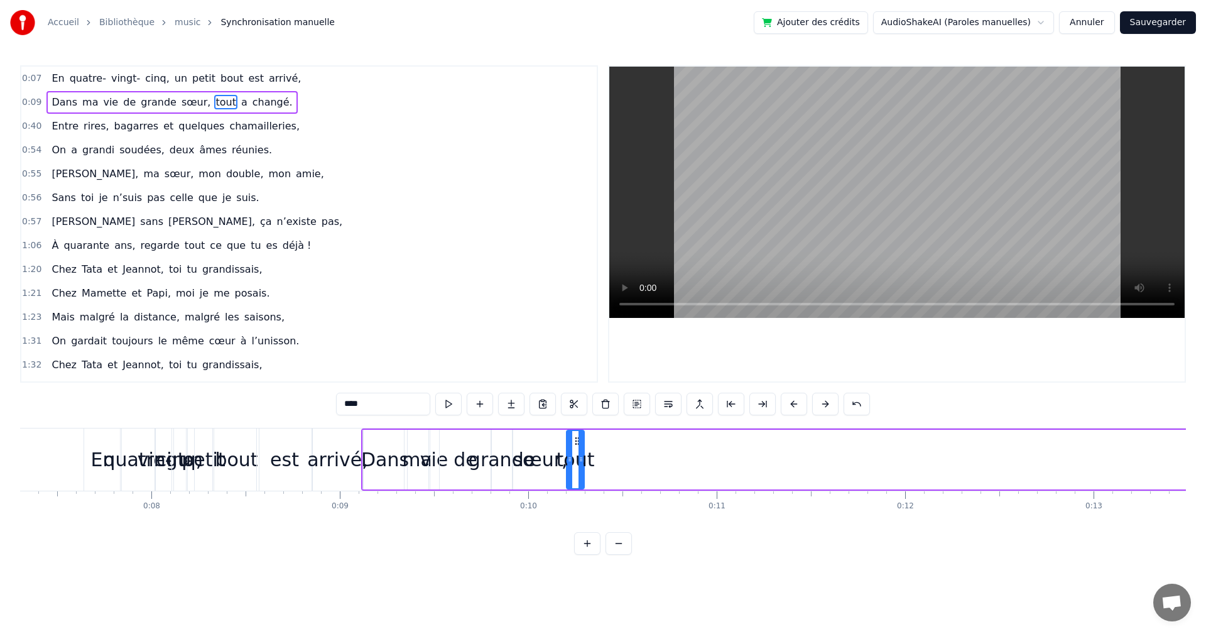
drag, startPoint x: 142, startPoint y: 440, endPoint x: 577, endPoint y: 451, distance: 435.3
click at [577, 451] on div "tout" at bounding box center [575, 459] width 16 height 57
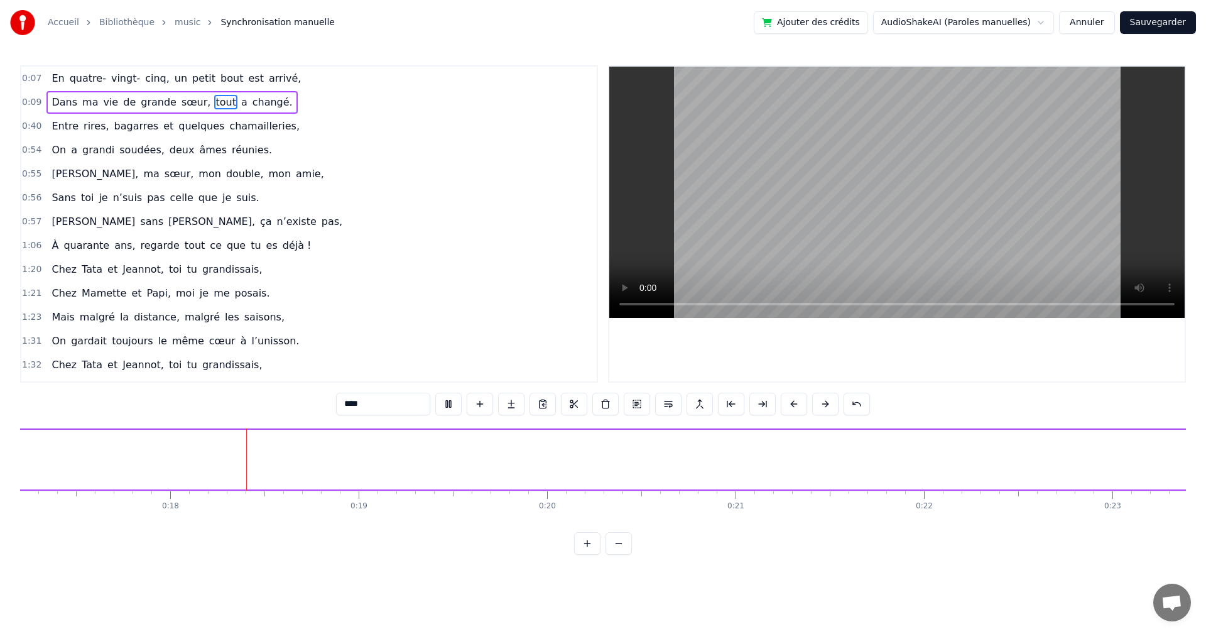
scroll to position [0, 3288]
click at [1156, 23] on button "Sauvegarder" at bounding box center [1158, 22] width 76 height 23
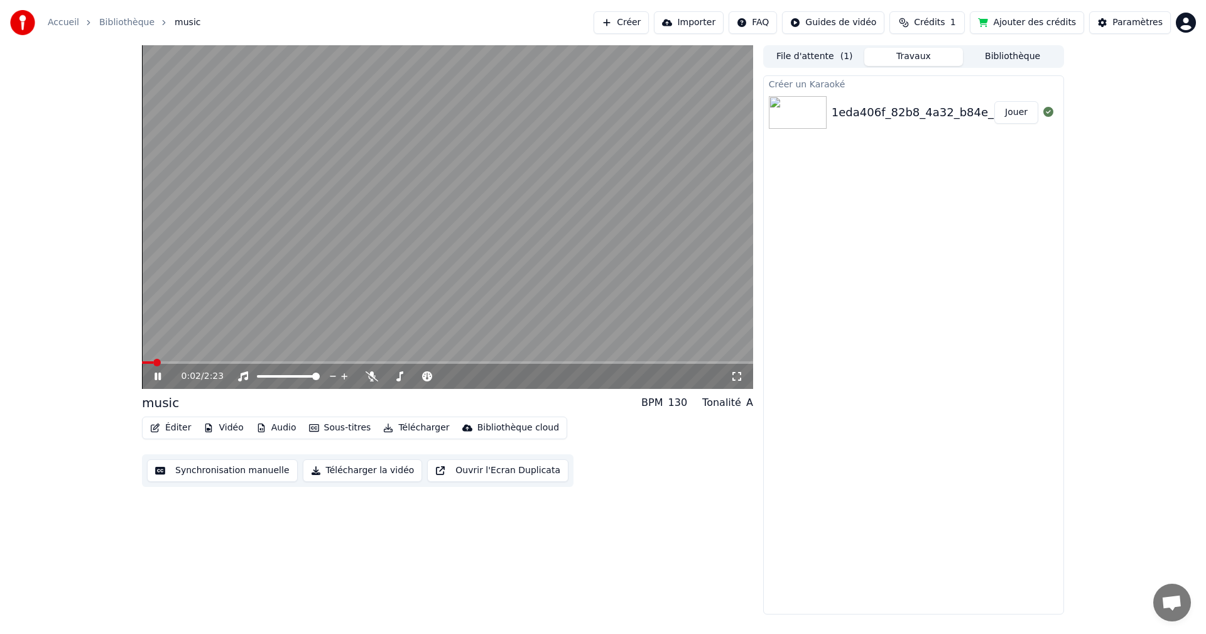
click at [206, 467] on button "Synchronisation manuelle" at bounding box center [222, 470] width 151 height 23
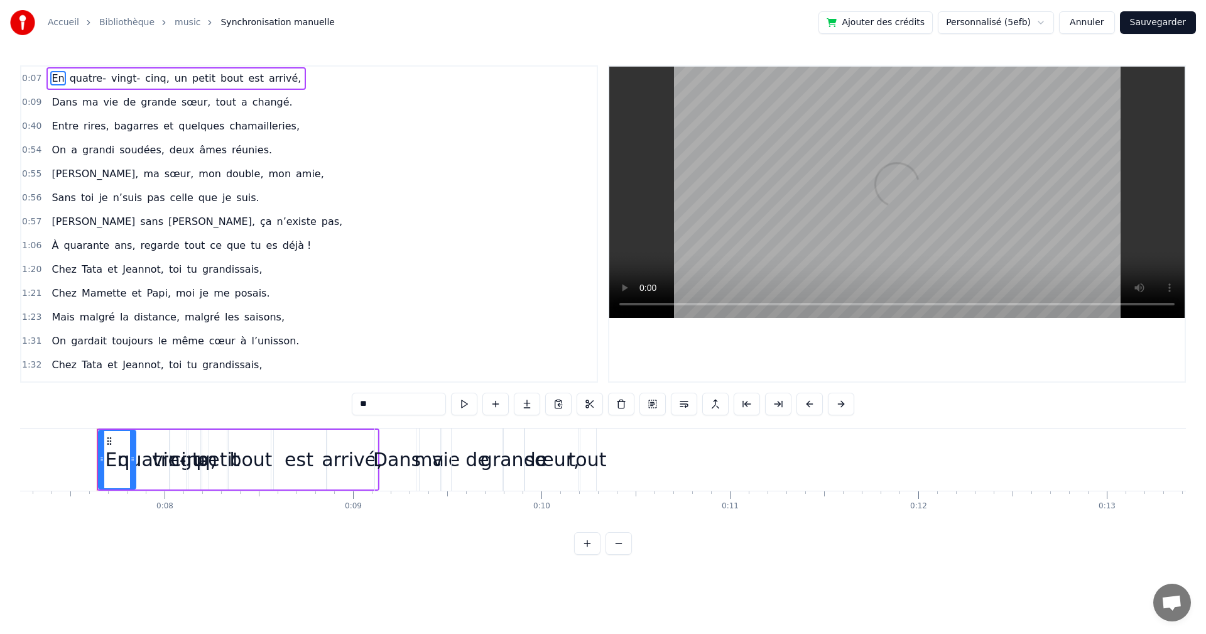
scroll to position [0, 1376]
